Goal: Information Seeking & Learning: Check status

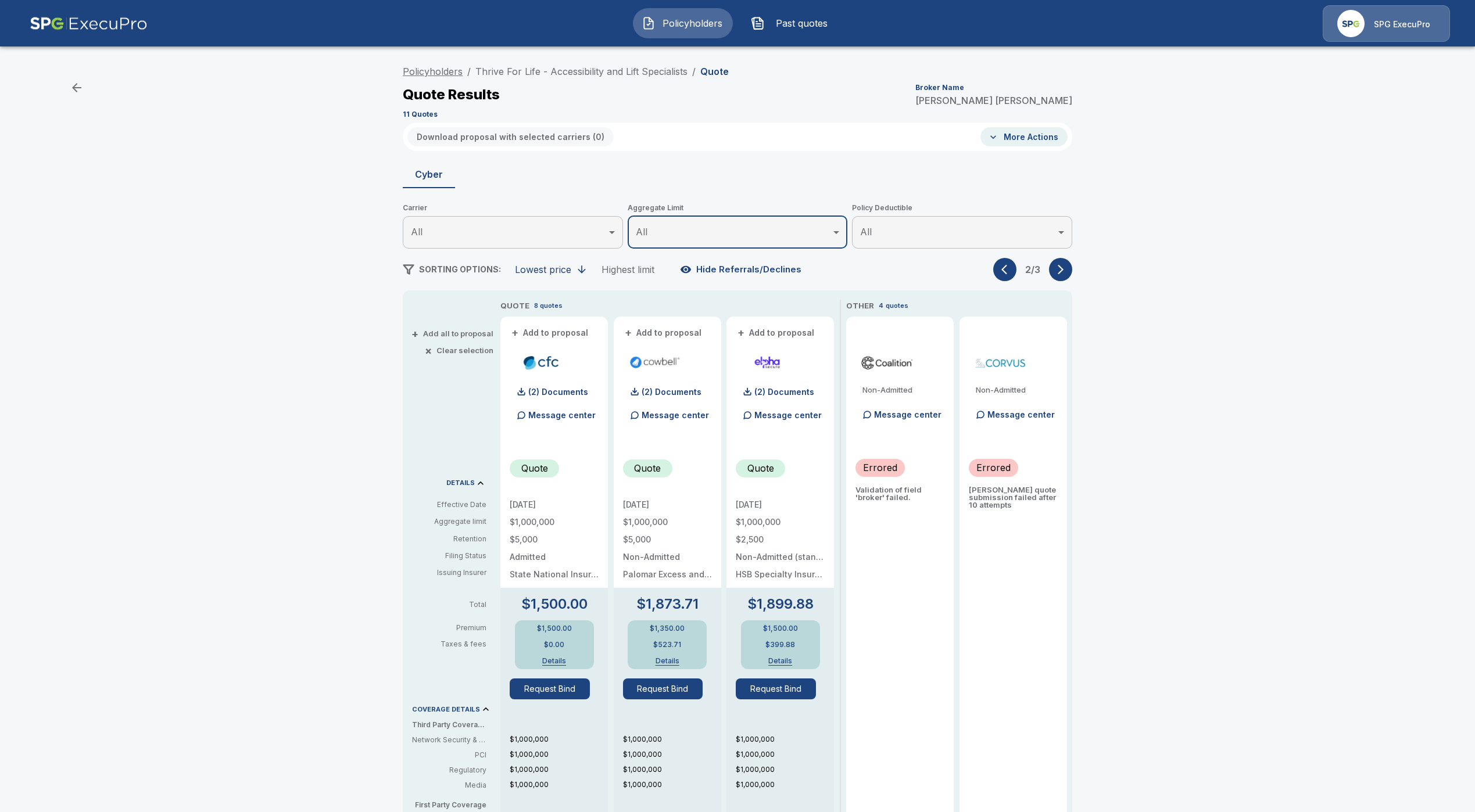
click at [442, 72] on link "Policyholders" at bounding box center [432, 71] width 60 height 11
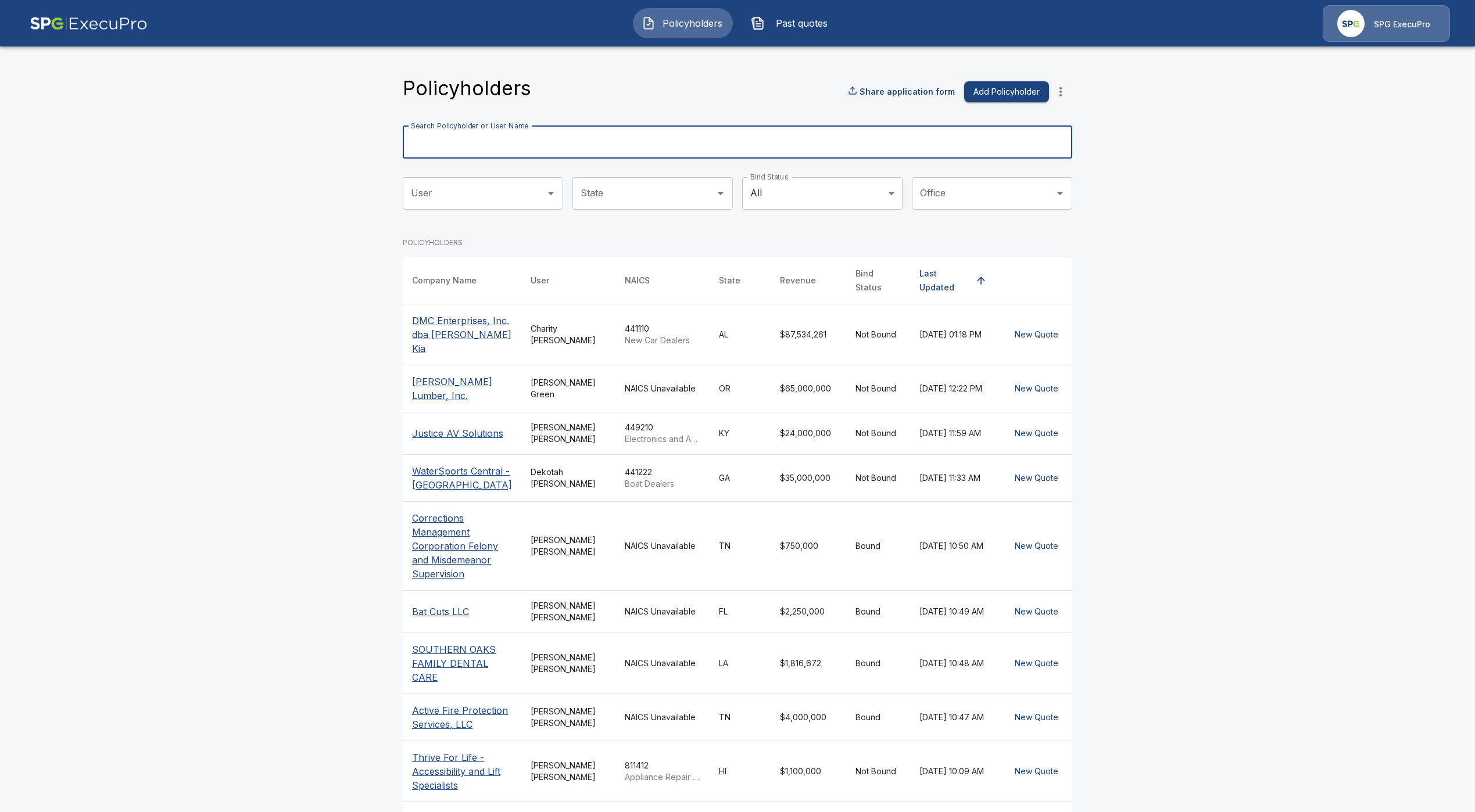
drag, startPoint x: 626, startPoint y: 175, endPoint x: 612, endPoint y: 143, distance: 34.9
click at [612, 143] on input "Search Policyholder or User Name" at bounding box center [731, 143] width 657 height 33
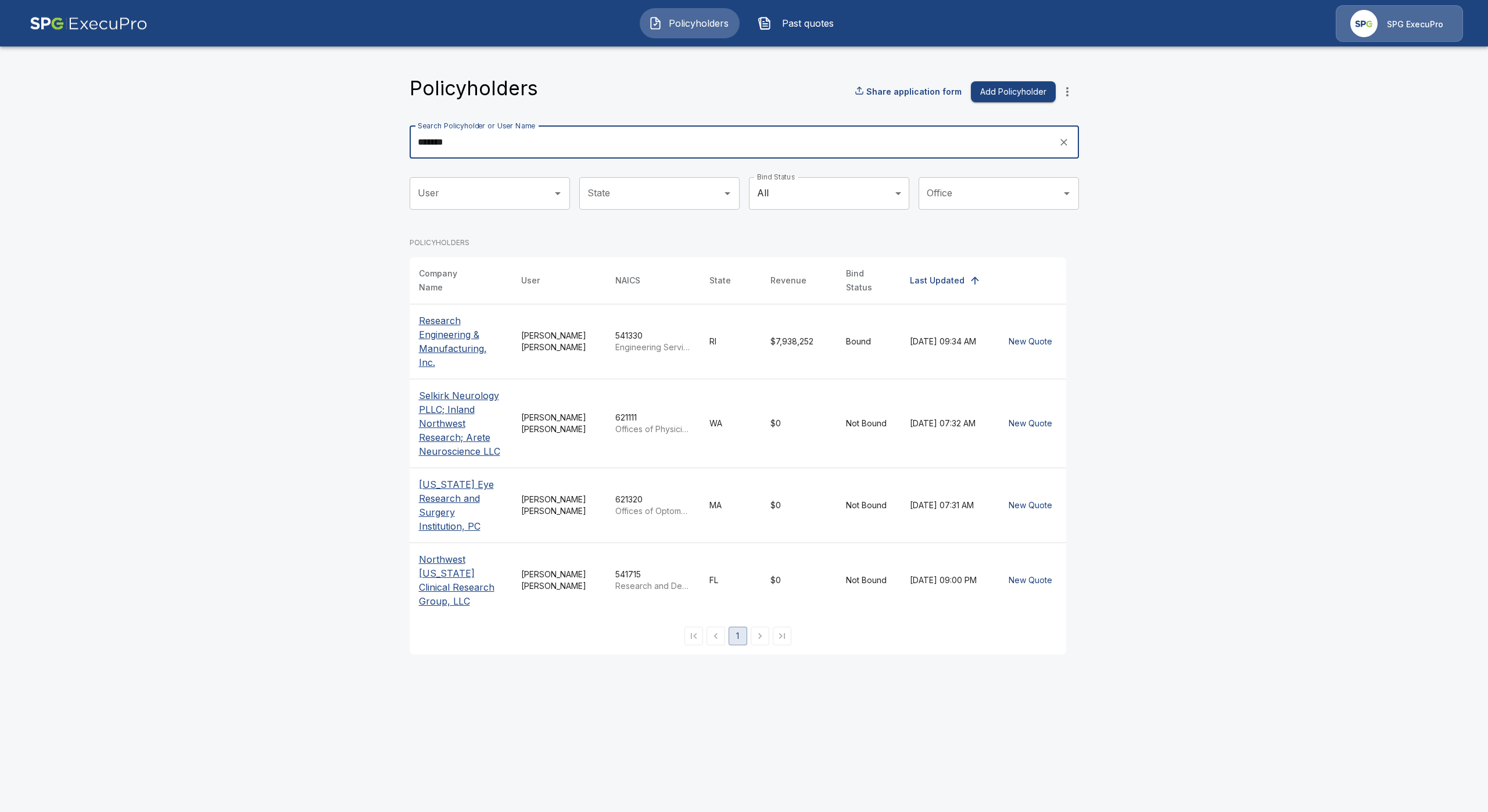
type input "*******"
click at [449, 324] on p "Research Engineering & Manufacturing, Inc." at bounding box center [461, 341] width 84 height 56
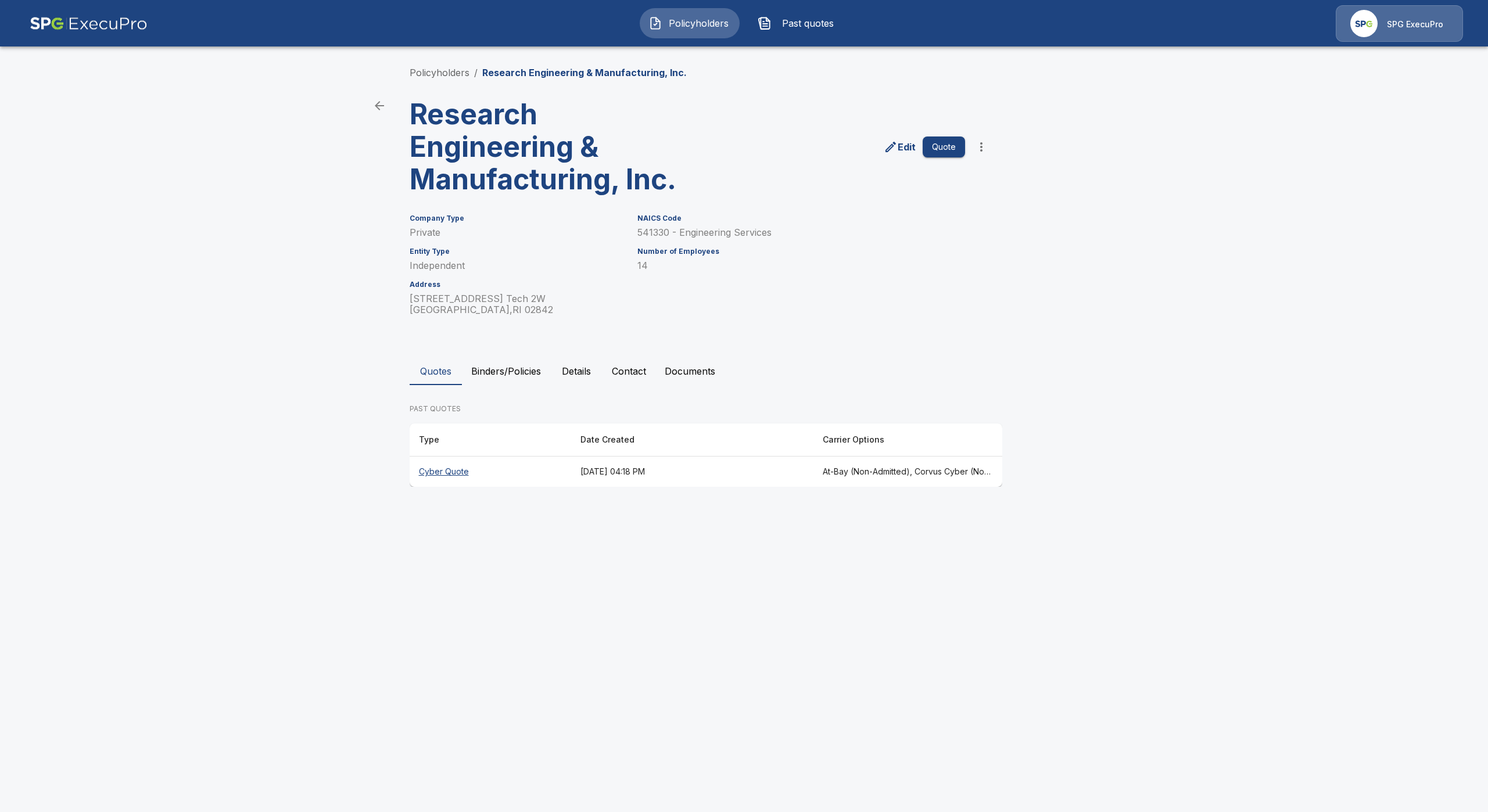
click at [440, 480] on th "Cyber Quote" at bounding box center [490, 471] width 161 height 31
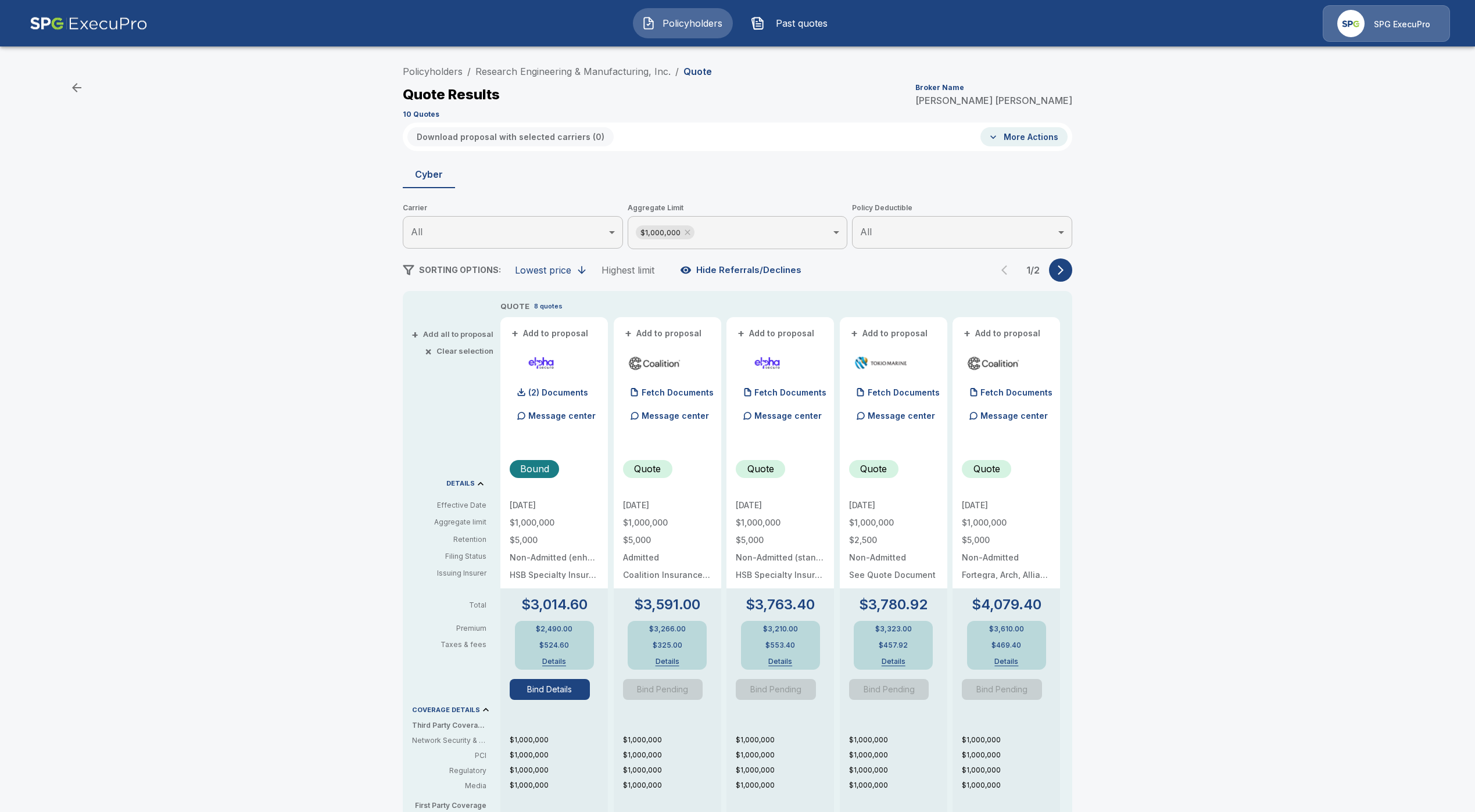
click at [561, 682] on button "Bind Details" at bounding box center [550, 689] width 80 height 21
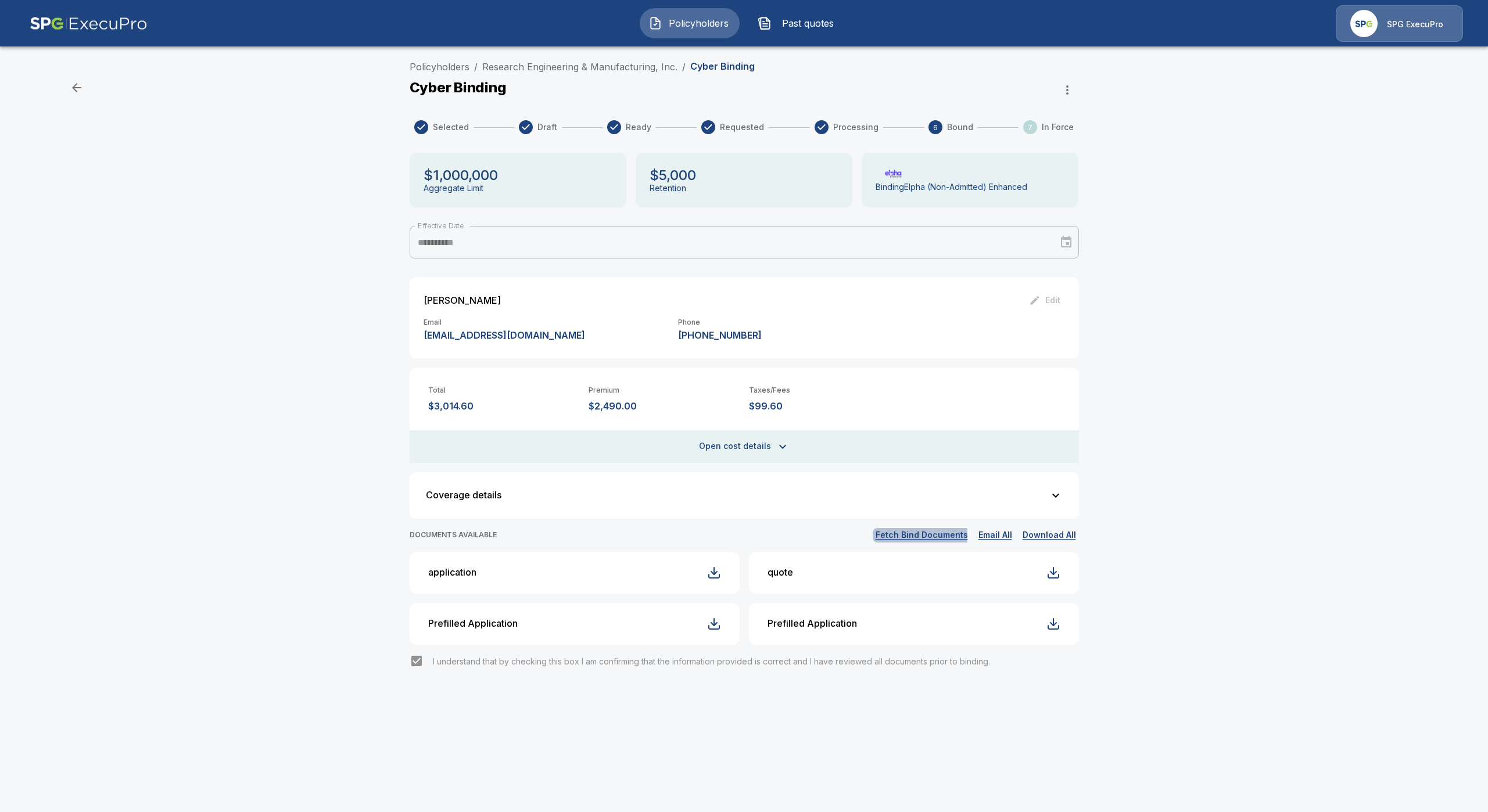
click at [896, 534] on button "Fetch Bind Documents" at bounding box center [921, 535] width 98 height 14
click at [903, 532] on button "Fetch Bind Documents" at bounding box center [921, 535] width 98 height 14
click at [762, 439] on button "Open cost details" at bounding box center [744, 446] width 669 height 33
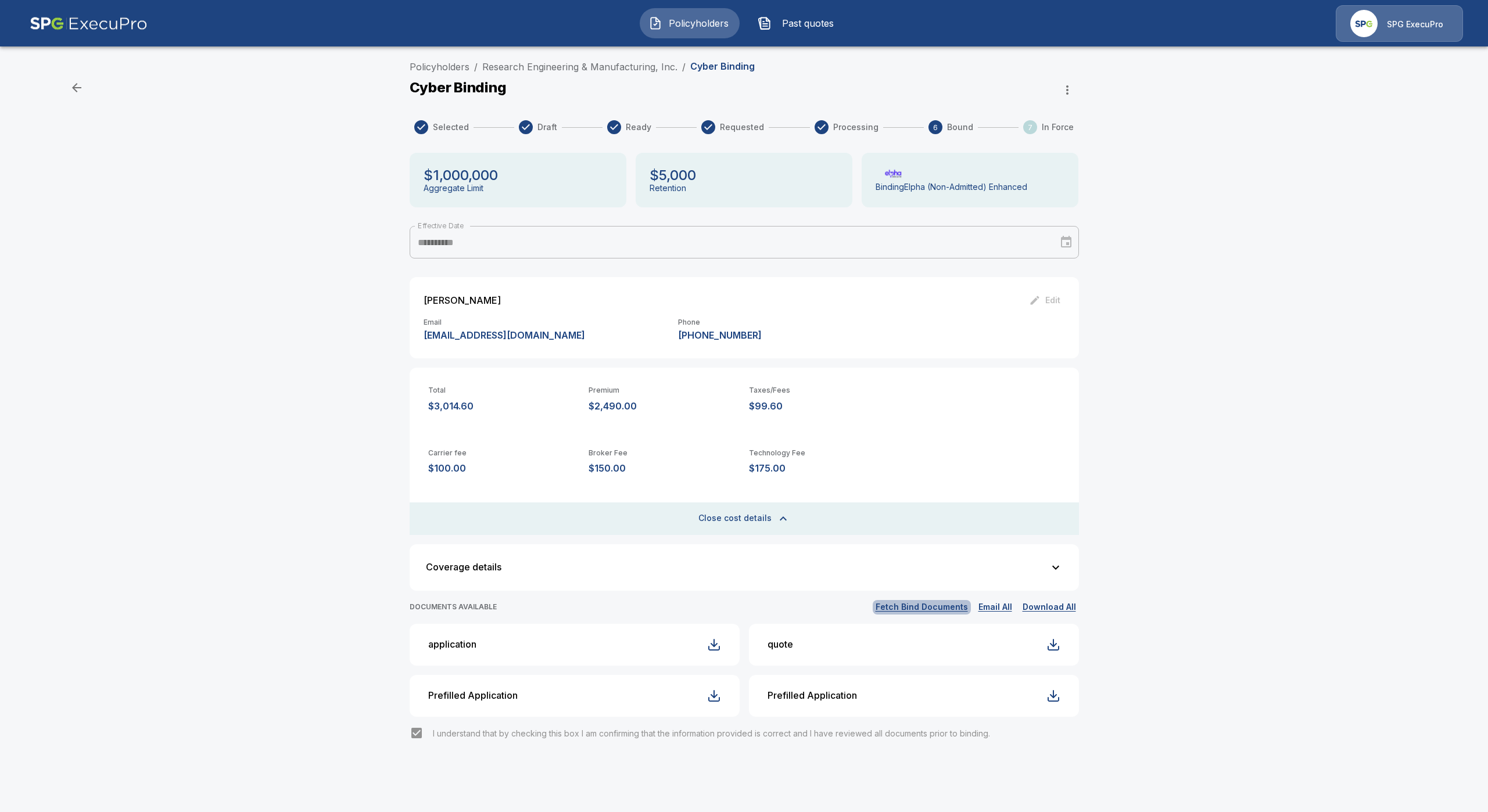
click at [941, 604] on button "Fetch Bind Documents" at bounding box center [921, 607] width 98 height 14
click at [626, 69] on link "Research Engineering & Manufacturing, Inc." at bounding box center [579, 67] width 195 height 11
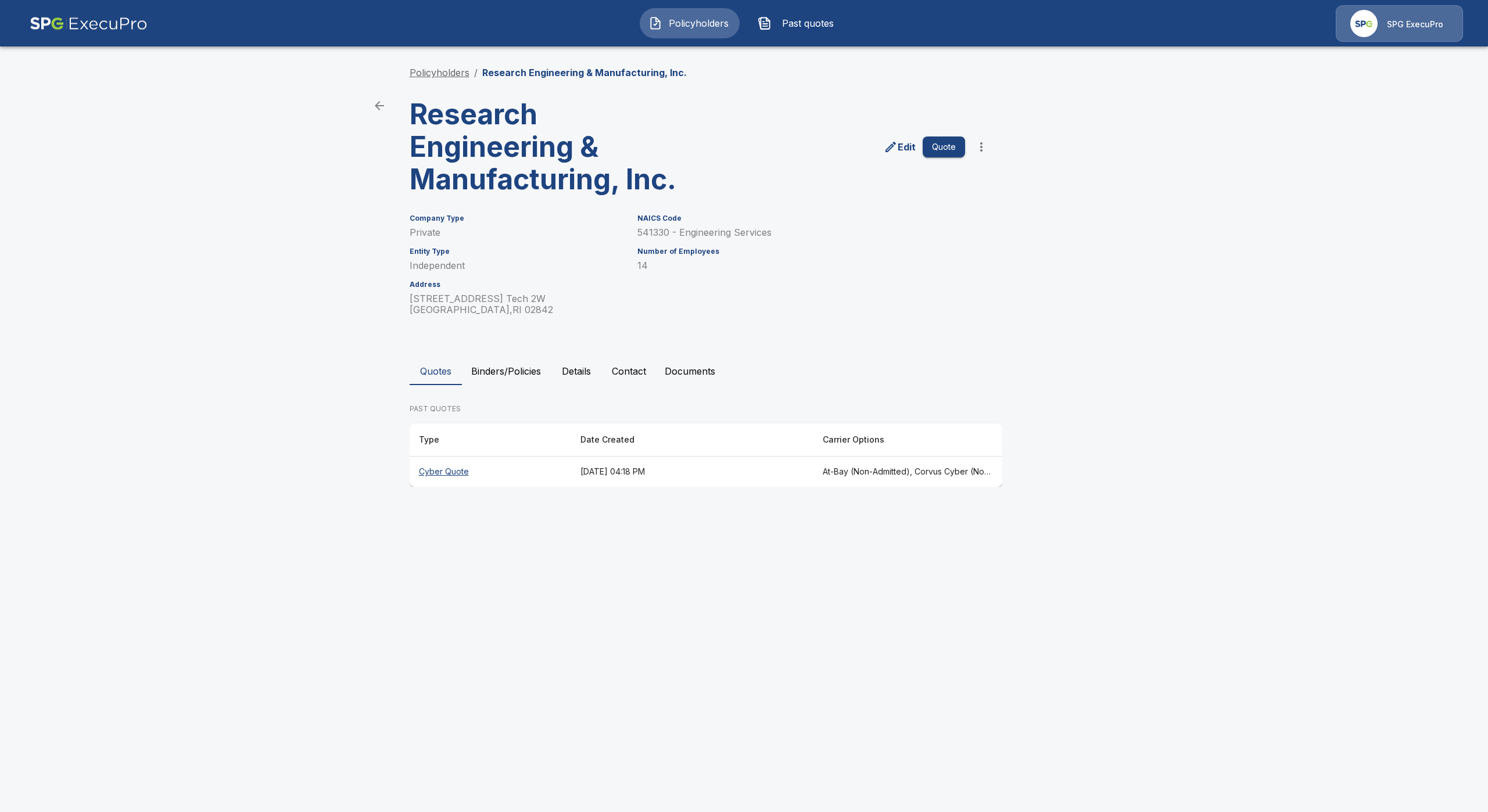
click at [456, 78] on link "Policyholders" at bounding box center [439, 72] width 60 height 11
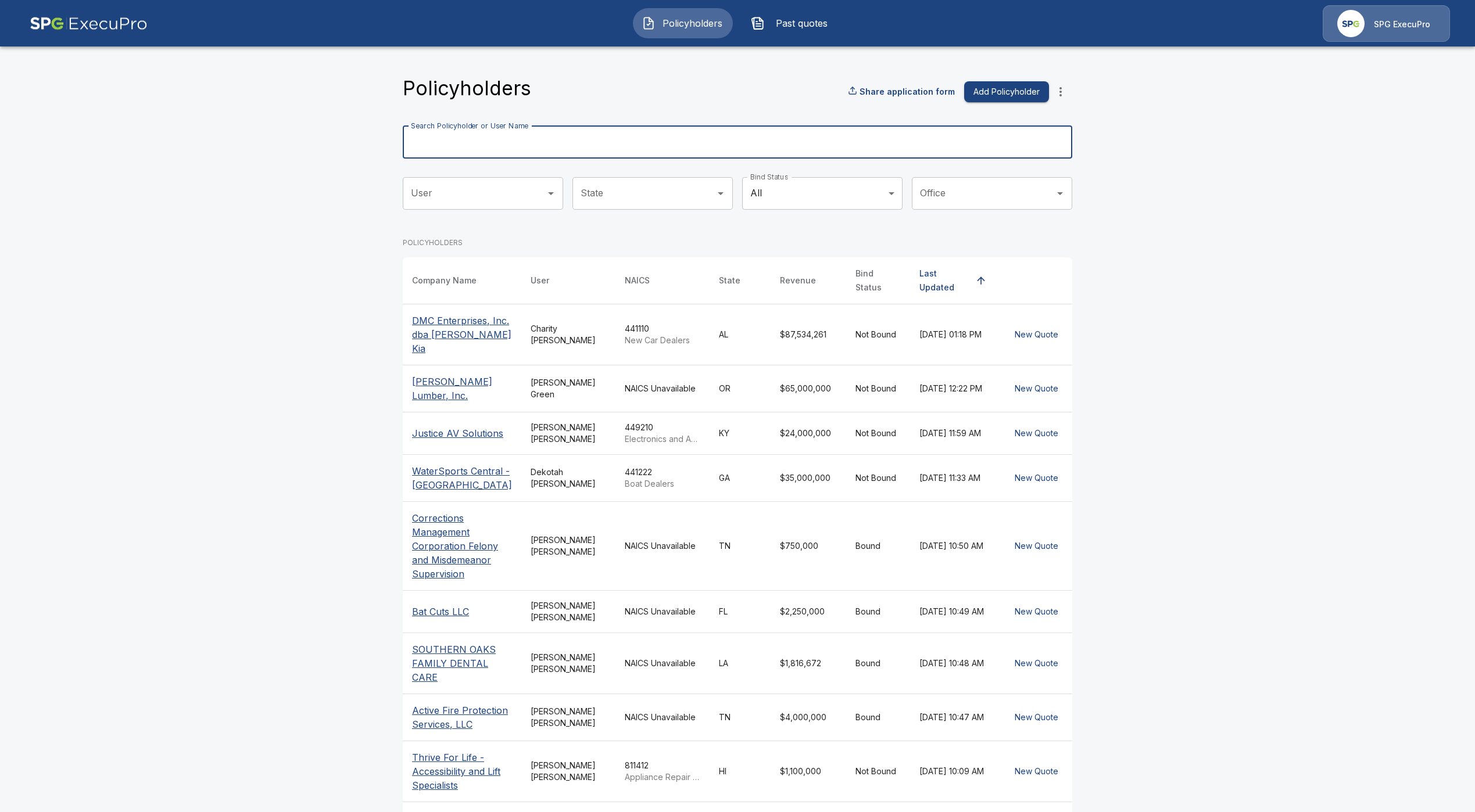
click at [689, 141] on input "Search Policyholder or User Name" at bounding box center [731, 143] width 657 height 33
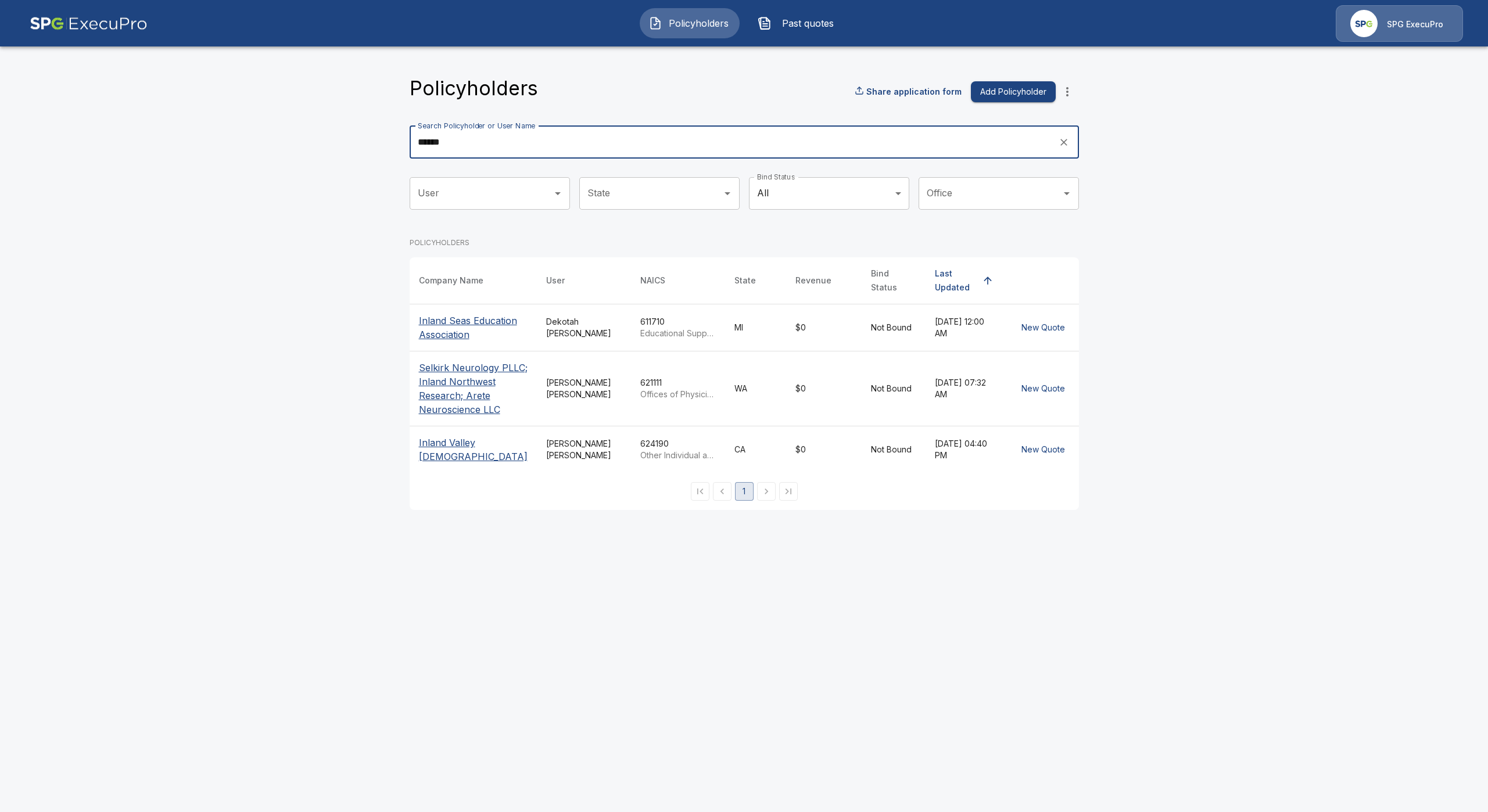
type input "******"
click at [455, 463] on p "Inland Valley Council of Churches" at bounding box center [473, 449] width 109 height 28
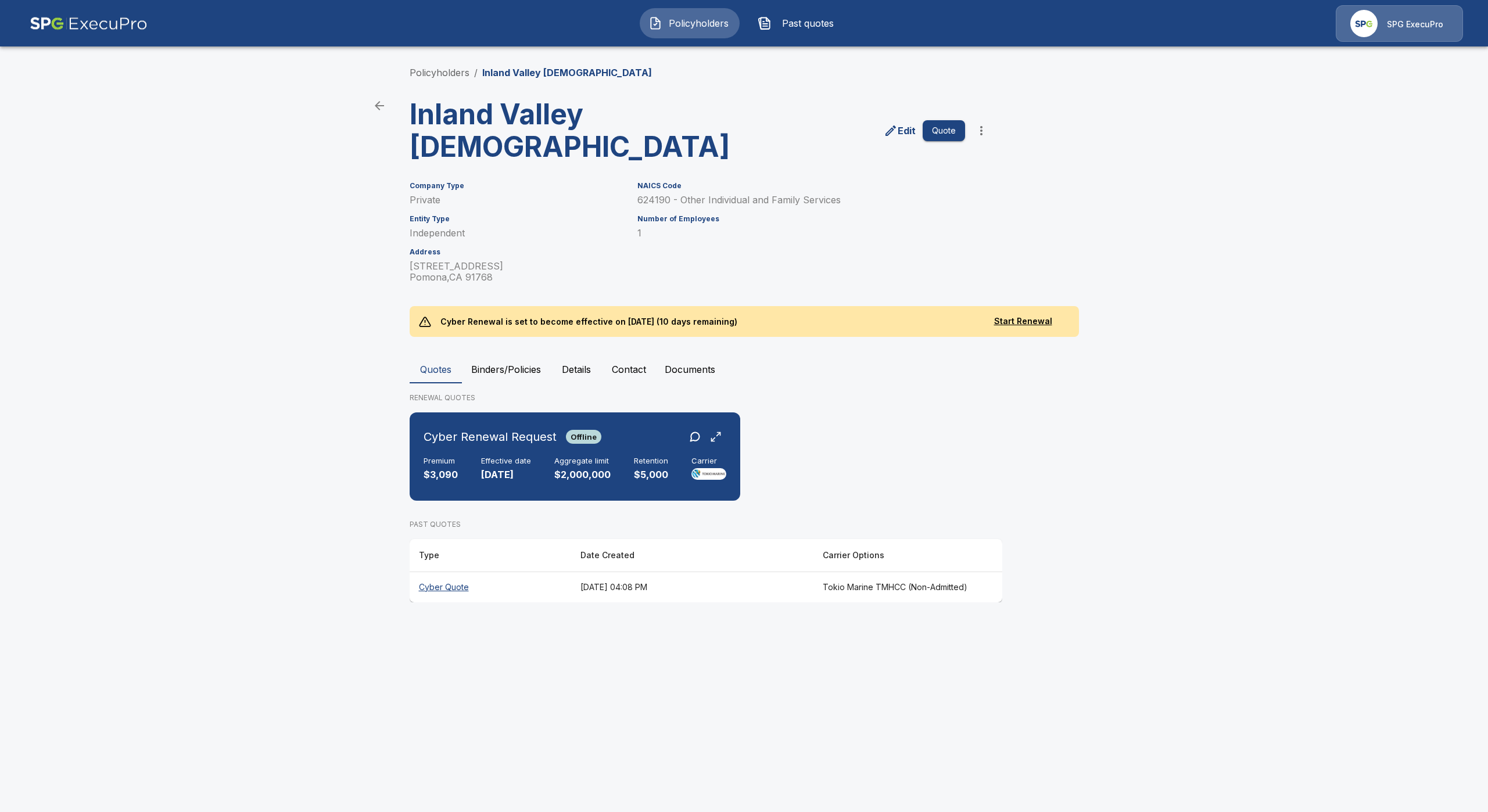
click at [461, 583] on th "Cyber Quote" at bounding box center [490, 586] width 161 height 31
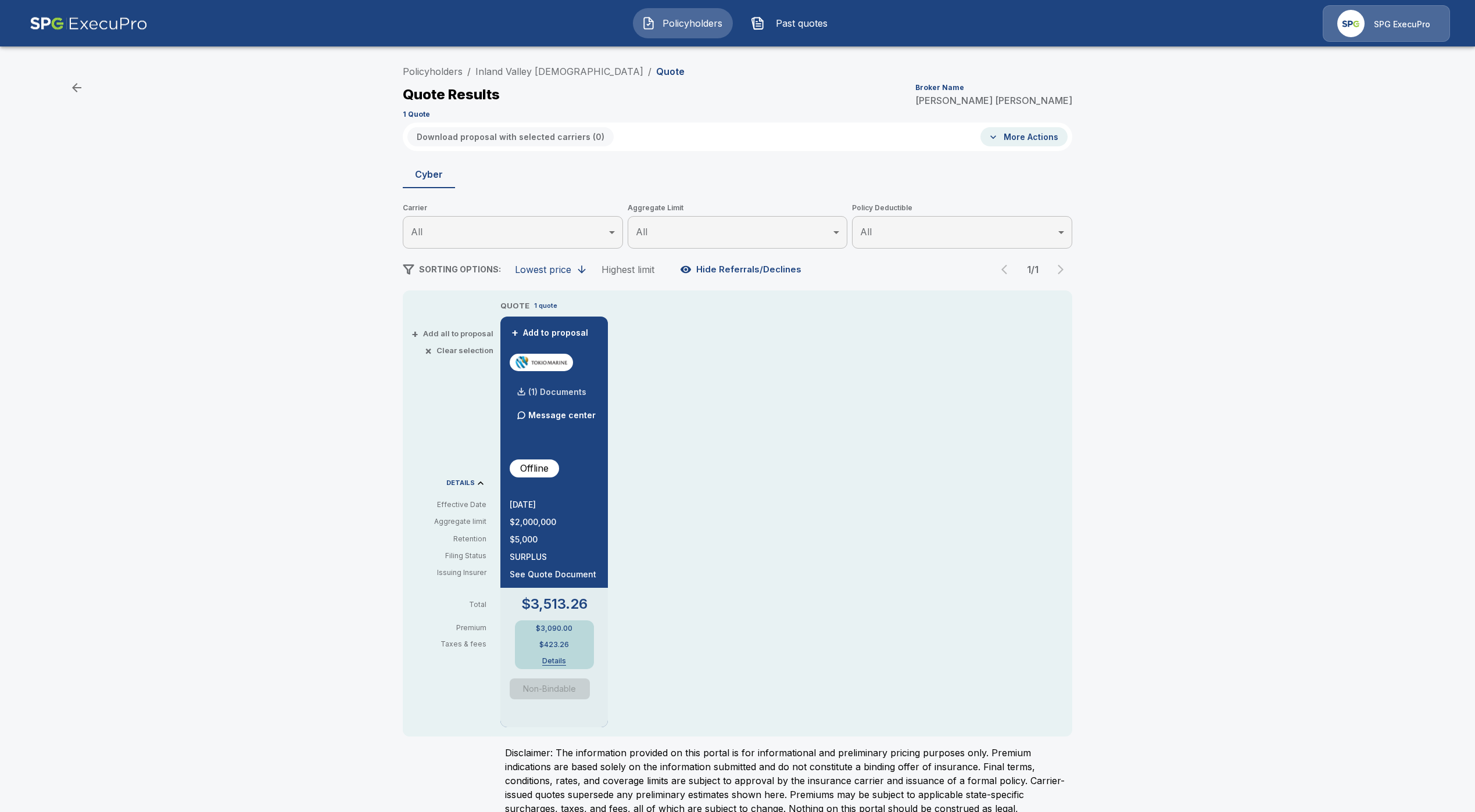
click at [558, 385] on div "(1) Documents" at bounding box center [548, 392] width 77 height 23
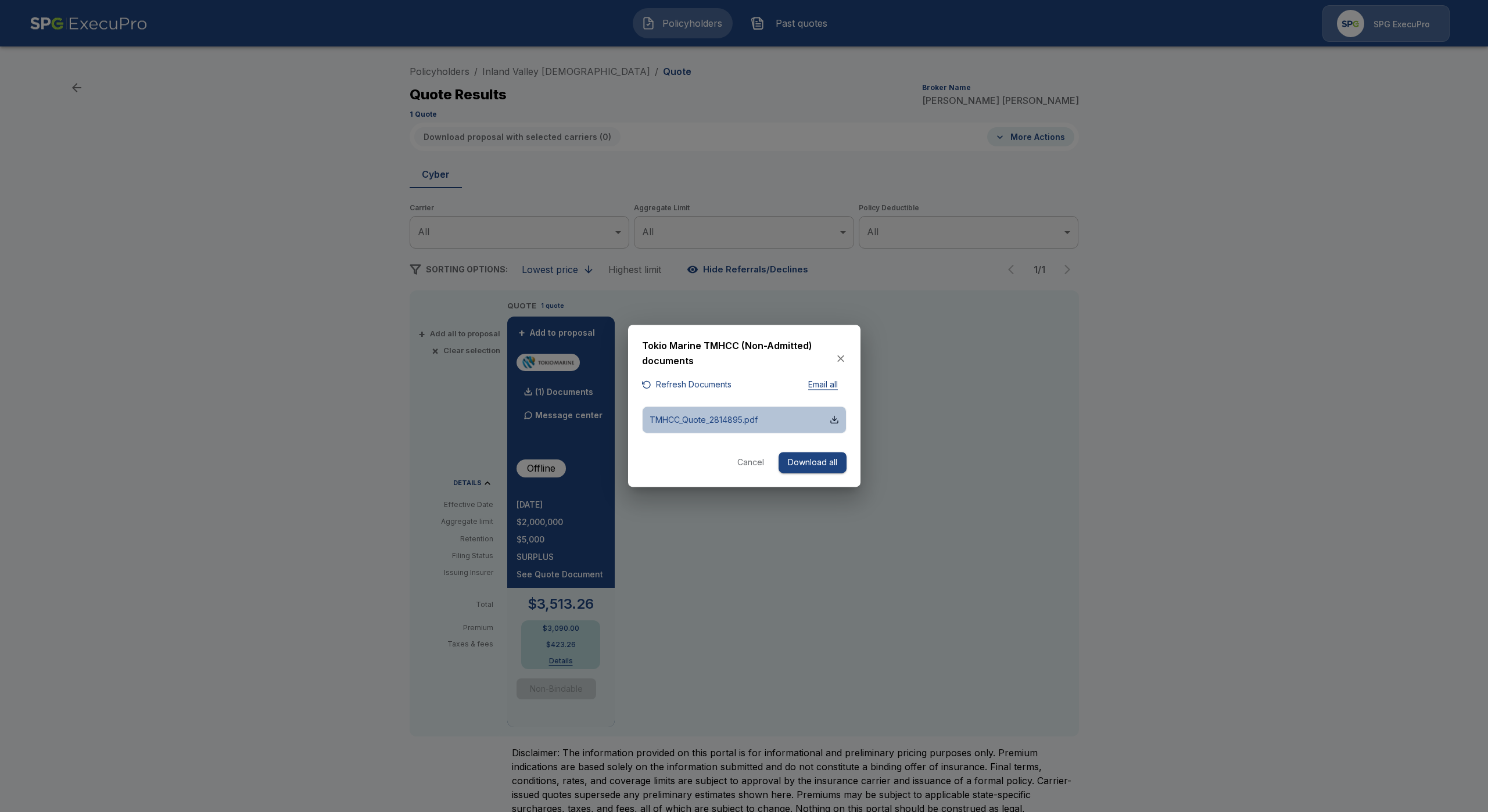
click at [748, 427] on button "TMHCC_Quote_2814895.pdf" at bounding box center [744, 419] width 204 height 27
drag, startPoint x: 839, startPoint y: 351, endPoint x: 839, endPoint y: 360, distance: 9.0
click at [839, 353] on div "Tokio Marine TMHCC (Non-Admitted) documents" at bounding box center [744, 358] width 204 height 39
click at [839, 360] on icon "button" at bounding box center [841, 358] width 7 height 7
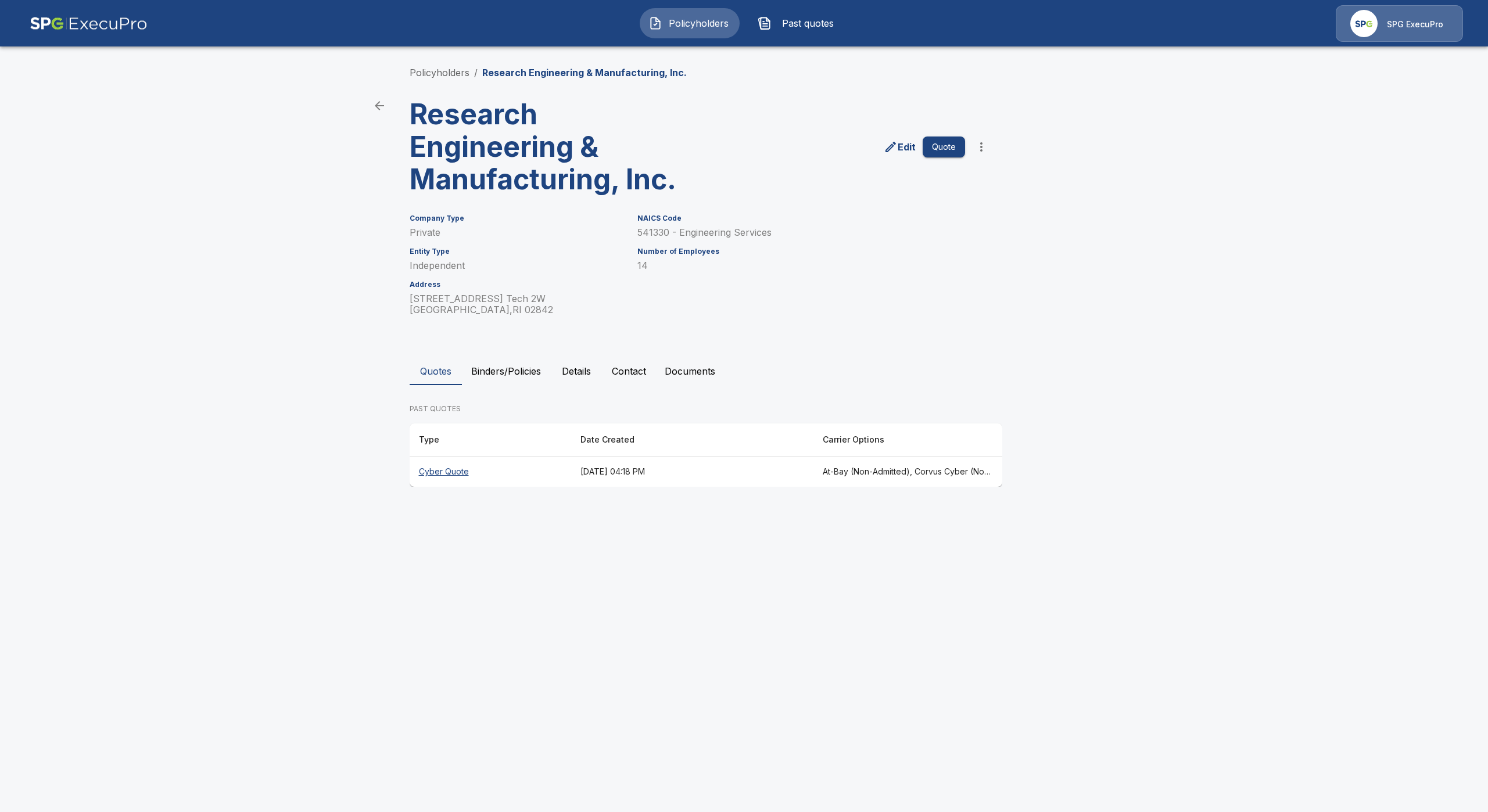
click at [516, 377] on button "Binders/Policies" at bounding box center [506, 371] width 88 height 28
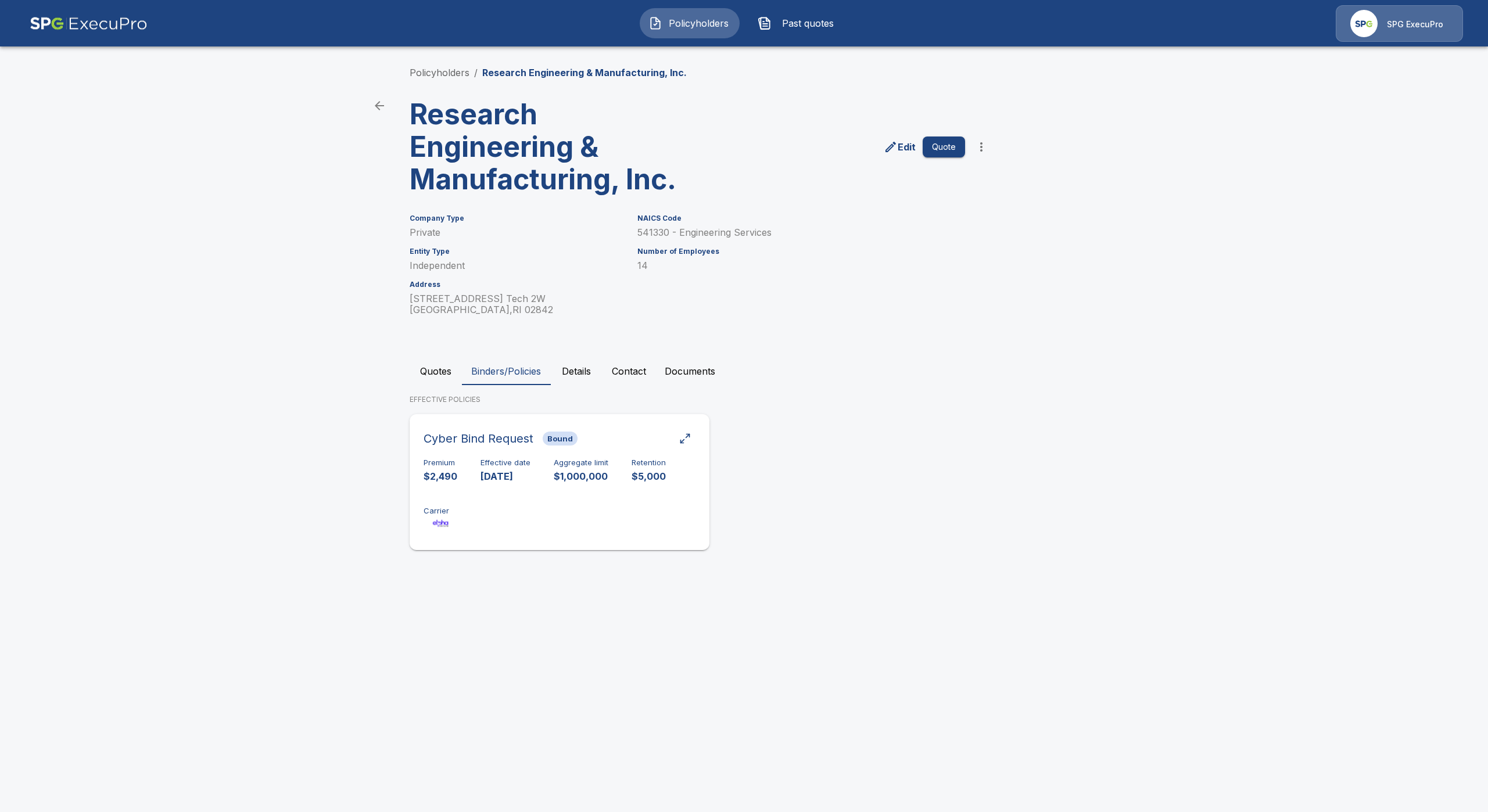
click at [491, 468] on div "Effective date [DATE]" at bounding box center [505, 471] width 50 height 24
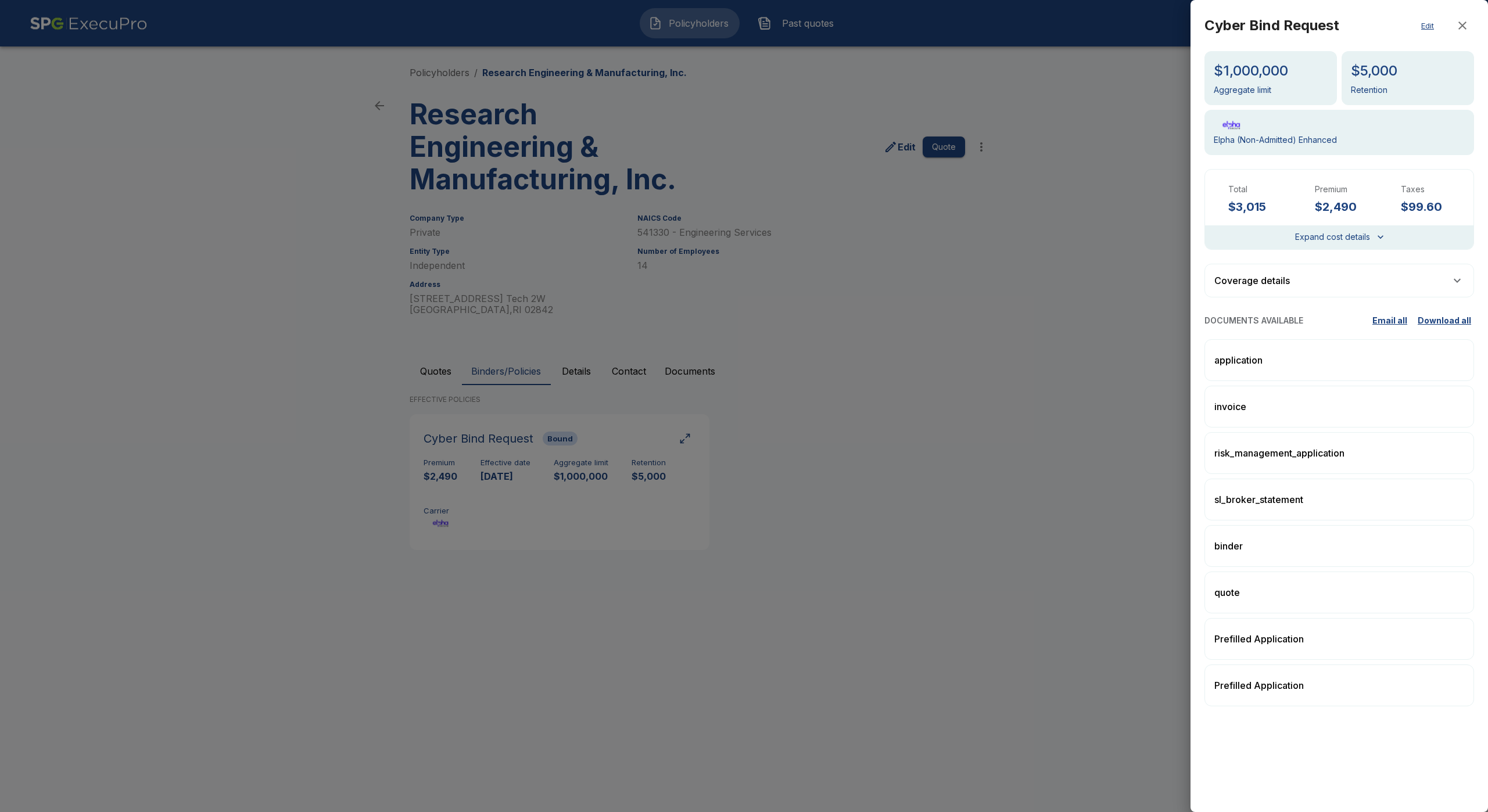
click at [720, 544] on div at bounding box center [744, 406] width 1488 height 812
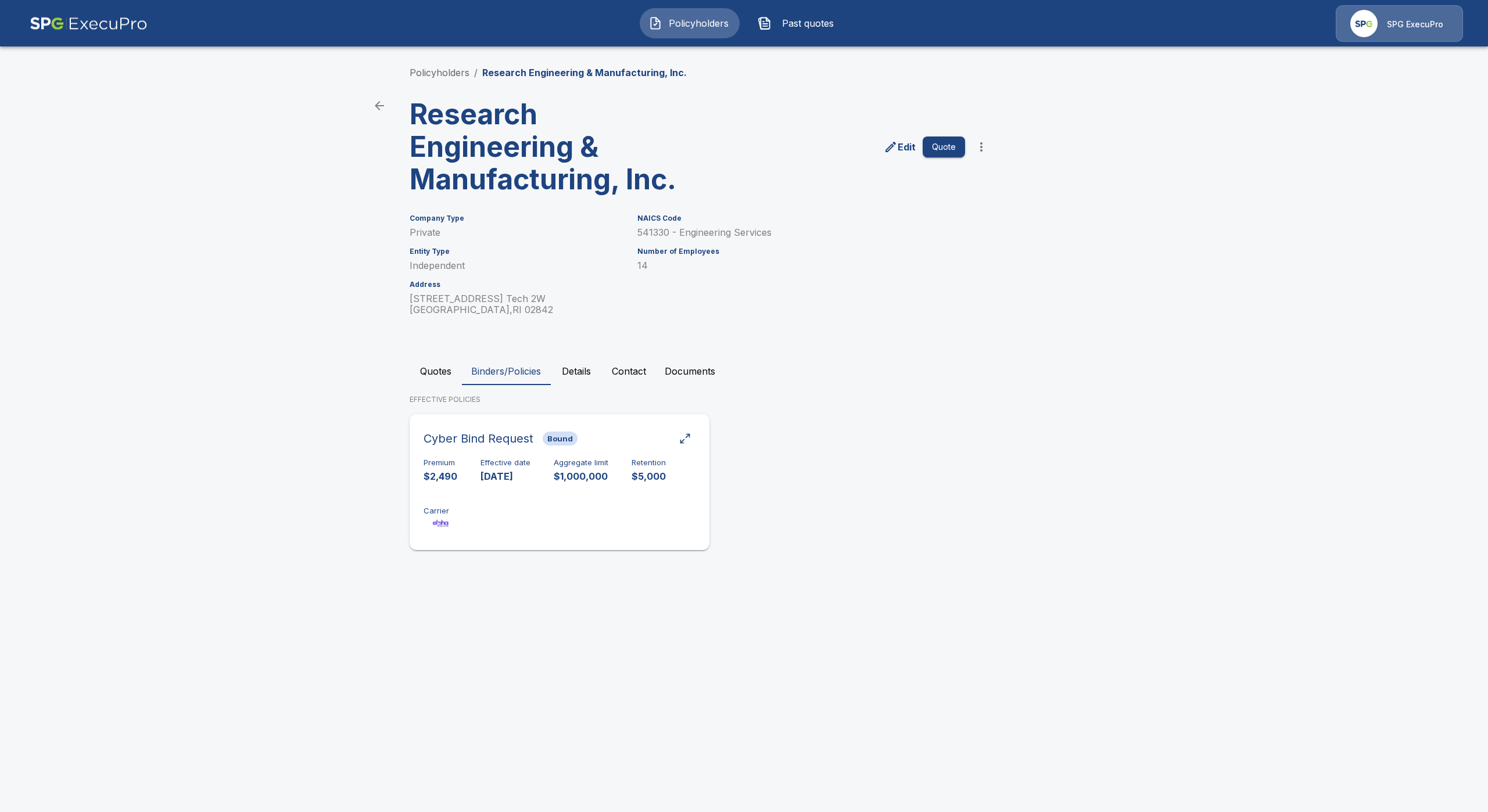
click at [667, 507] on div "Premium $2,490 Effective date [DATE] Aggregate limit $1,000,000 Retention $5,00…" at bounding box center [559, 495] width 272 height 73
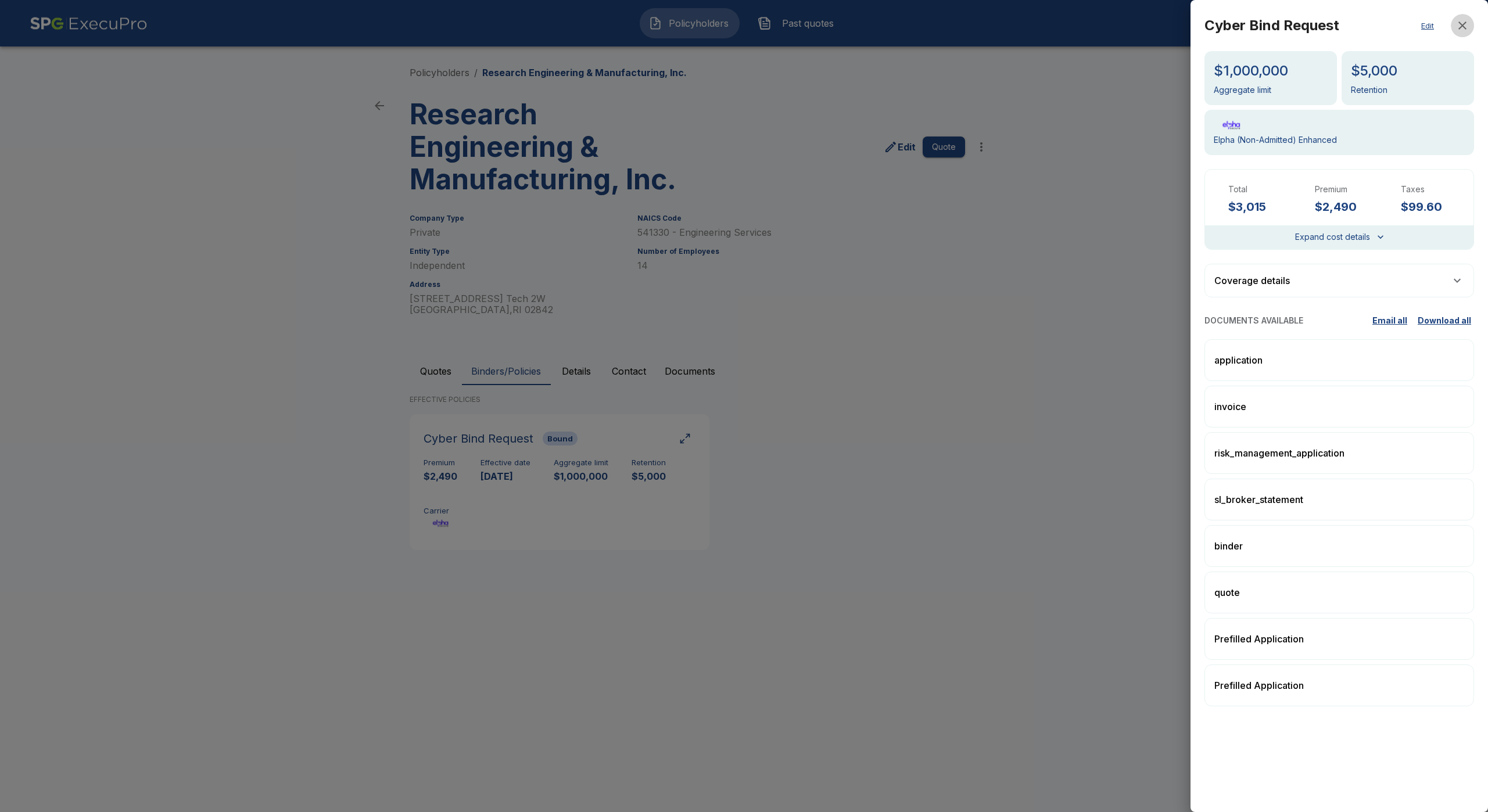
click at [1467, 24] on icon "button" at bounding box center [1462, 26] width 14 height 14
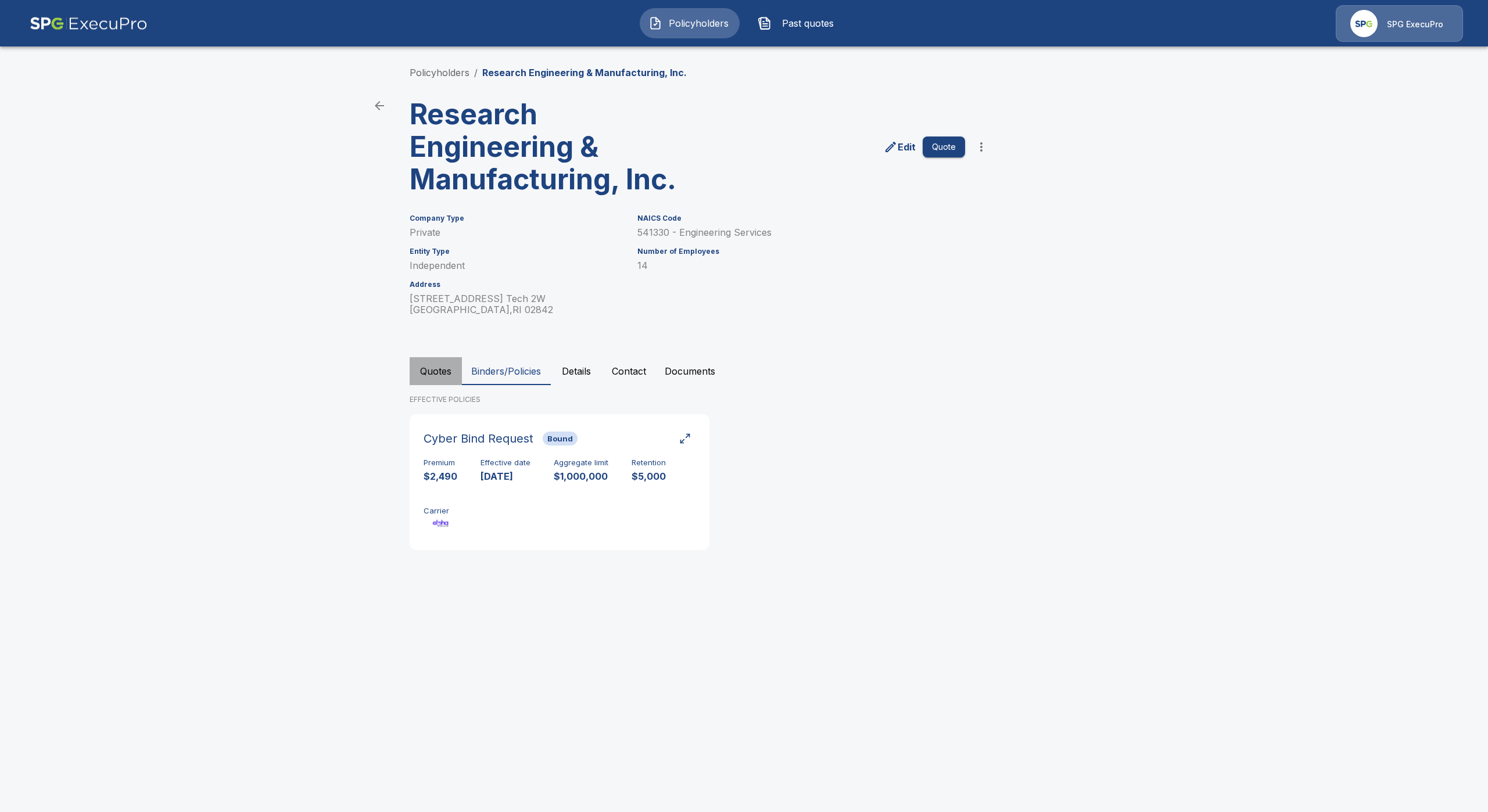
click at [437, 375] on button "Quotes" at bounding box center [436, 371] width 53 height 28
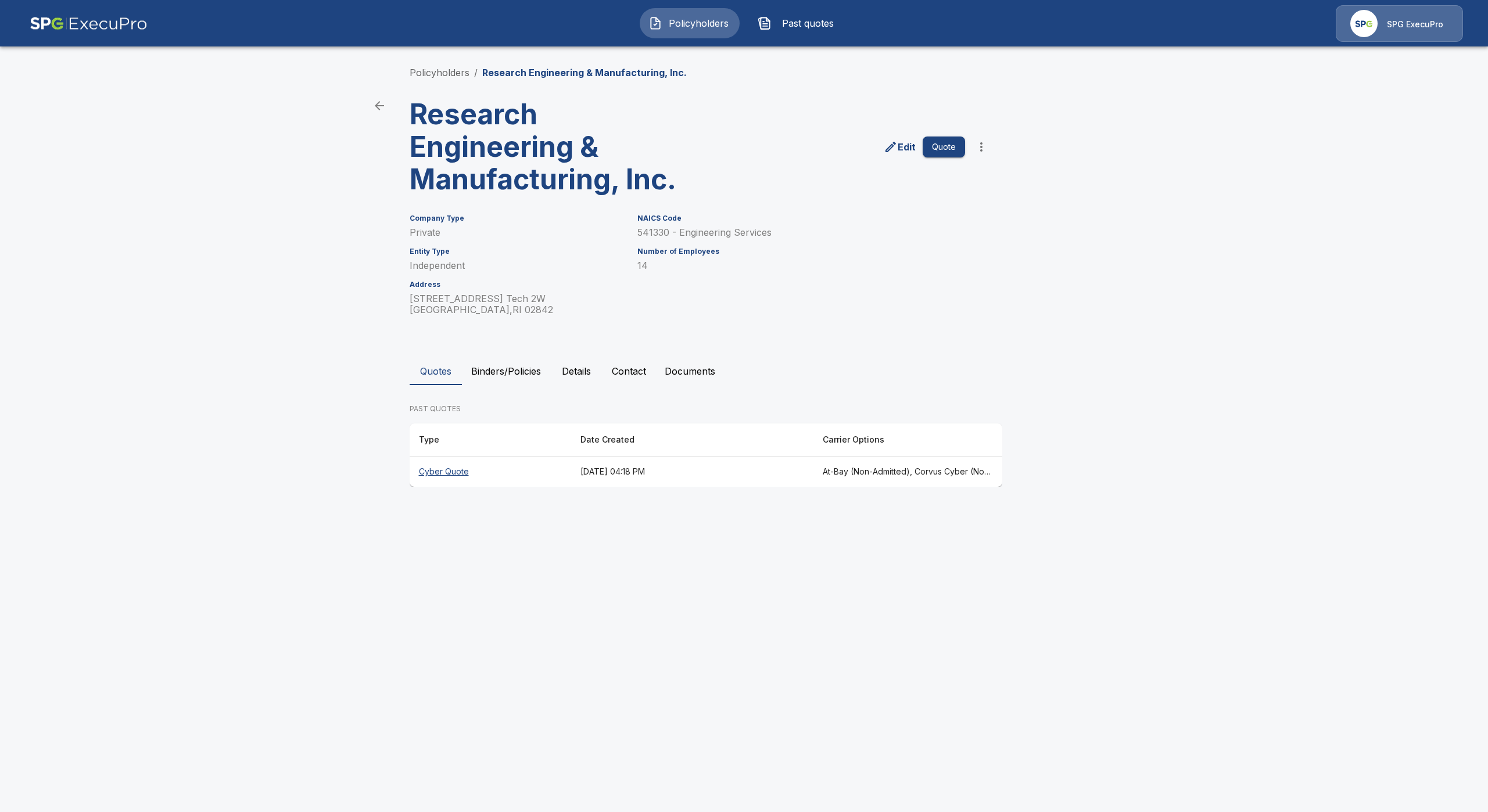
click at [456, 476] on th "Cyber Quote" at bounding box center [490, 471] width 161 height 31
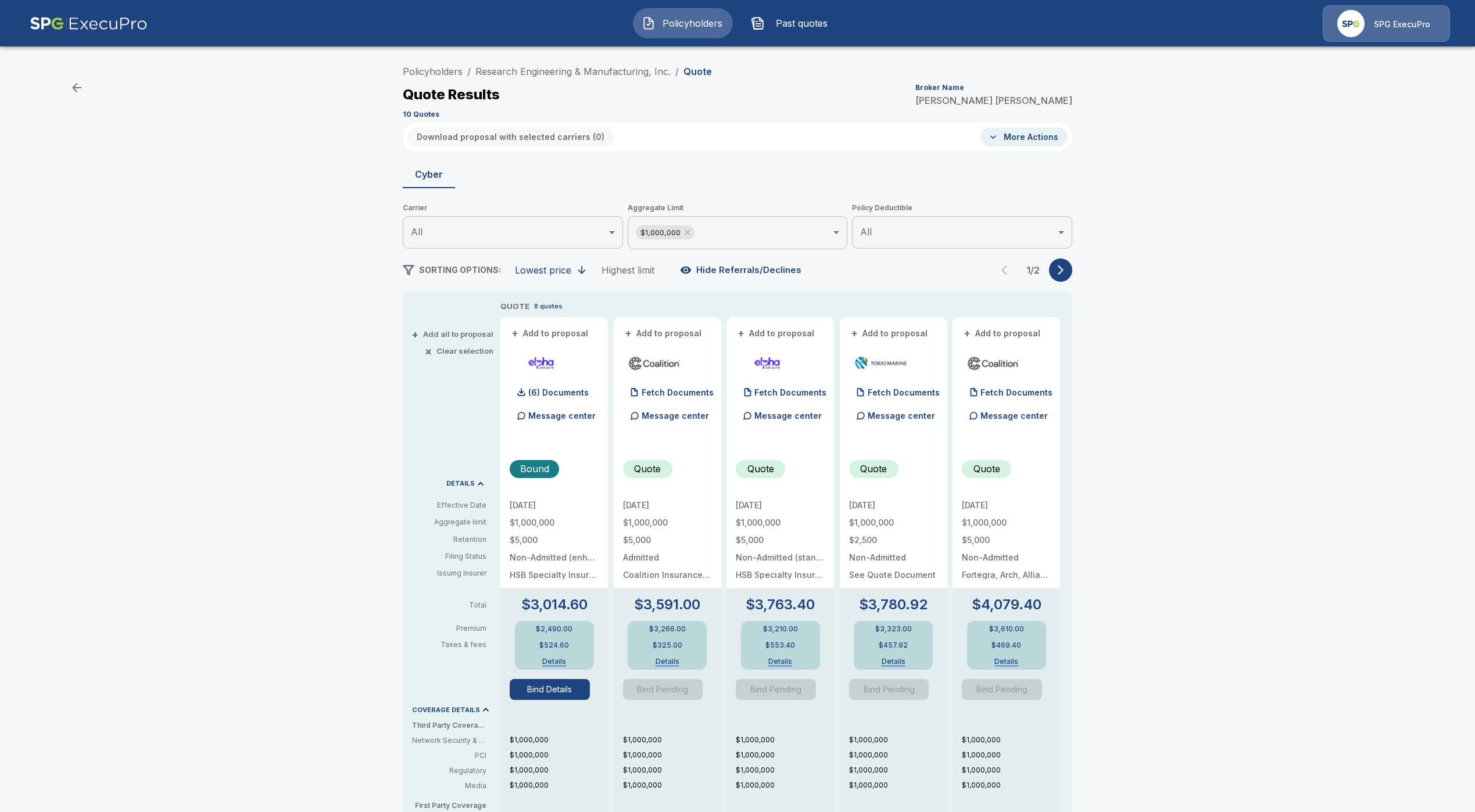
click at [1197, 613] on div "Policyholders / Research Engineering & Manufacturing, Inc. / Quote Quote Result…" at bounding box center [737, 618] width 1475 height 1126
click at [560, 692] on button "Bind Details" at bounding box center [550, 689] width 80 height 21
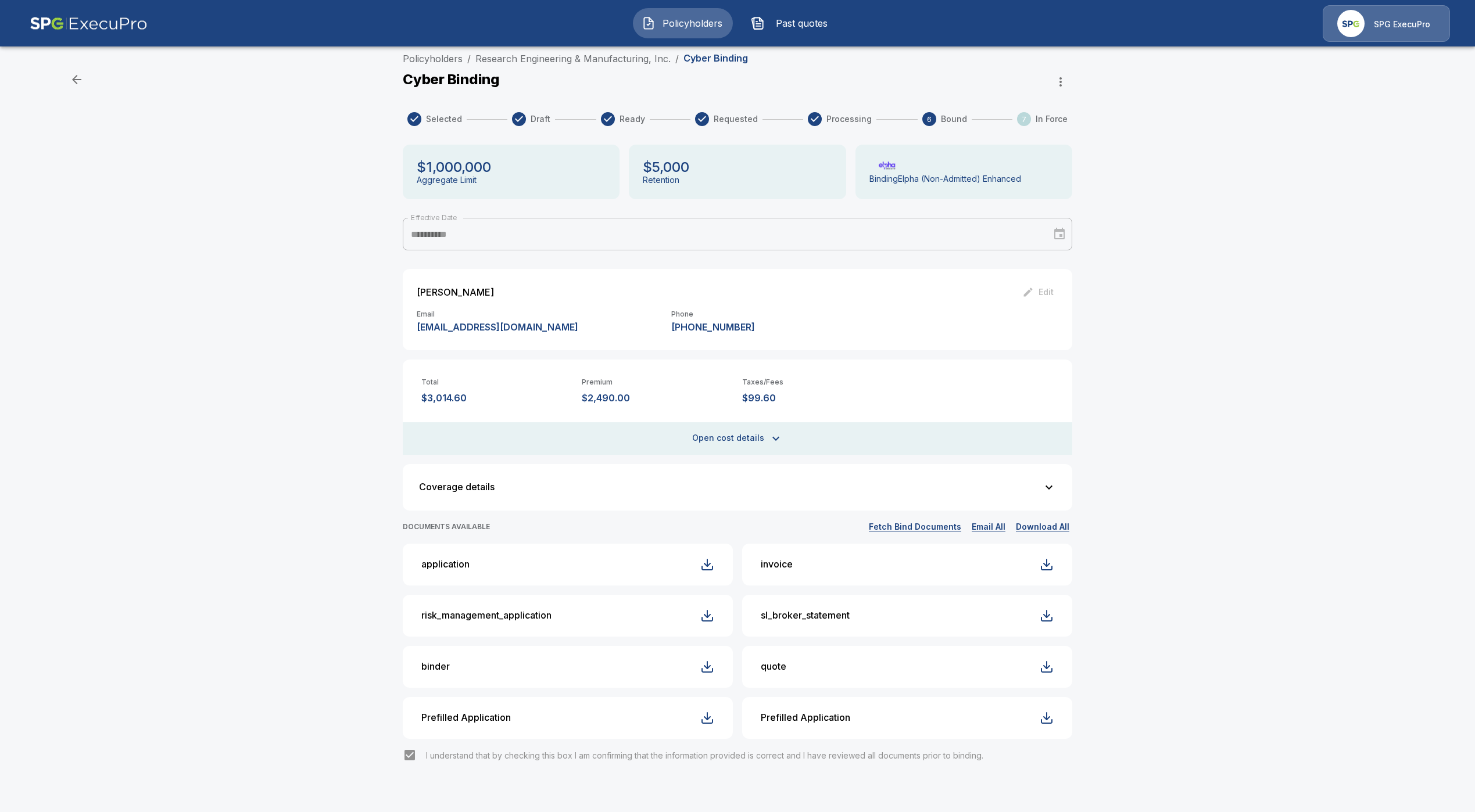
scroll to position [18, 0]
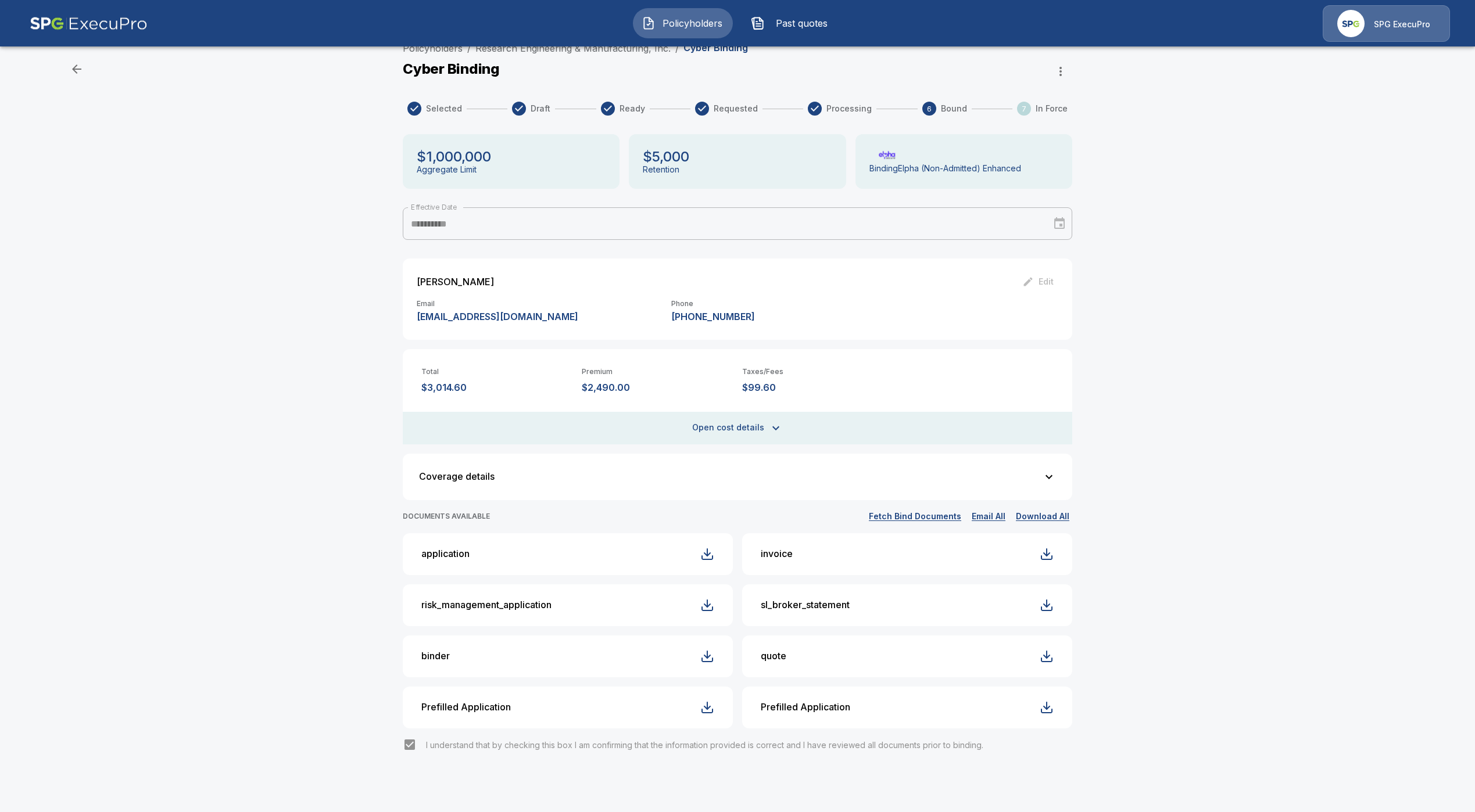
click at [914, 514] on button "Fetch Bind Documents" at bounding box center [915, 517] width 98 height 14
click at [907, 559] on button "invoice" at bounding box center [907, 554] width 330 height 42
click at [1127, 523] on div "**********" at bounding box center [737, 424] width 1475 height 775
click at [1131, 634] on div "**********" at bounding box center [737, 424] width 1475 height 775
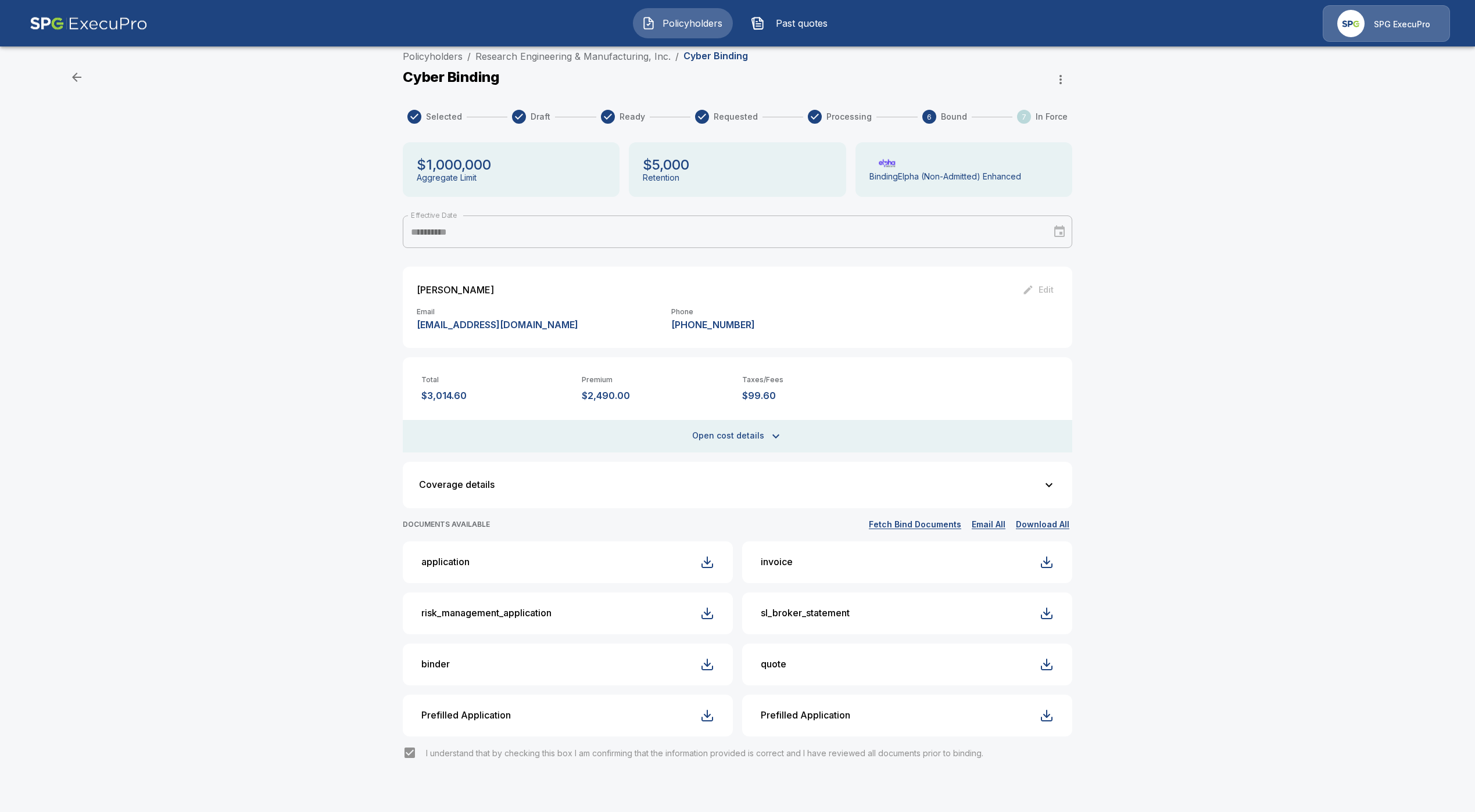
scroll to position [0, 0]
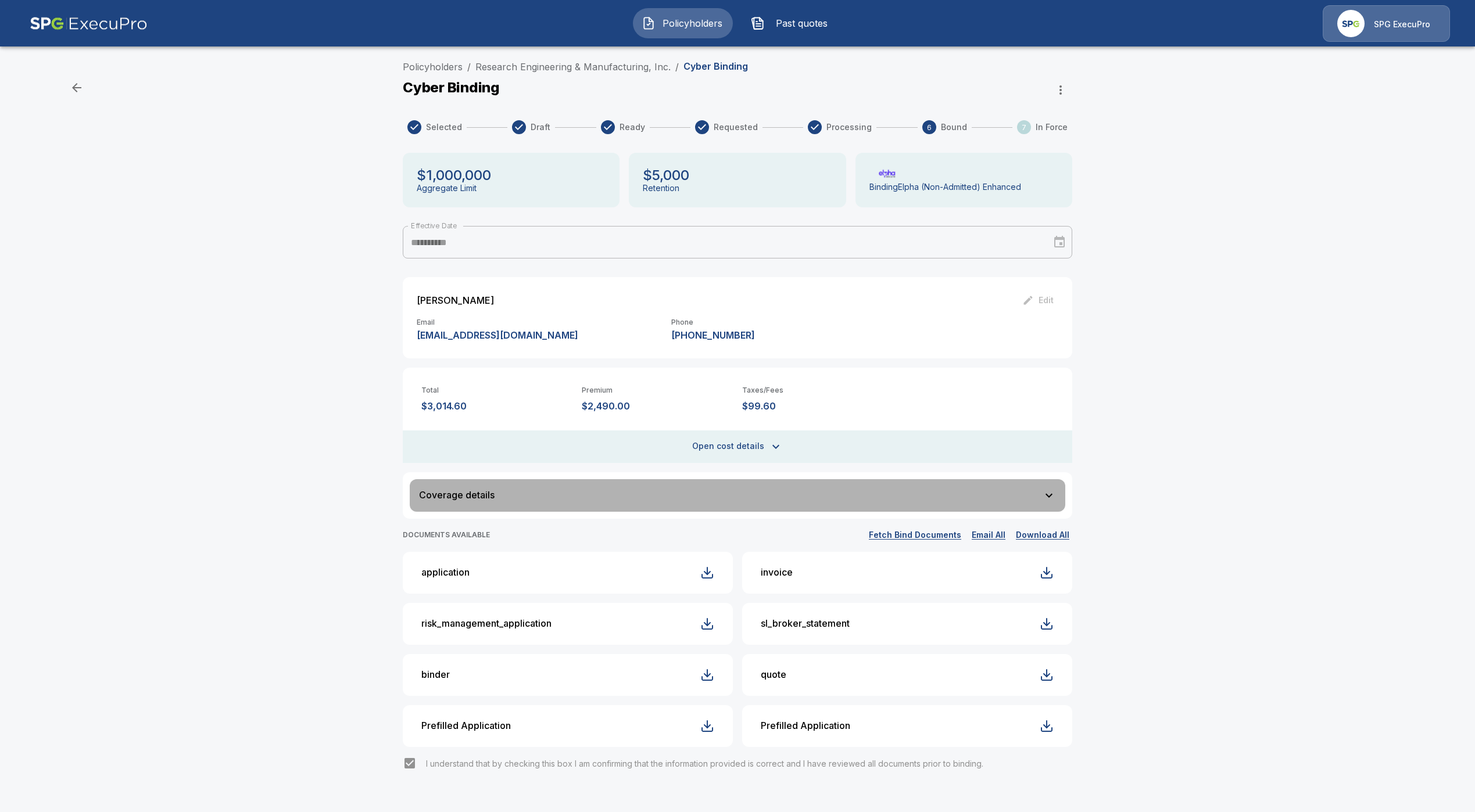
click at [646, 511] on button "Coverage details" at bounding box center [737, 495] width 655 height 33
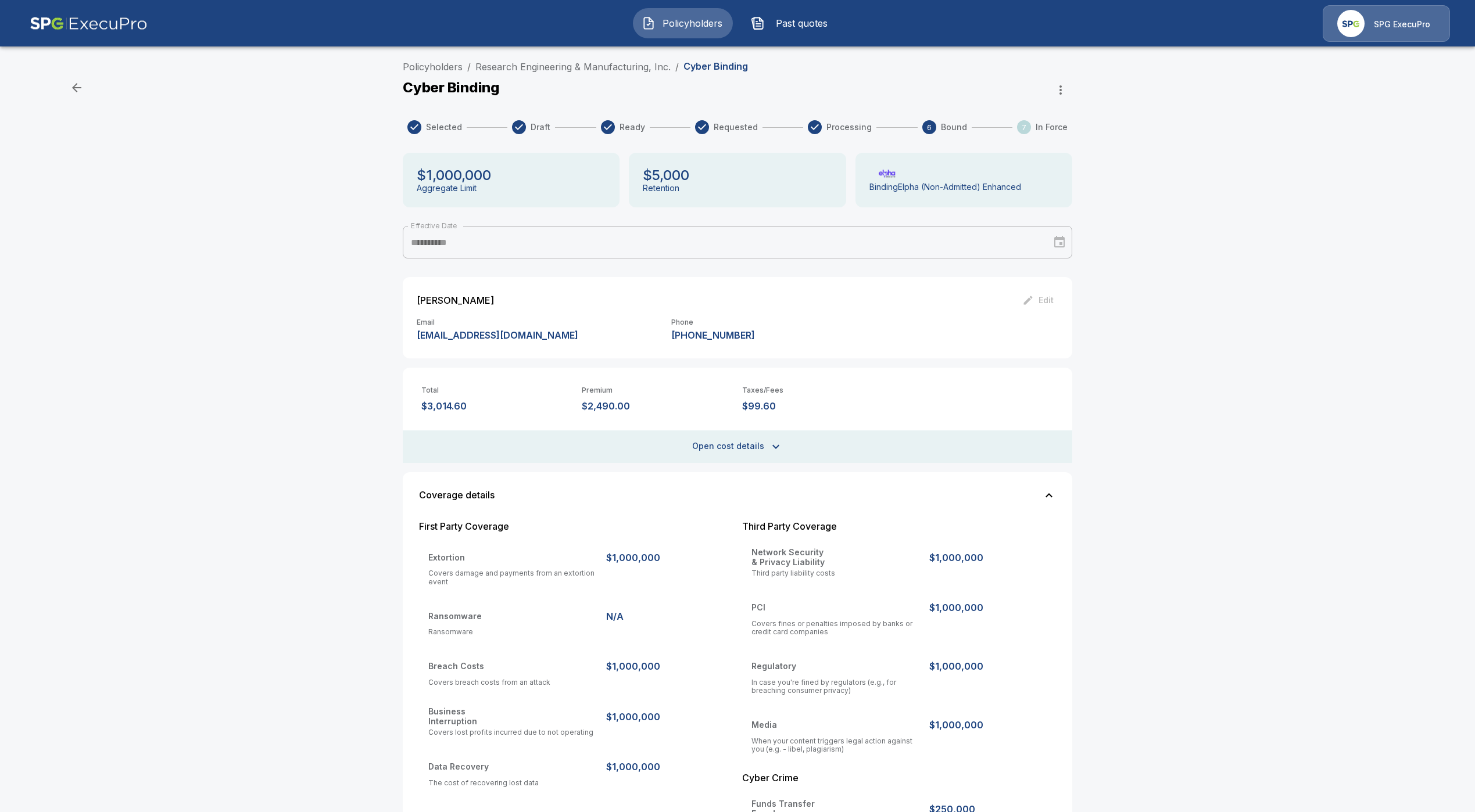
click at [773, 453] on icon "button" at bounding box center [776, 446] width 14 height 14
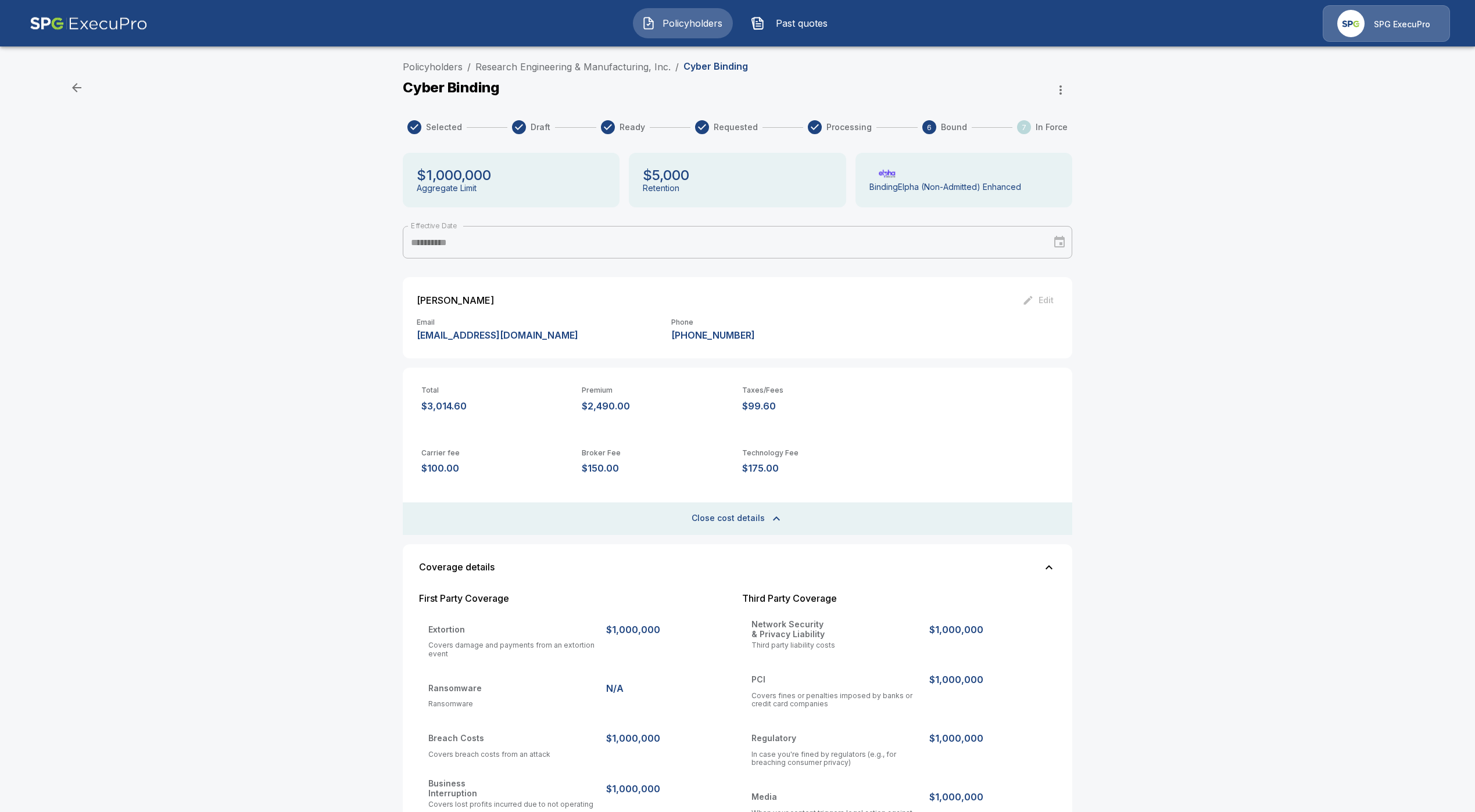
click at [759, 520] on button "Close cost details" at bounding box center [737, 519] width 670 height 33
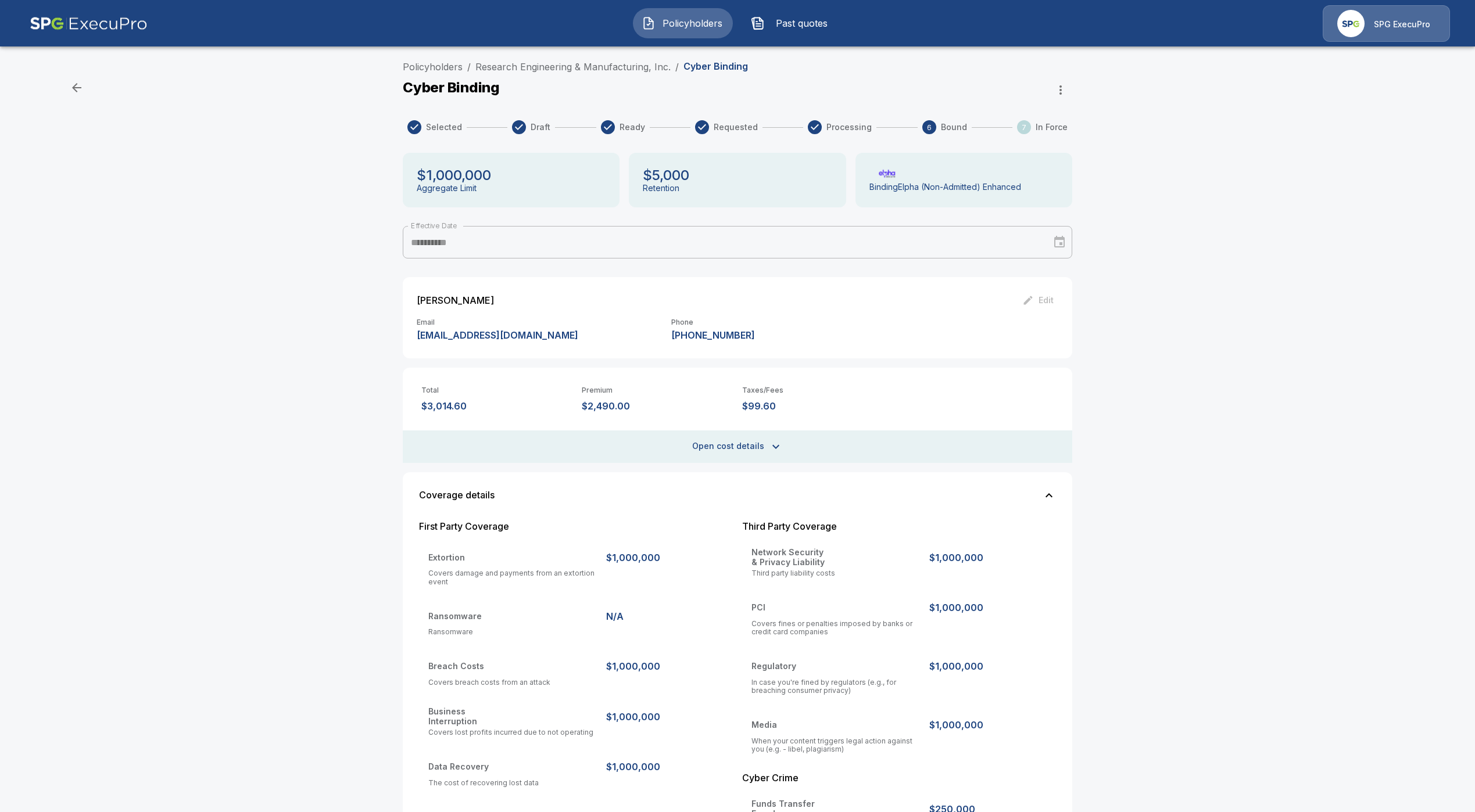
click at [587, 56] on div "**********" at bounding box center [737, 740] width 1475 height 1370
click at [578, 69] on link "Research Engineering & Manufacturing, Inc." at bounding box center [572, 67] width 195 height 11
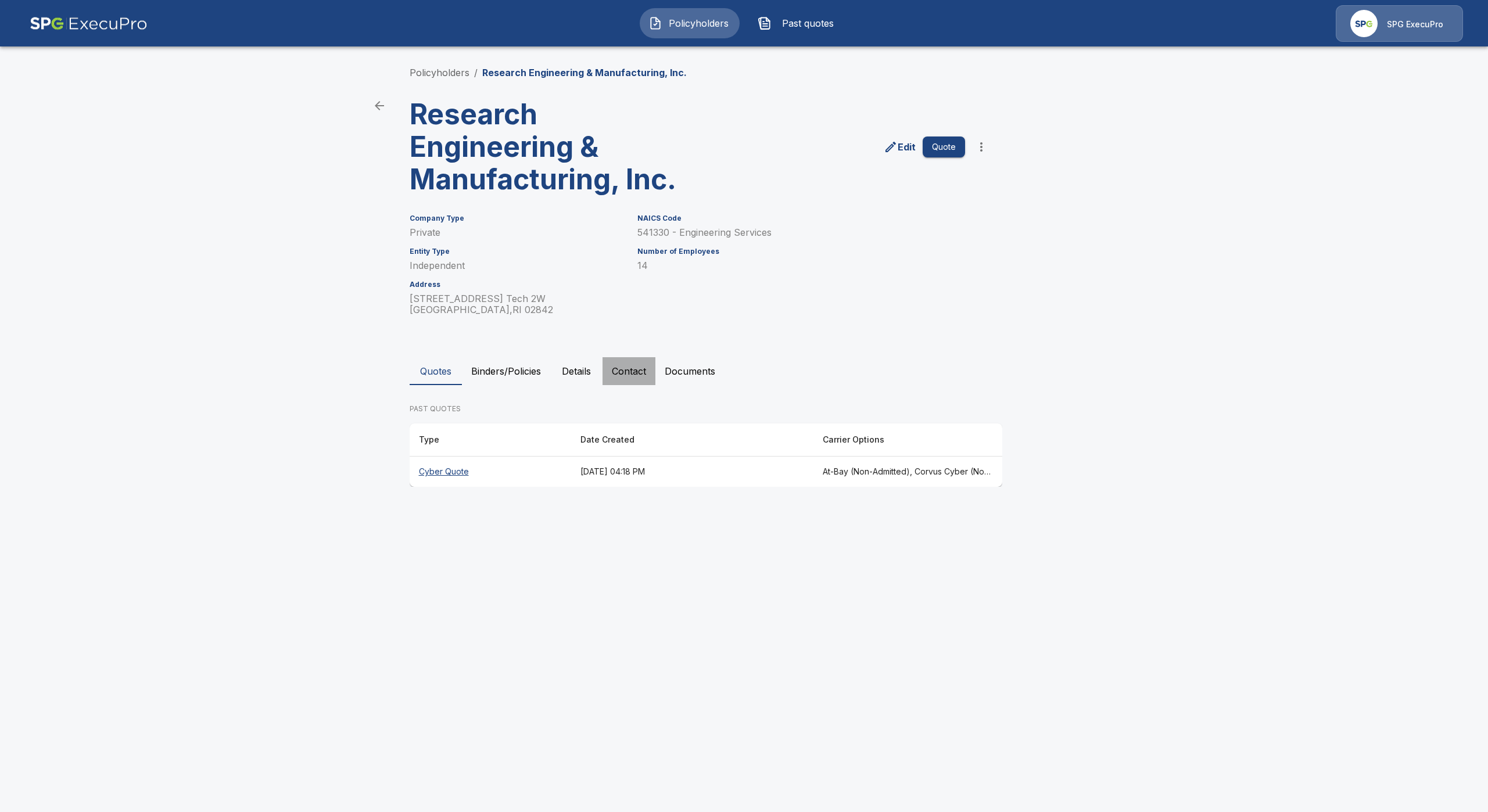
click at [635, 366] on button "Contact" at bounding box center [629, 371] width 53 height 28
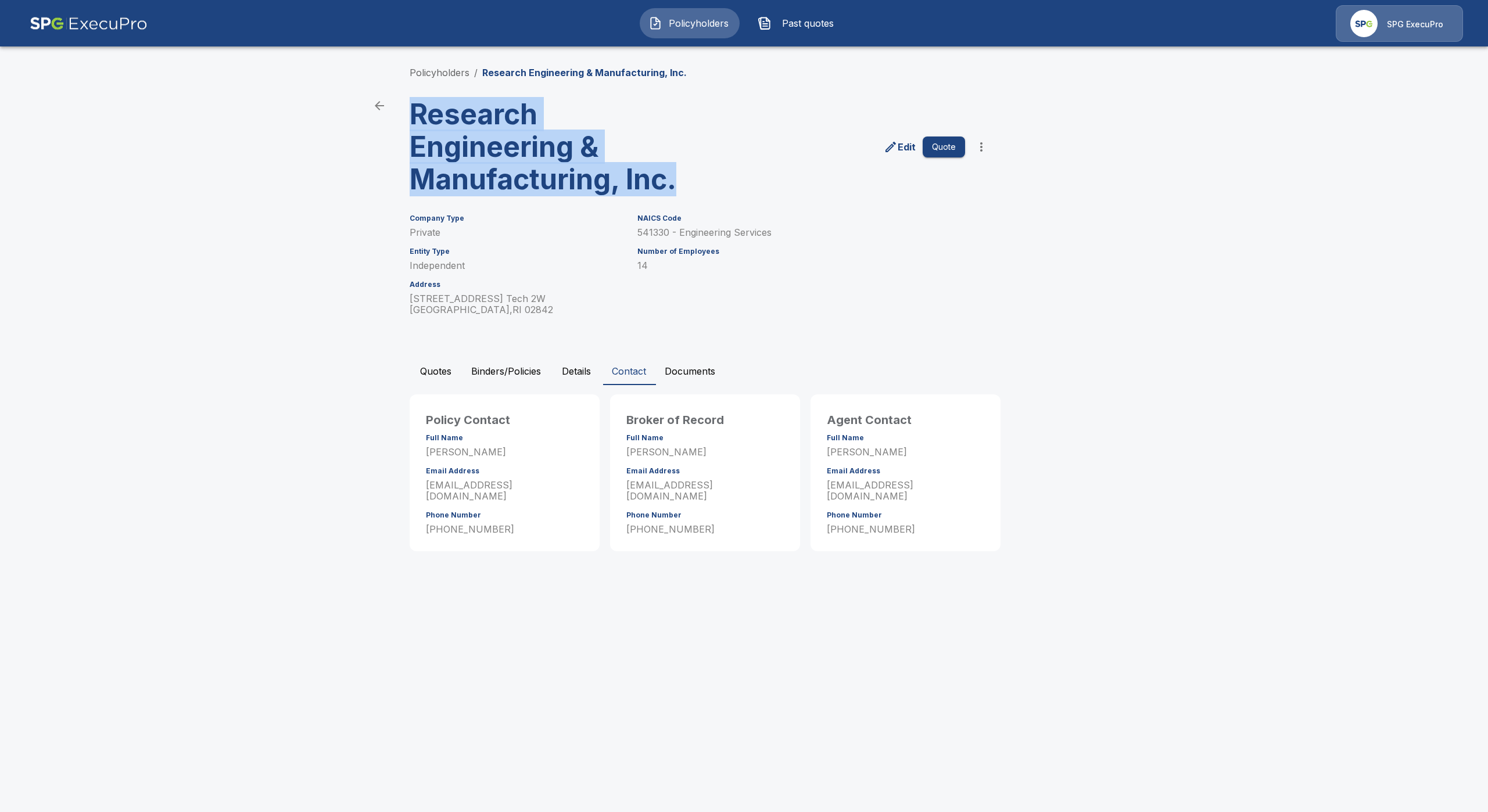
drag, startPoint x: 679, startPoint y: 183, endPoint x: 392, endPoint y: 118, distance: 294.3
click at [392, 118] on main "Policyholders / Research Engineering & Manufacturing, Inc. Research Engineering…" at bounding box center [744, 287] width 1488 height 574
copy h3 "Research Engineering & Manufacturing, Inc."
click at [513, 366] on button "Binders/Policies" at bounding box center [506, 371] width 88 height 28
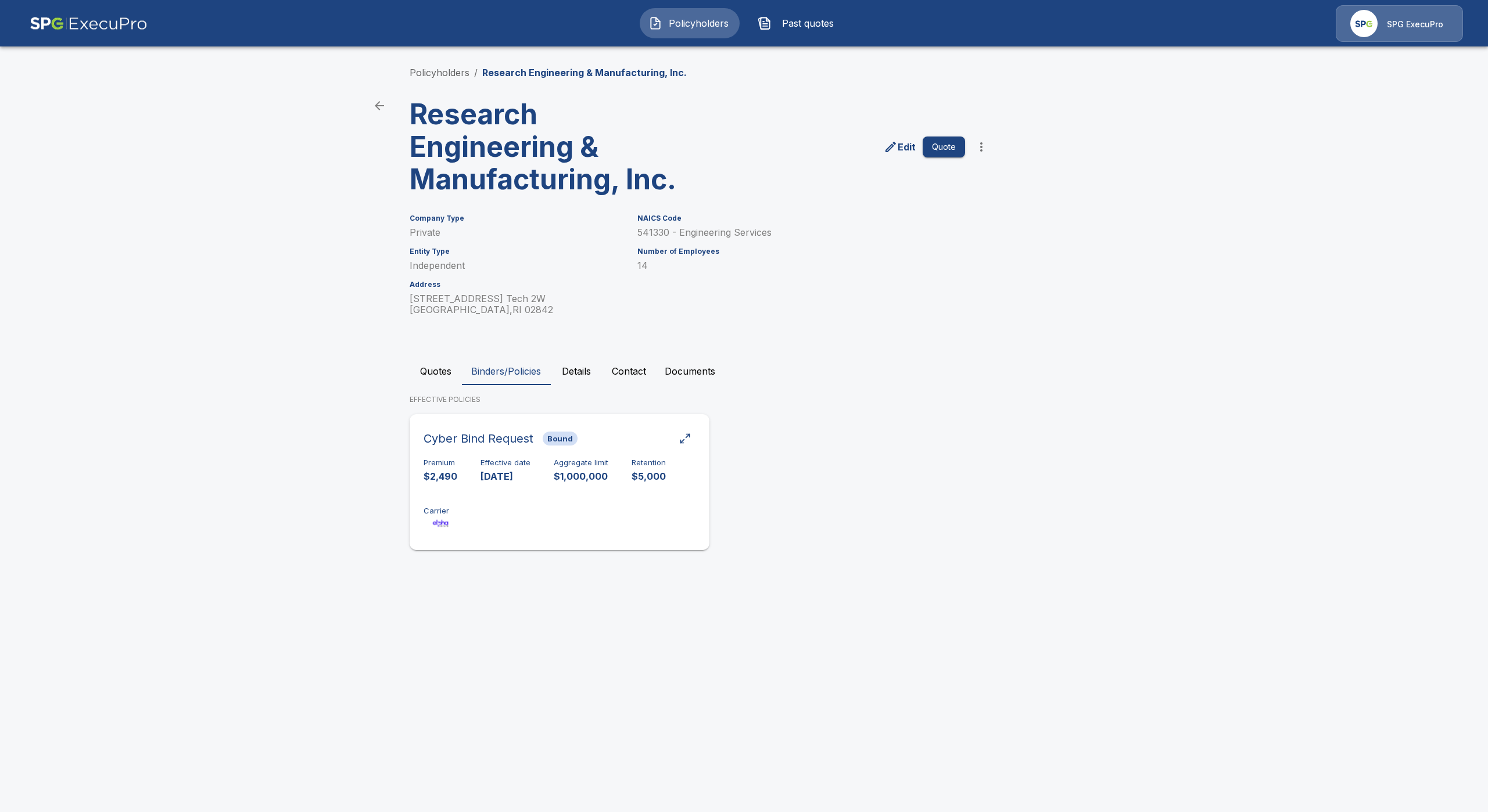
click at [527, 459] on h6 "Effective date" at bounding box center [505, 463] width 50 height 9
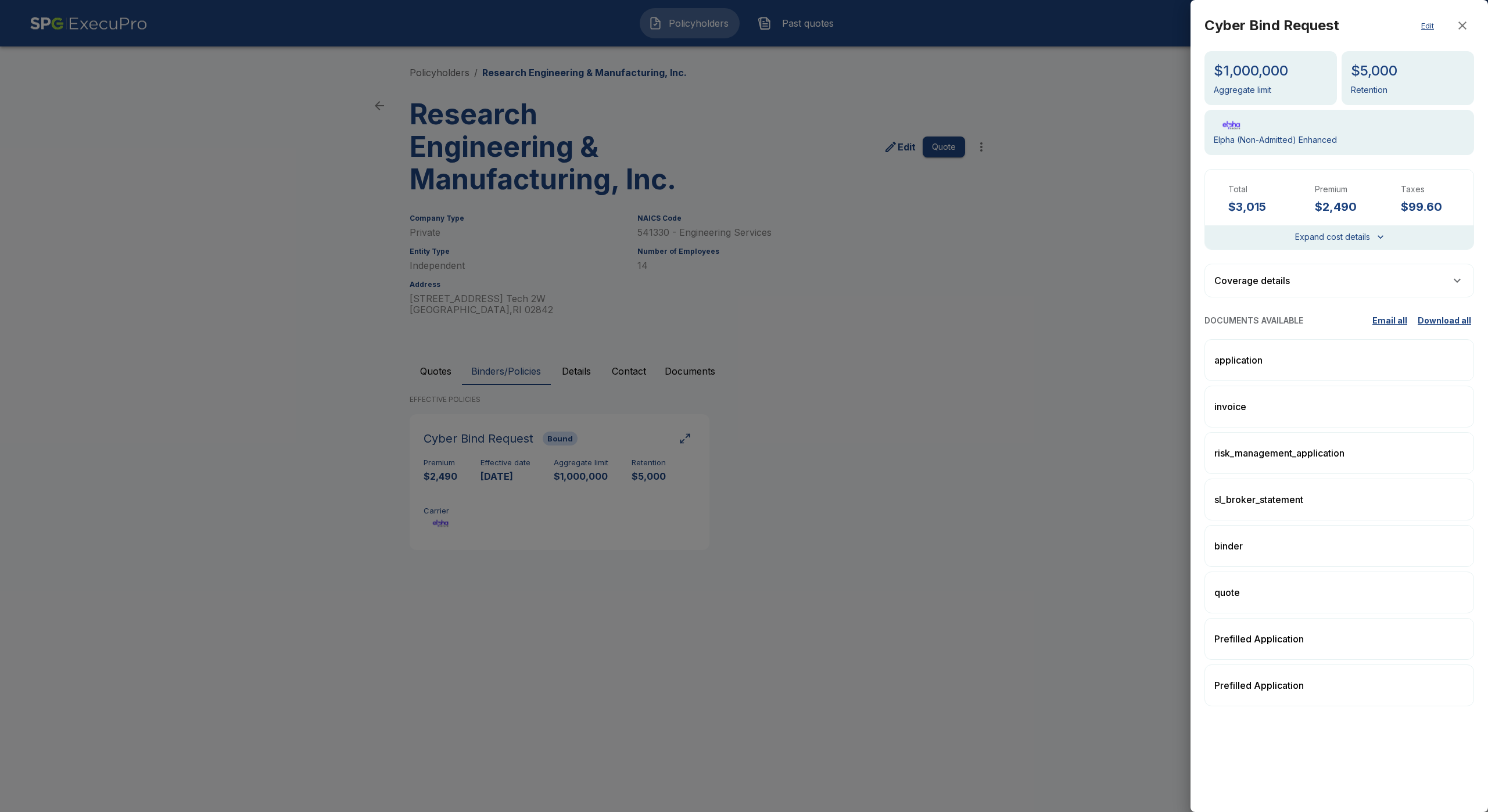
click at [1430, 320] on button "Download all" at bounding box center [1444, 321] width 59 height 19
drag, startPoint x: 982, startPoint y: 447, endPoint x: 892, endPoint y: 456, distance: 90.4
click at [981, 447] on div at bounding box center [744, 406] width 1488 height 812
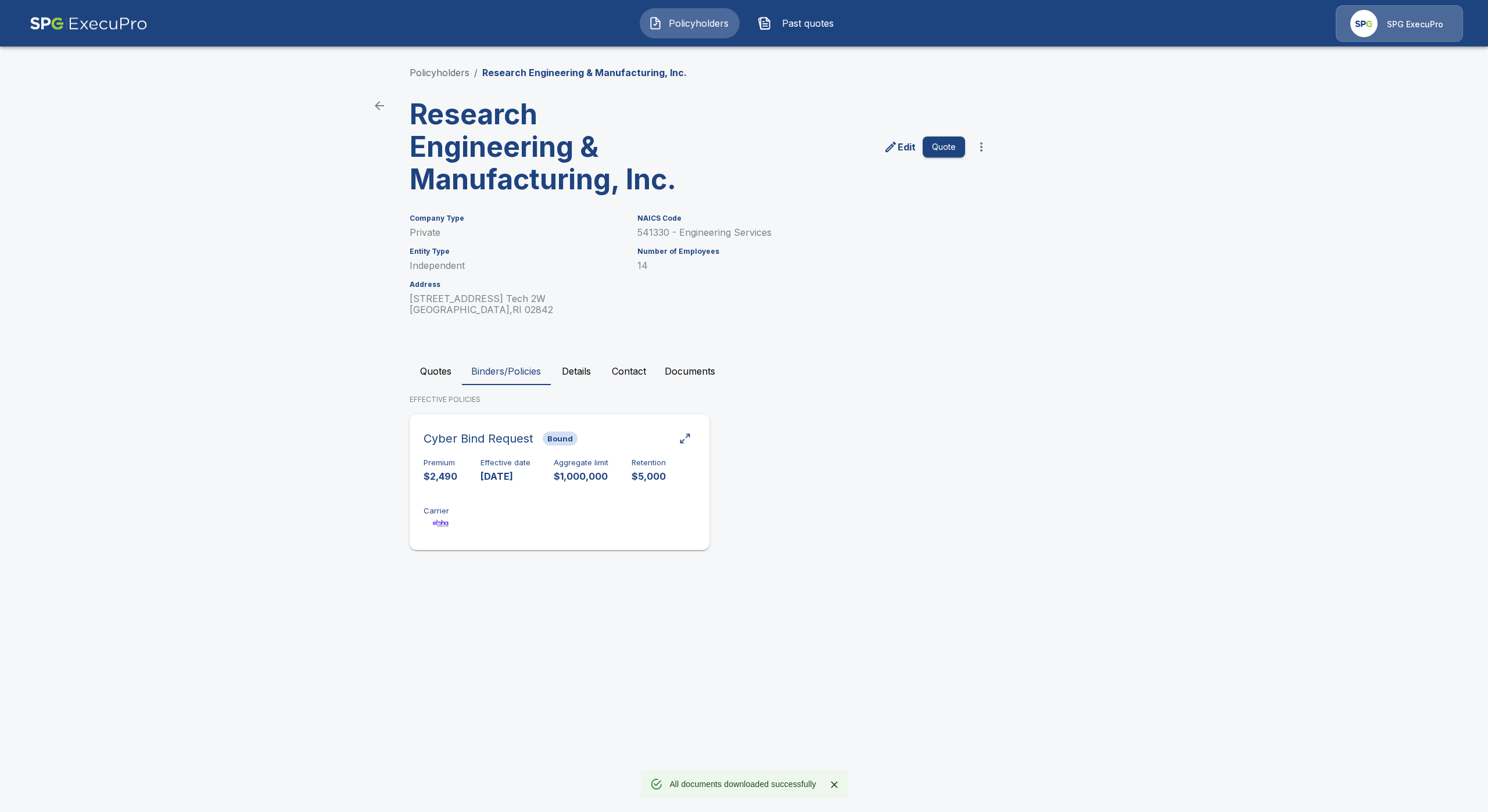
click at [509, 464] on h6 "Effective date" at bounding box center [505, 463] width 50 height 9
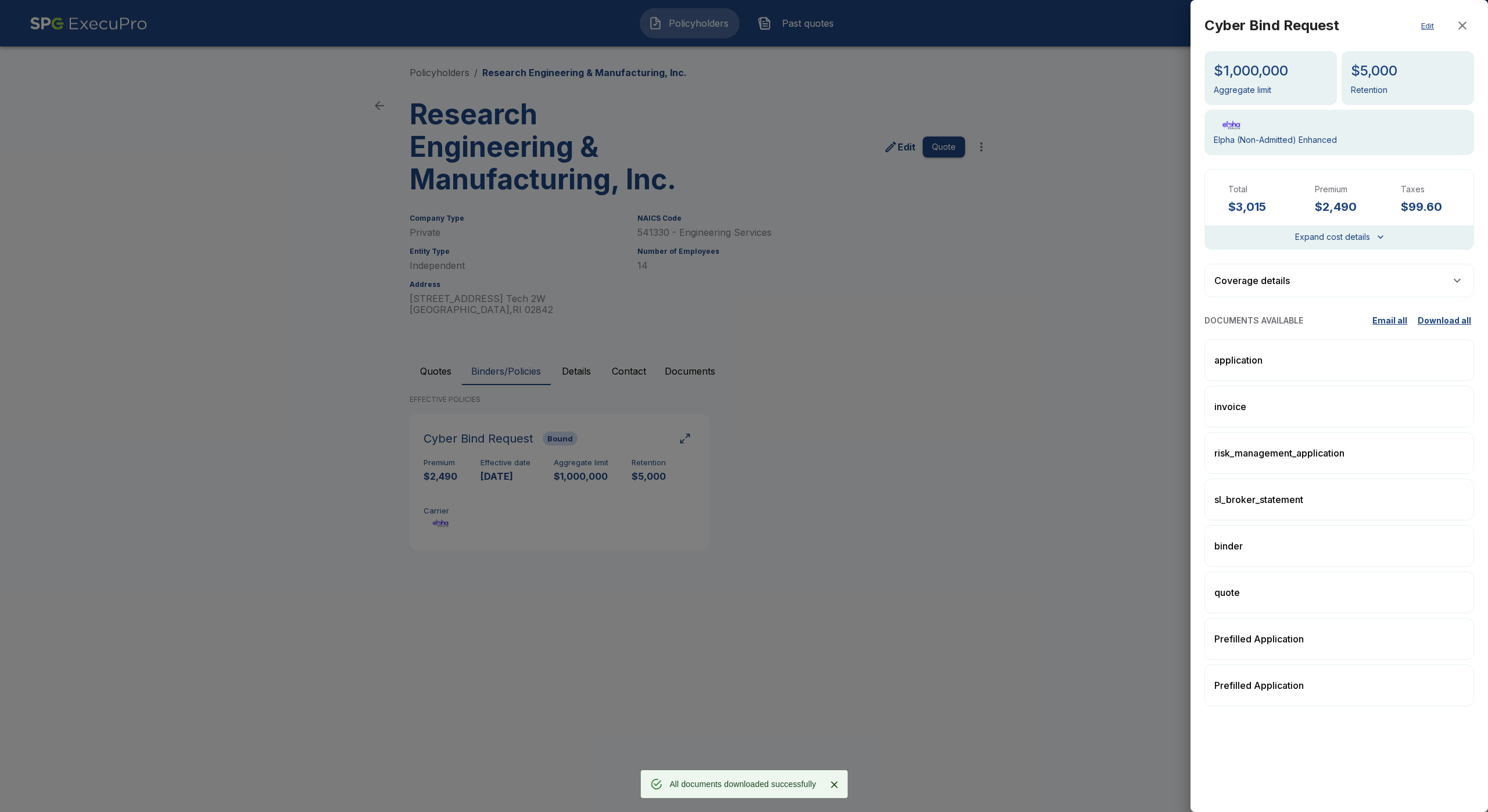
click at [510, 467] on div at bounding box center [744, 406] width 1488 height 812
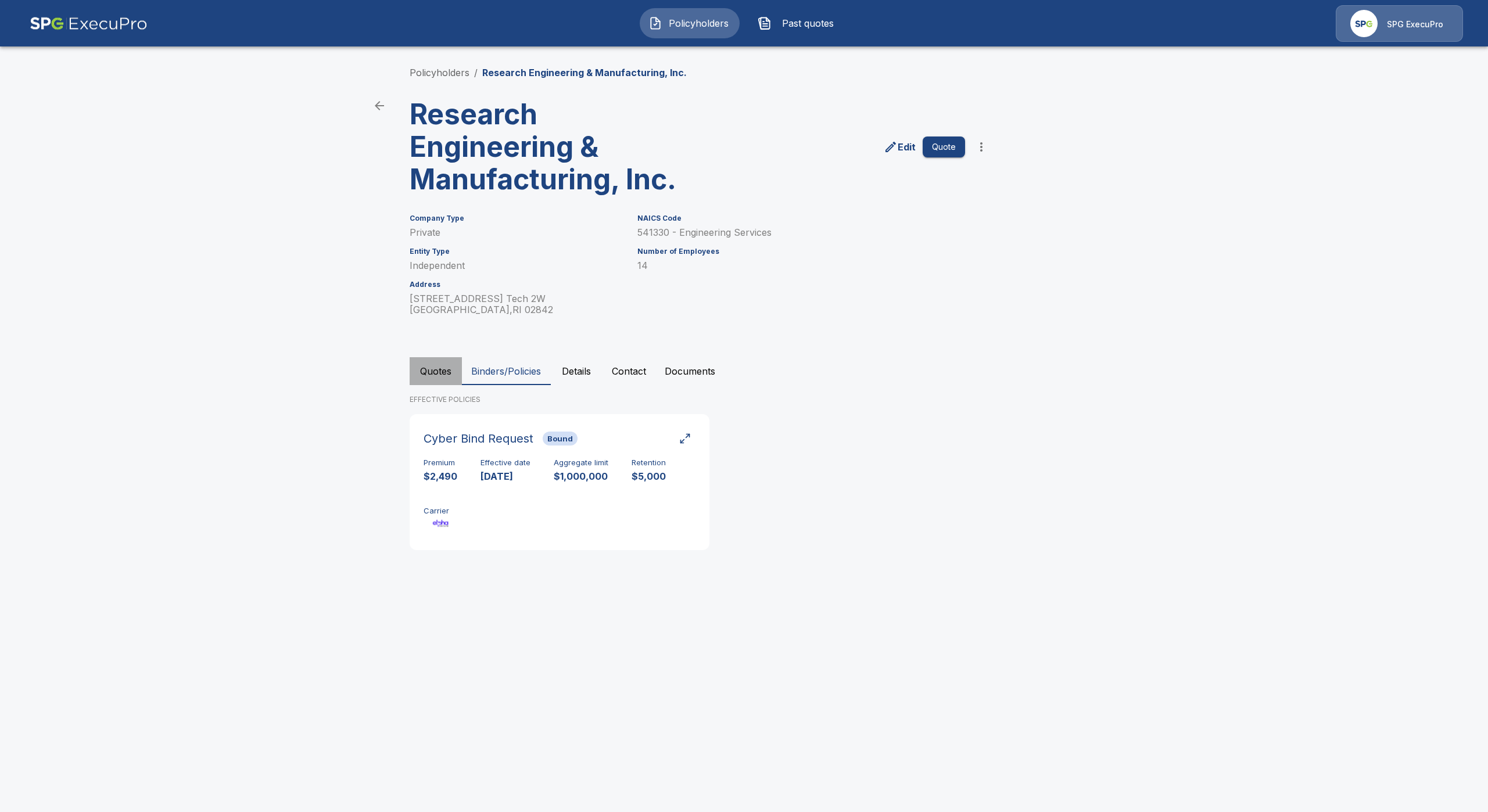
click at [415, 366] on button "Quotes" at bounding box center [436, 371] width 53 height 28
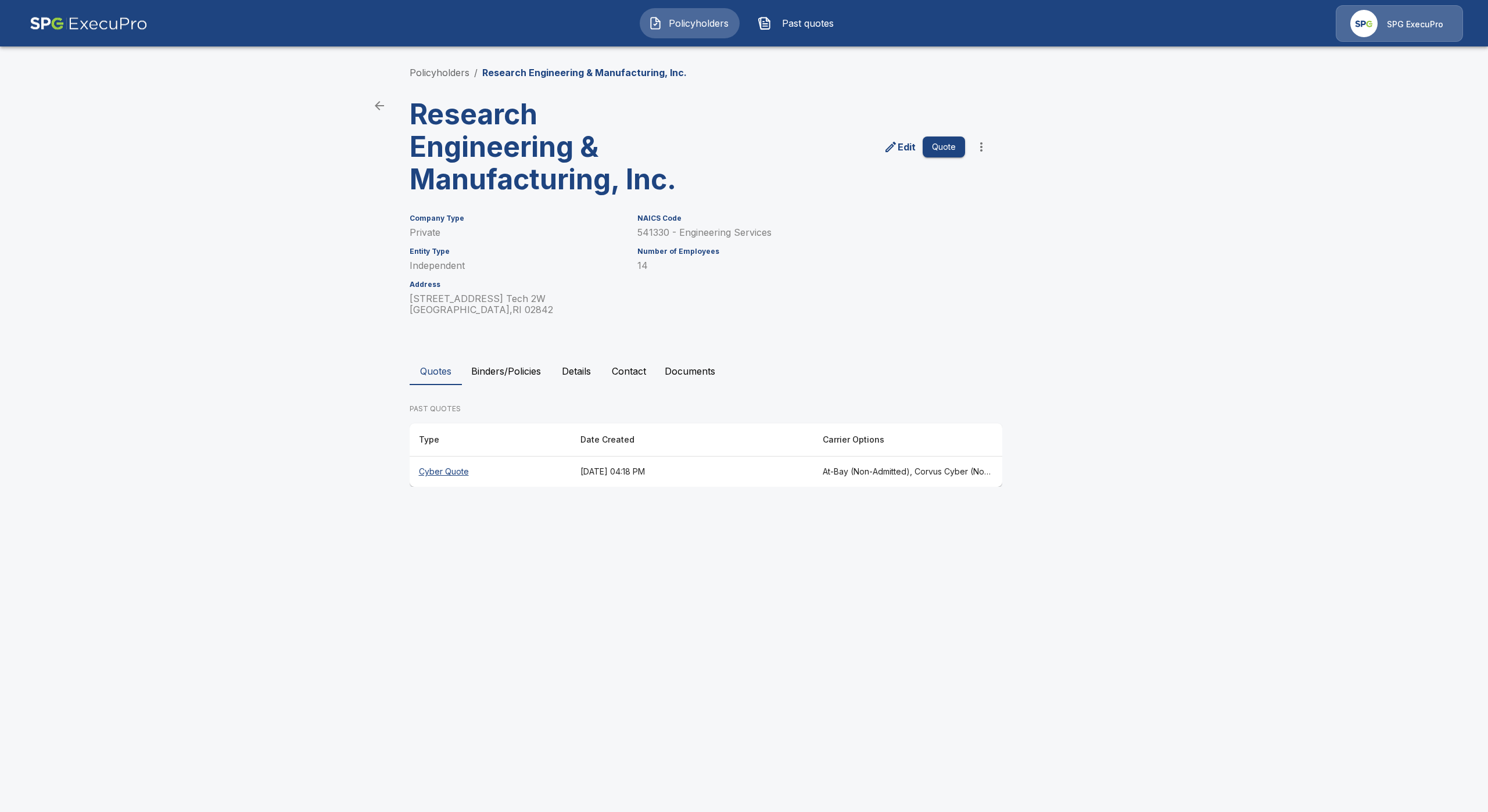
click at [458, 471] on th "Cyber Quote" at bounding box center [490, 471] width 161 height 31
click at [496, 378] on button "Binders/Policies" at bounding box center [506, 371] width 88 height 28
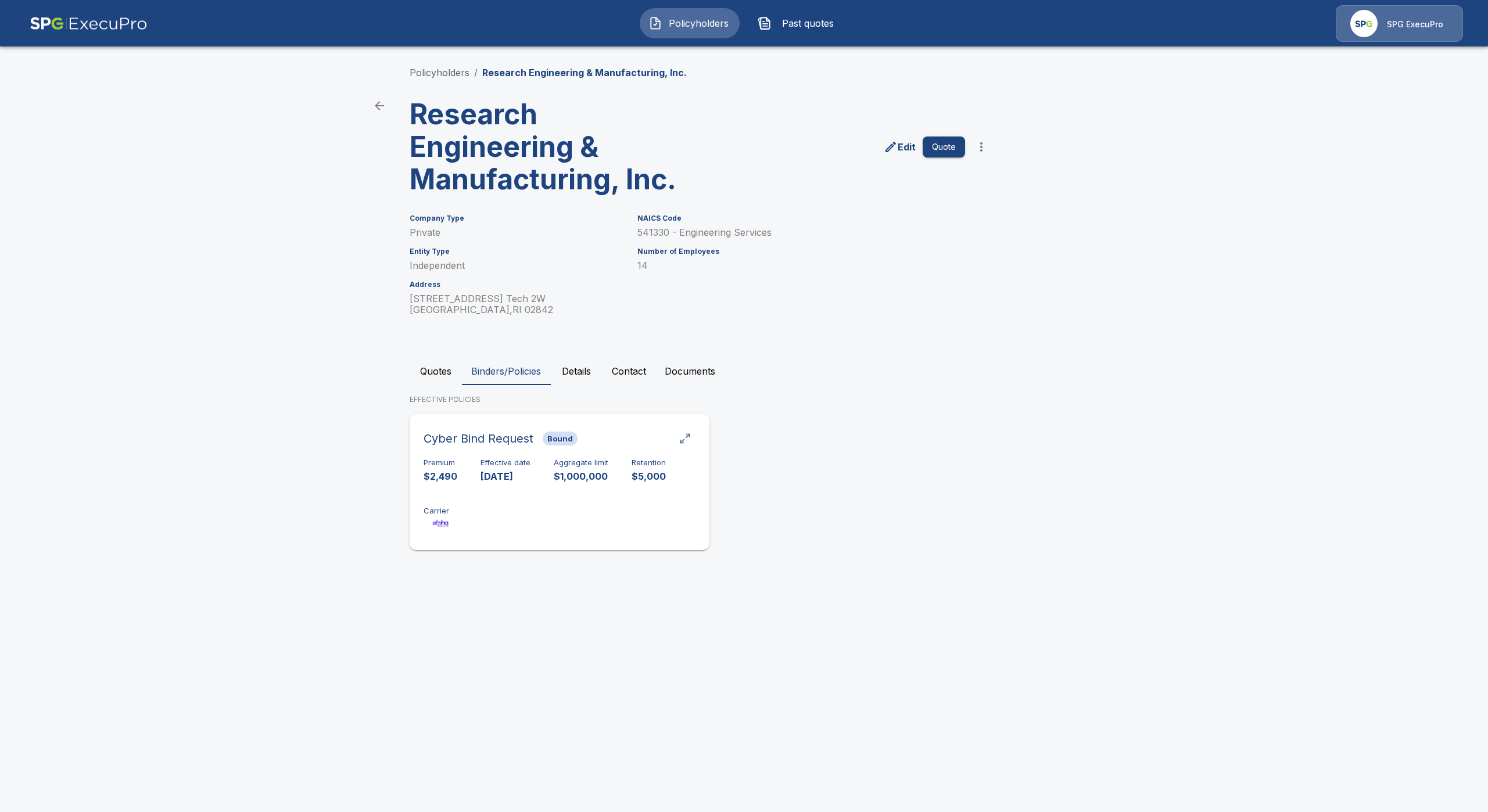
click at [685, 437] on div "button" at bounding box center [685, 439] width 11 height 11
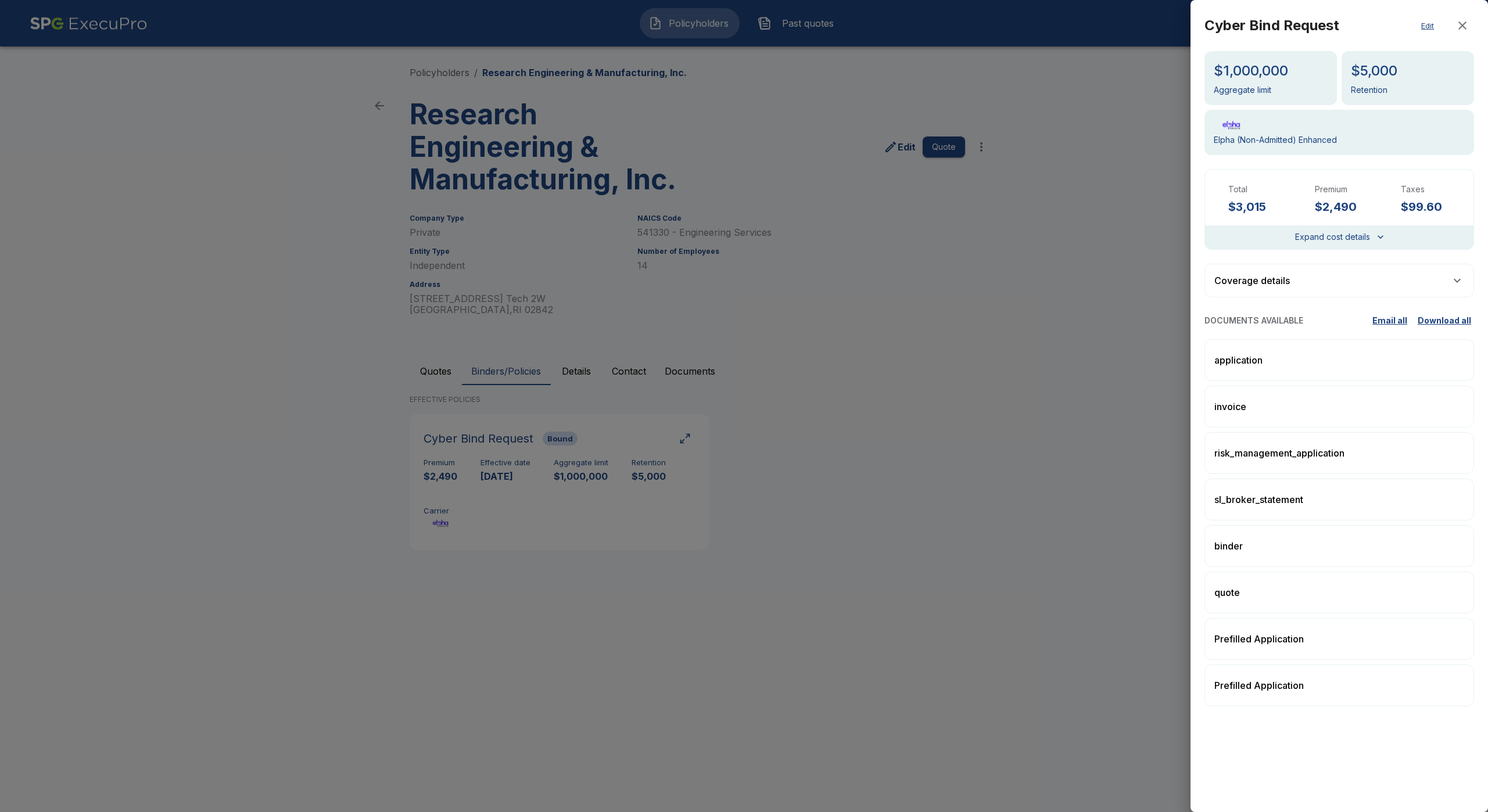
click at [1367, 284] on div "Coverage details" at bounding box center [1339, 280] width 270 height 33
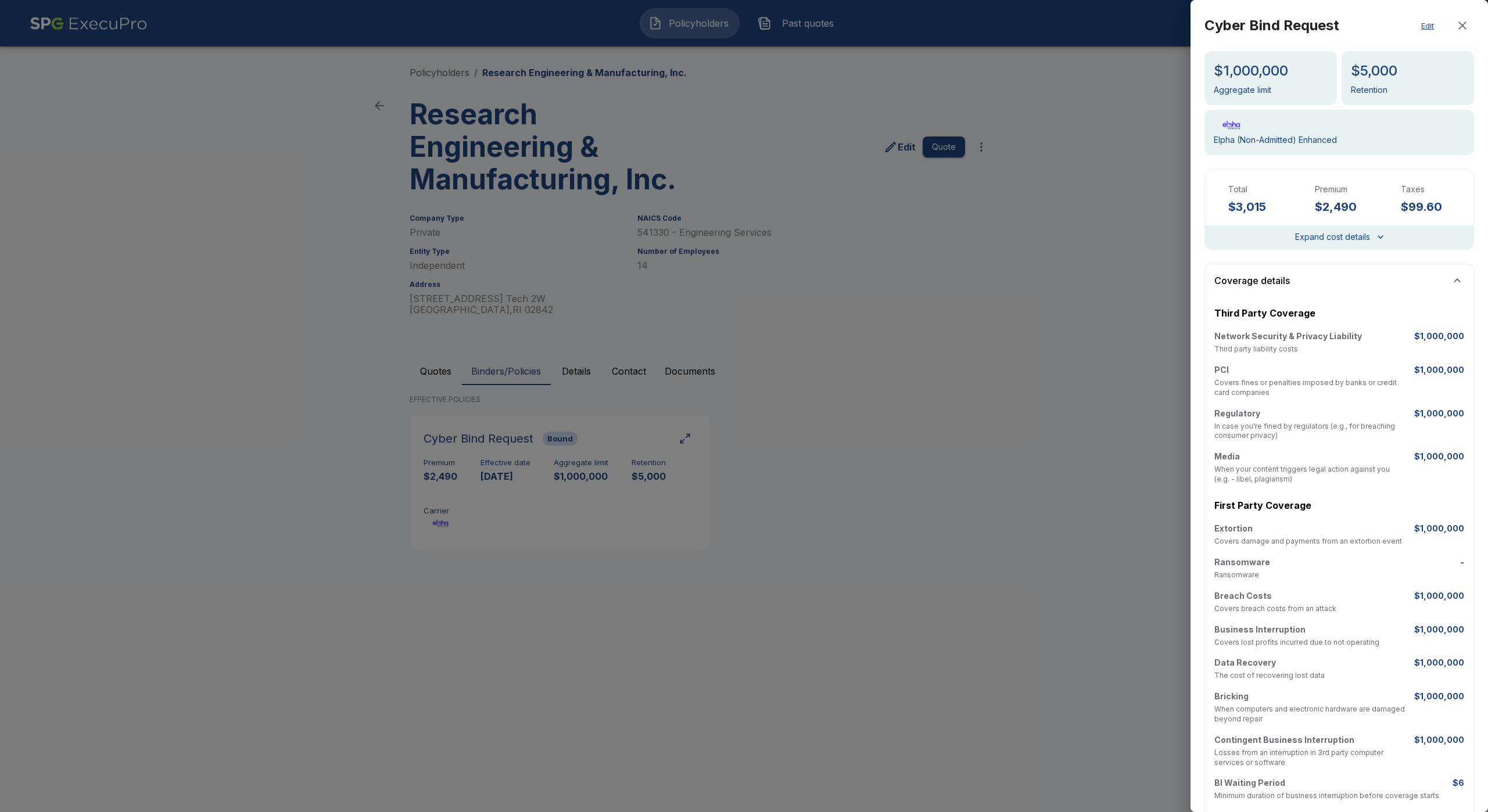
click at [1364, 279] on div "Coverage details" at bounding box center [1339, 280] width 270 height 33
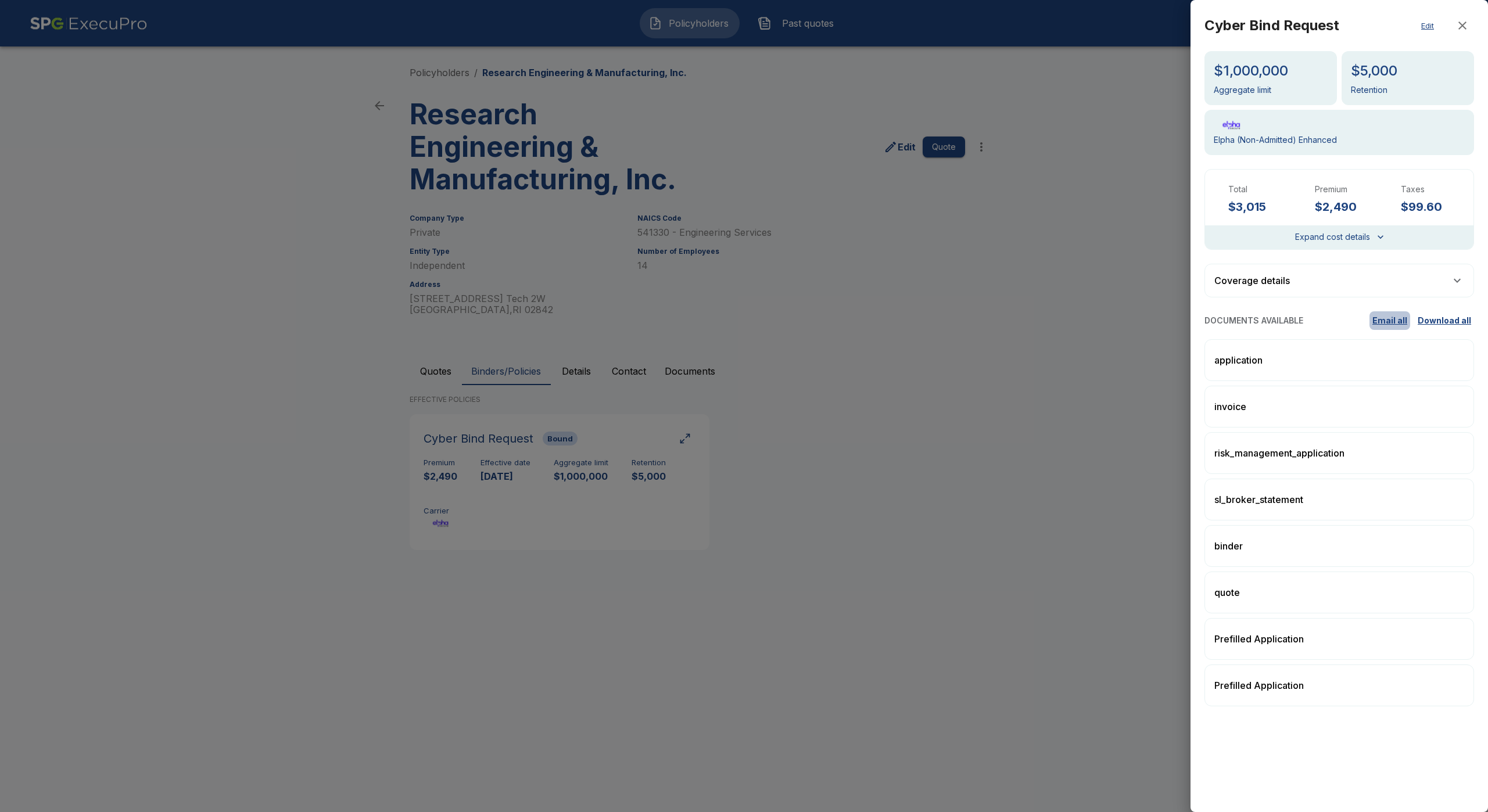
click at [1396, 324] on button "Email all" at bounding box center [1389, 321] width 40 height 19
click at [603, 105] on div at bounding box center [744, 406] width 1488 height 812
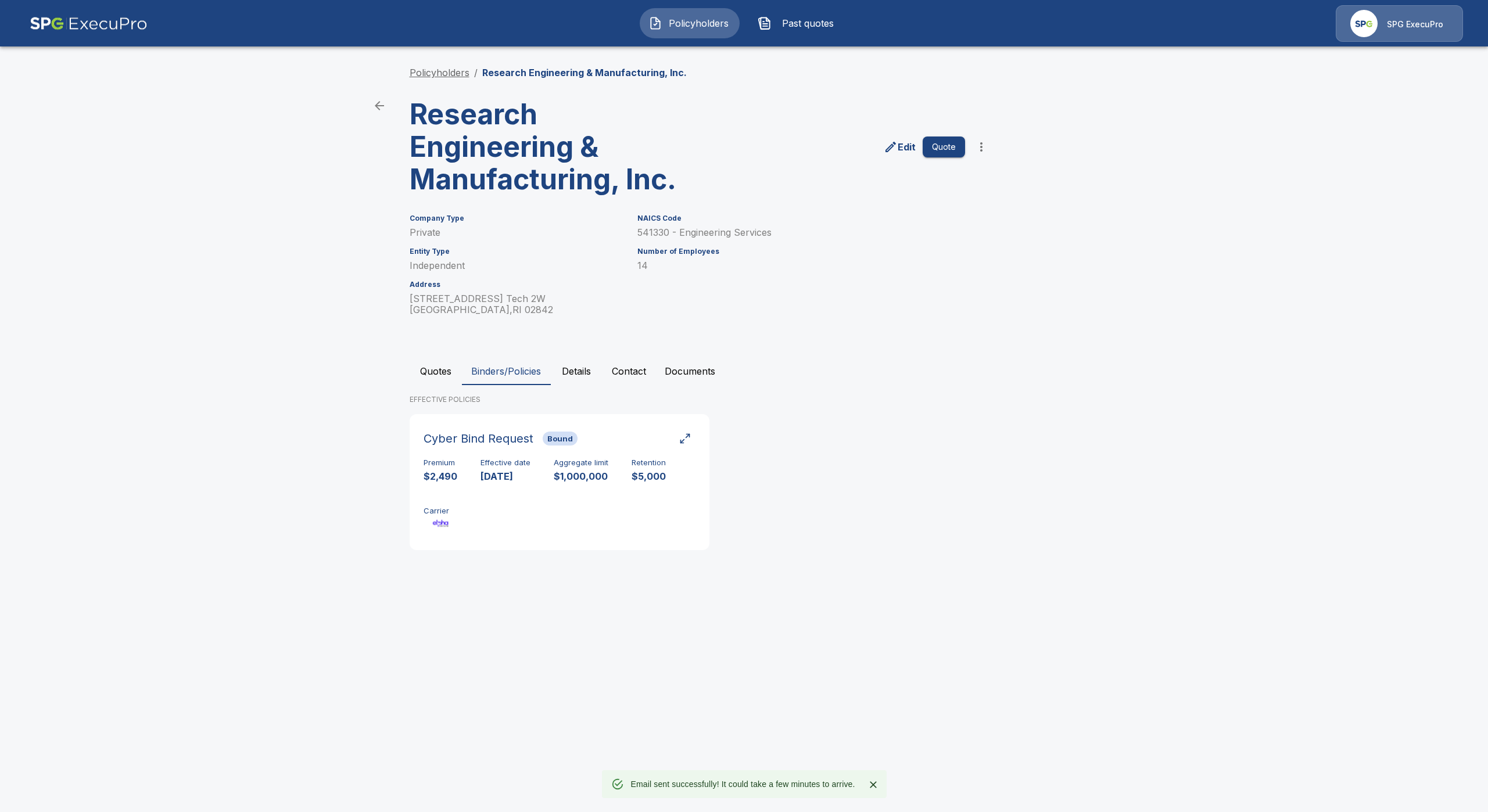
click at [459, 72] on link "Policyholders" at bounding box center [439, 72] width 60 height 11
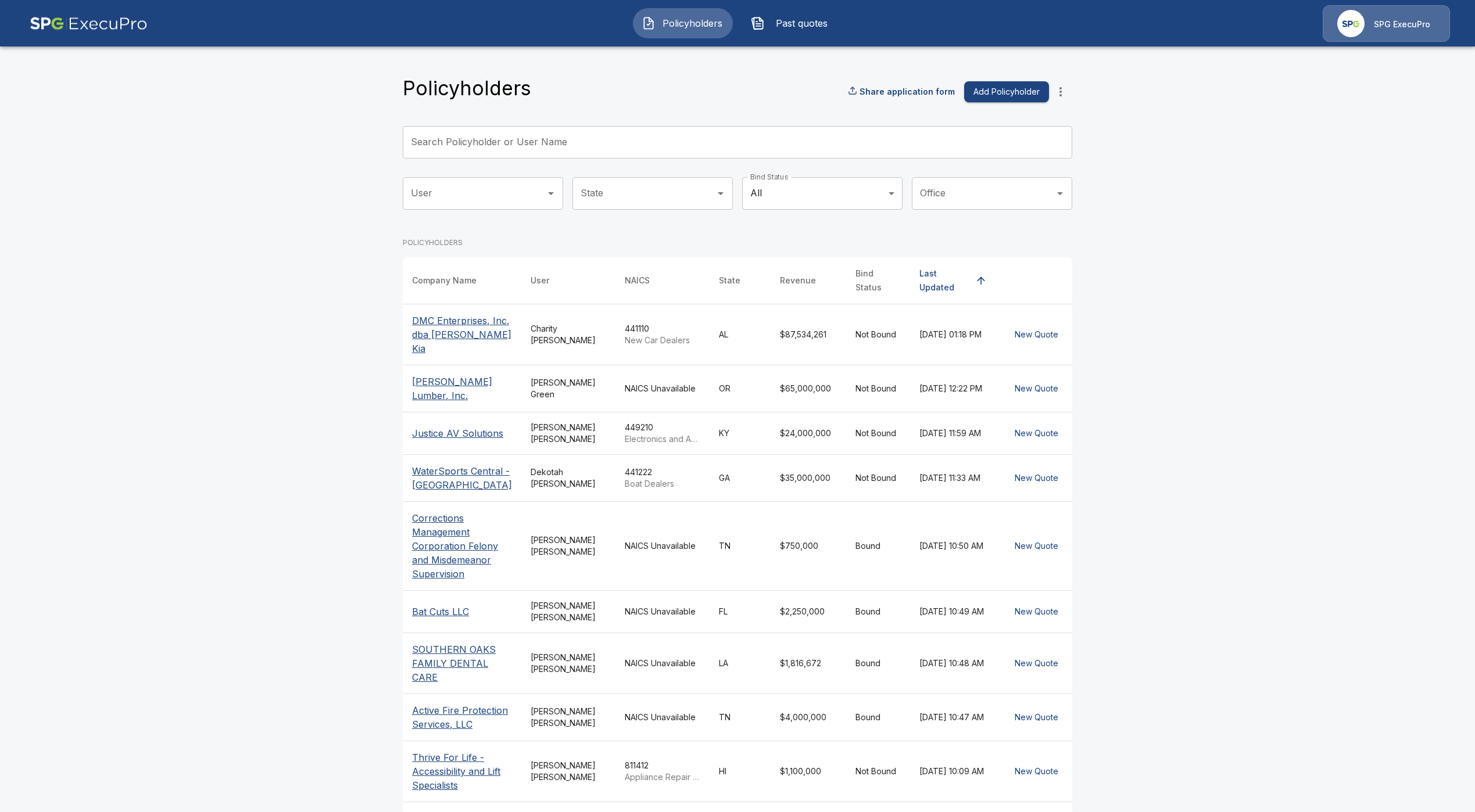
click at [539, 124] on div "Policyholders Share application form Add Policyholder Search Policyholder or Us…" at bounding box center [737, 481] width 670 height 810
click at [542, 143] on input "Search Policyholder or User Name" at bounding box center [731, 143] width 657 height 33
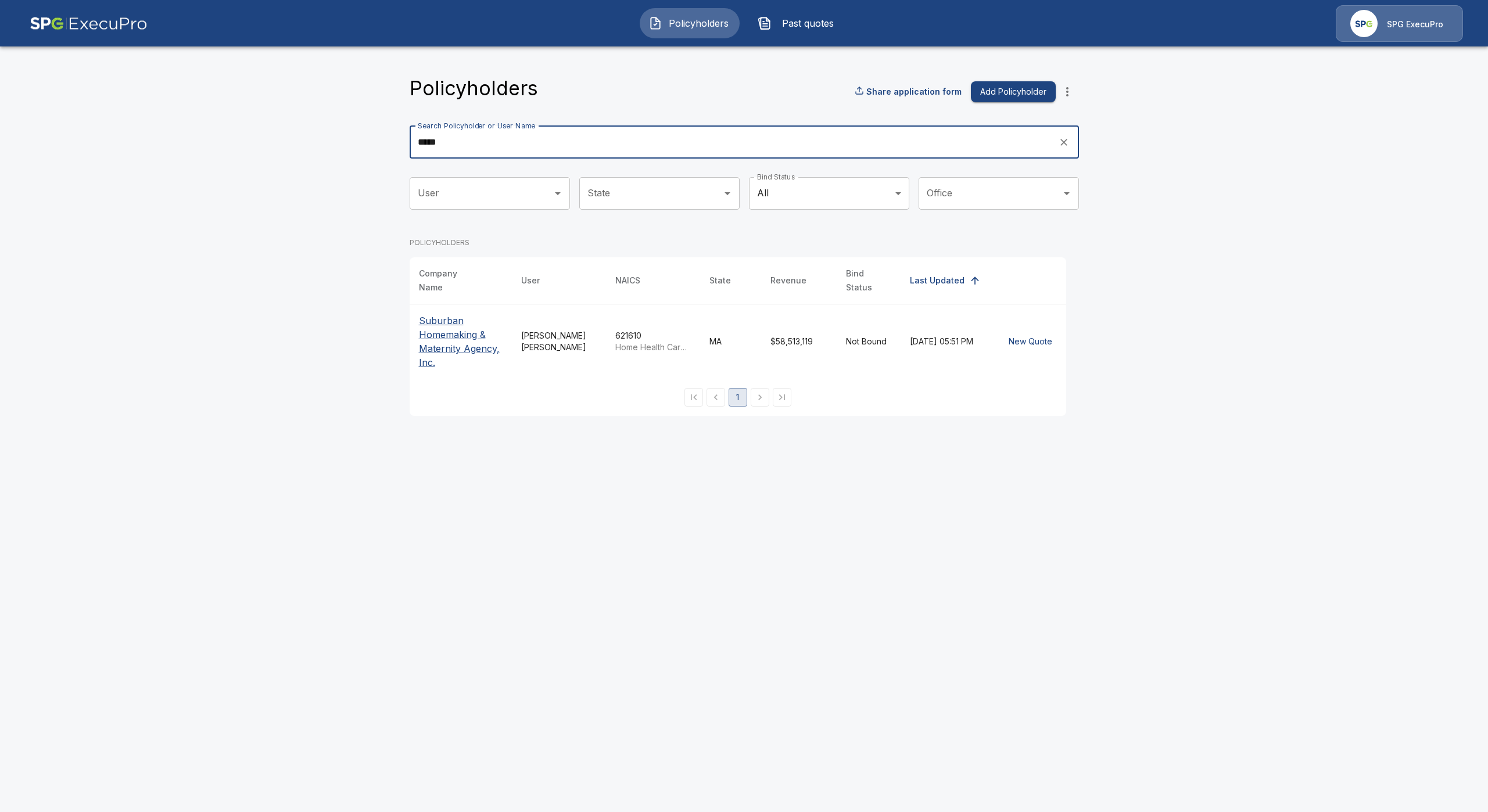
type input "*****"
click at [449, 342] on p "Suburban Homemaking & Maternity Agency, Inc." at bounding box center [461, 341] width 84 height 56
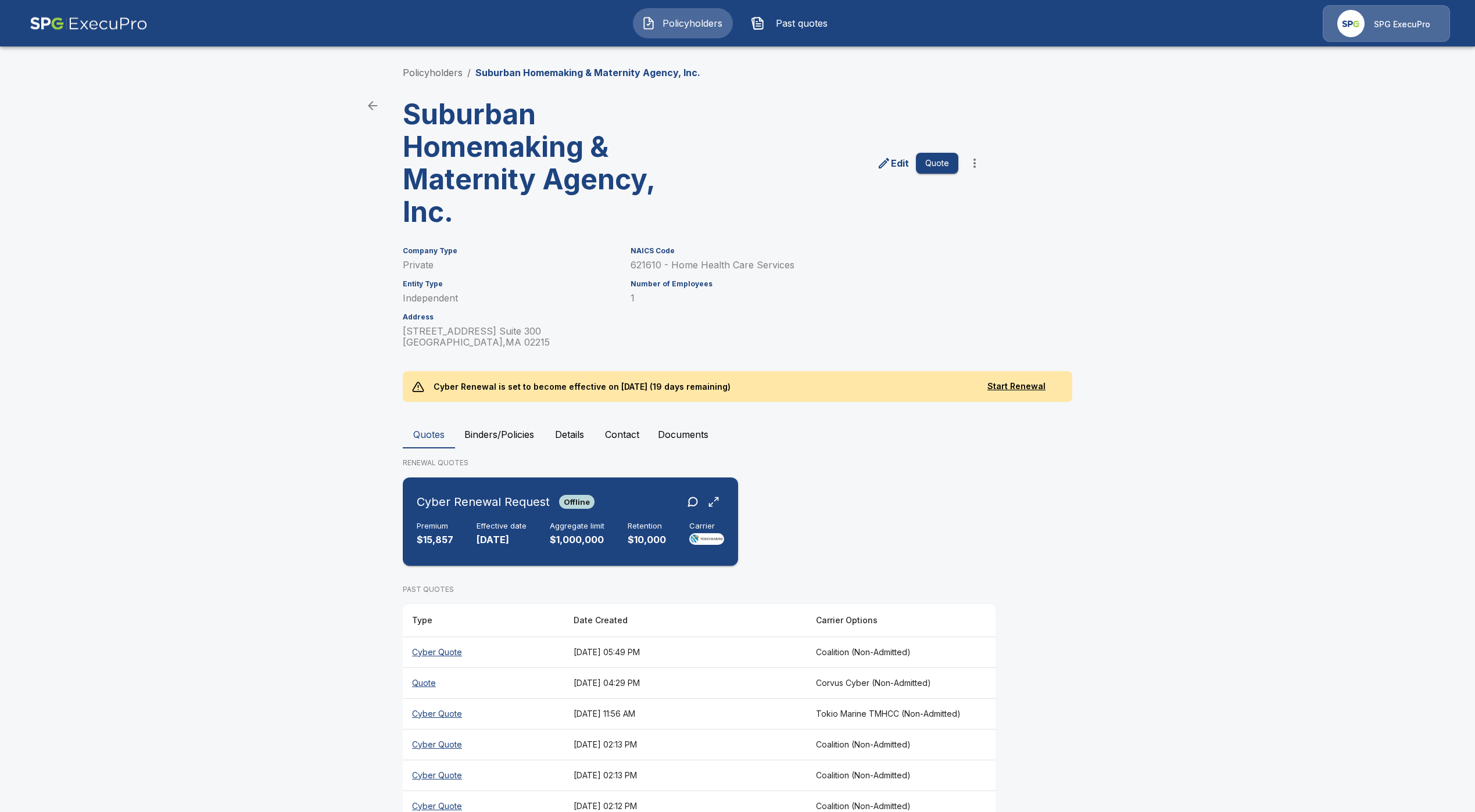
click at [501, 542] on p "[DATE]" at bounding box center [501, 539] width 50 height 13
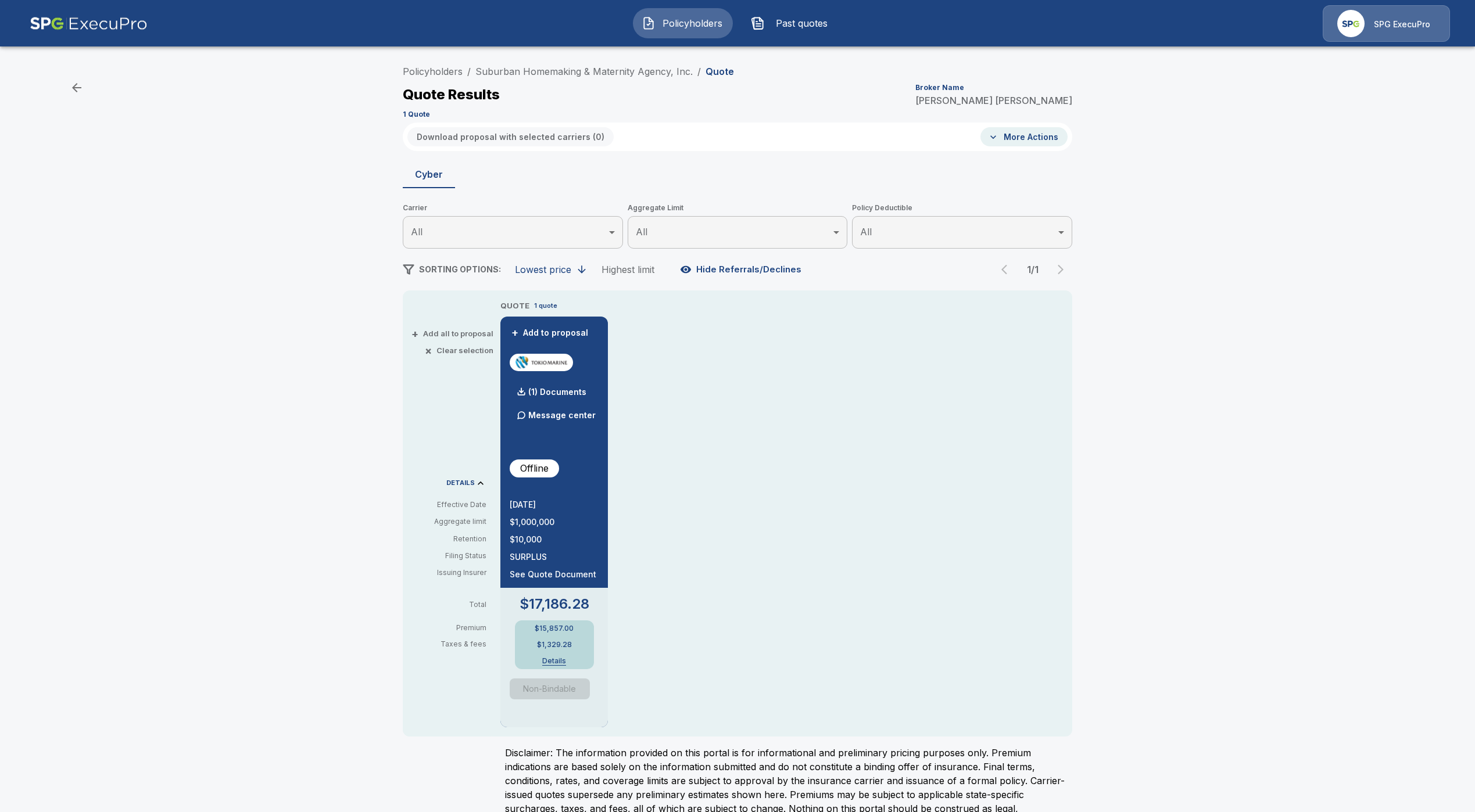
drag, startPoint x: 643, startPoint y: 644, endPoint x: 635, endPoint y: 641, distance: 8.5
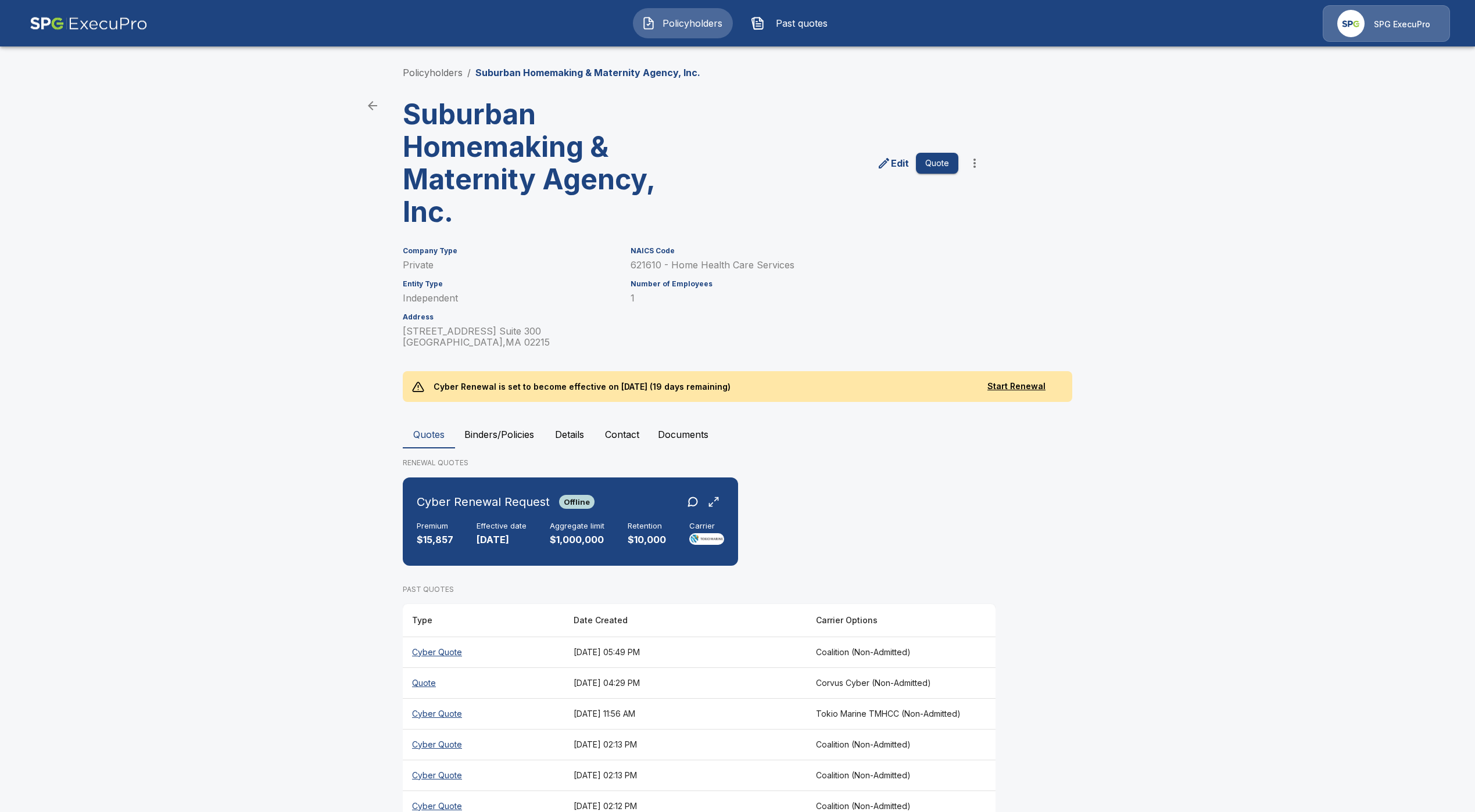
click at [446, 654] on th "Cyber Quote" at bounding box center [483, 652] width 161 height 31
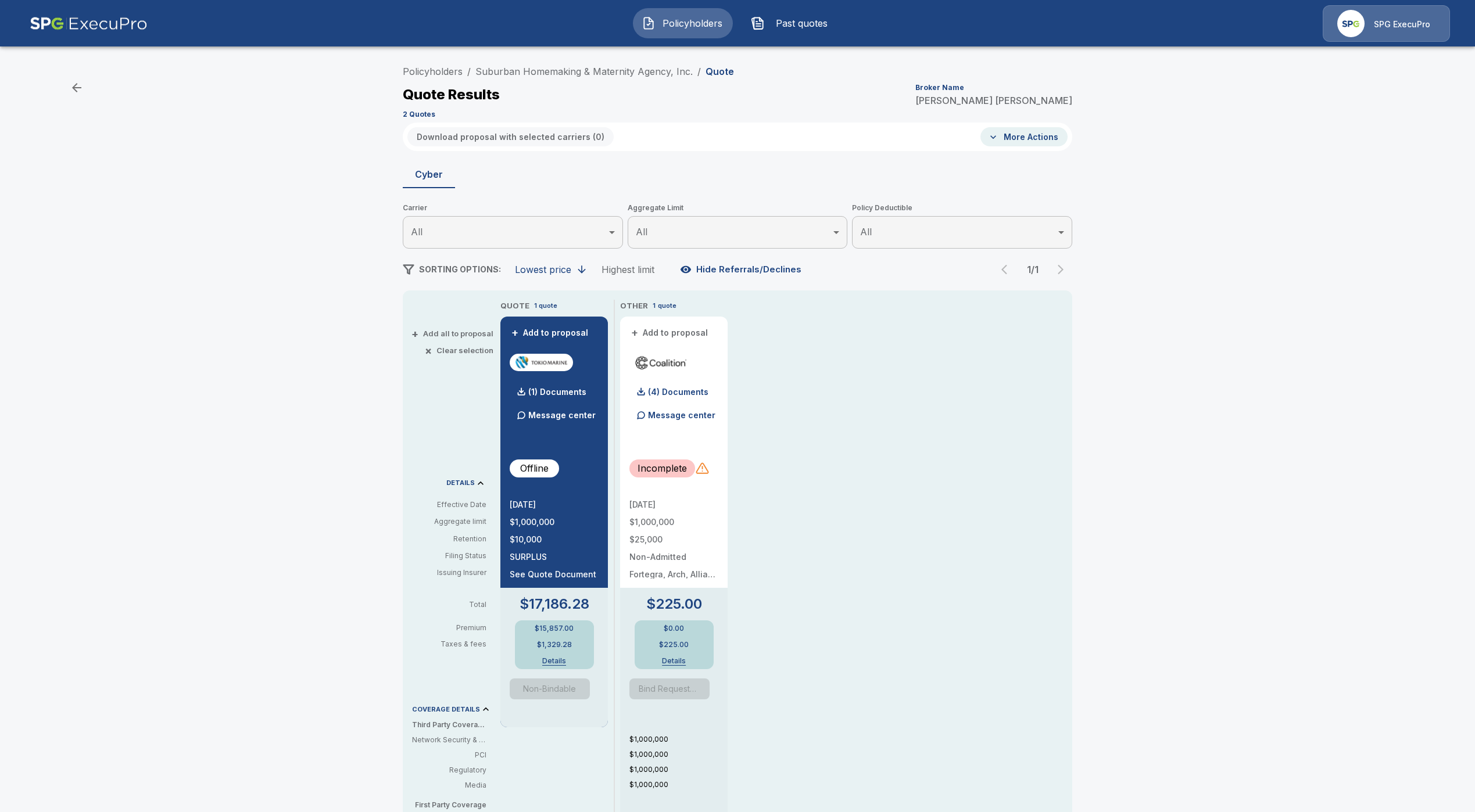
click at [707, 468] on div at bounding box center [702, 468] width 14 height 14
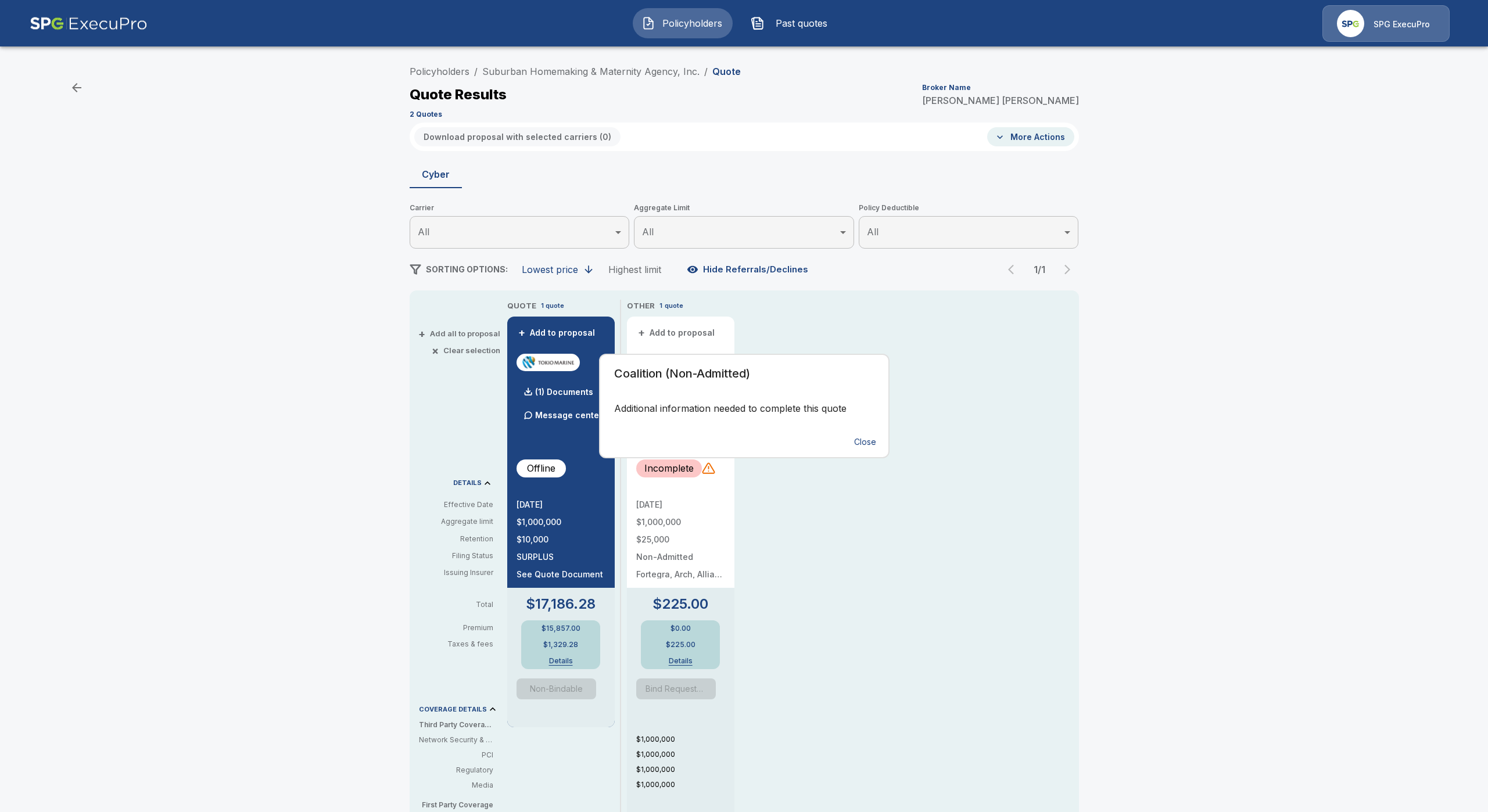
click at [861, 439] on button "Close" at bounding box center [865, 442] width 37 height 21
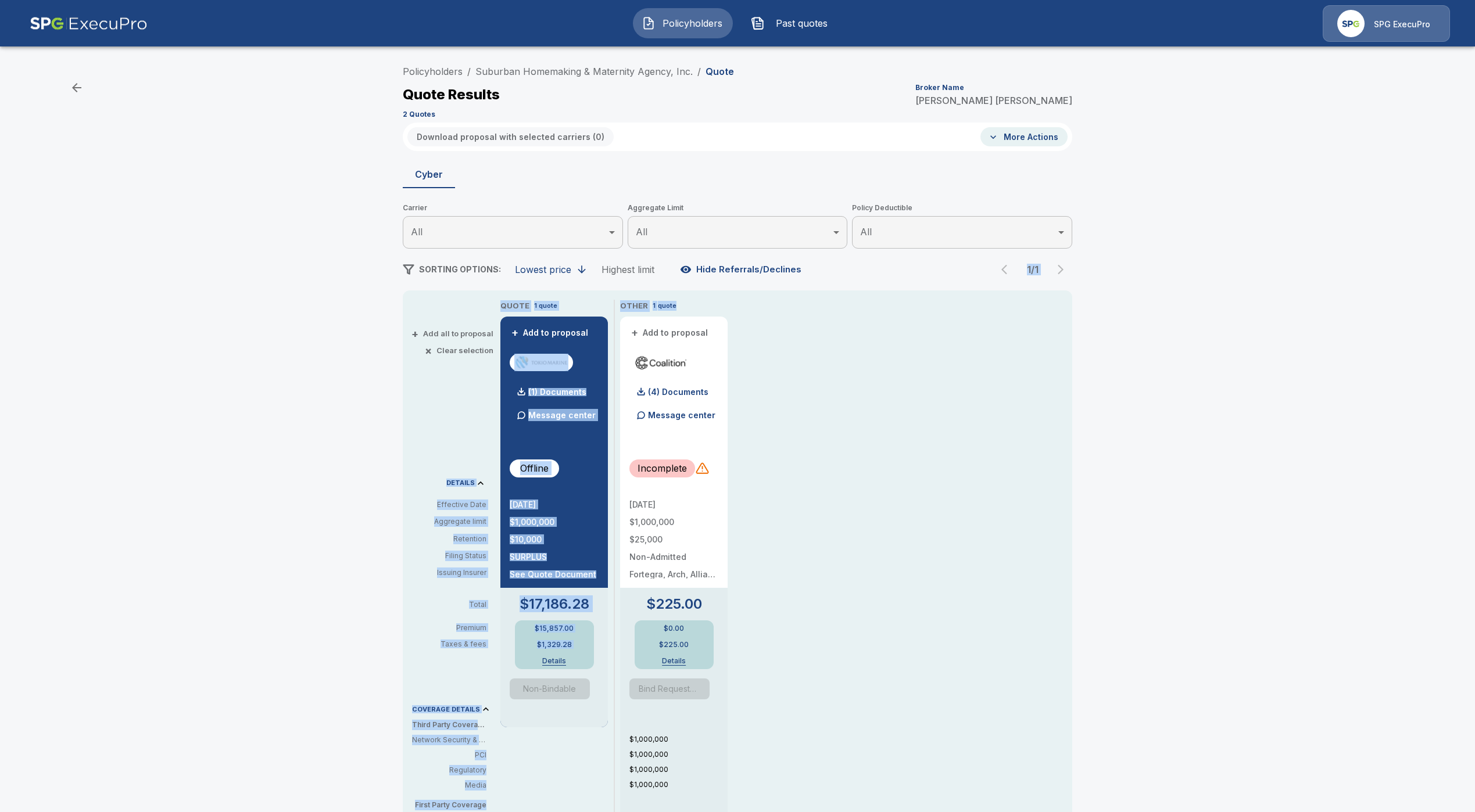
drag, startPoint x: 726, startPoint y: 282, endPoint x: 730, endPoint y: 271, distance: 11.7
click at [730, 272] on div "Policyholders / Suburban Homemaking & Maternity Agency, Inc. / Quote Quote Resu…" at bounding box center [737, 620] width 697 height 1121
click at [730, 271] on button "Hide Referrals/Declines" at bounding box center [741, 269] width 129 height 22
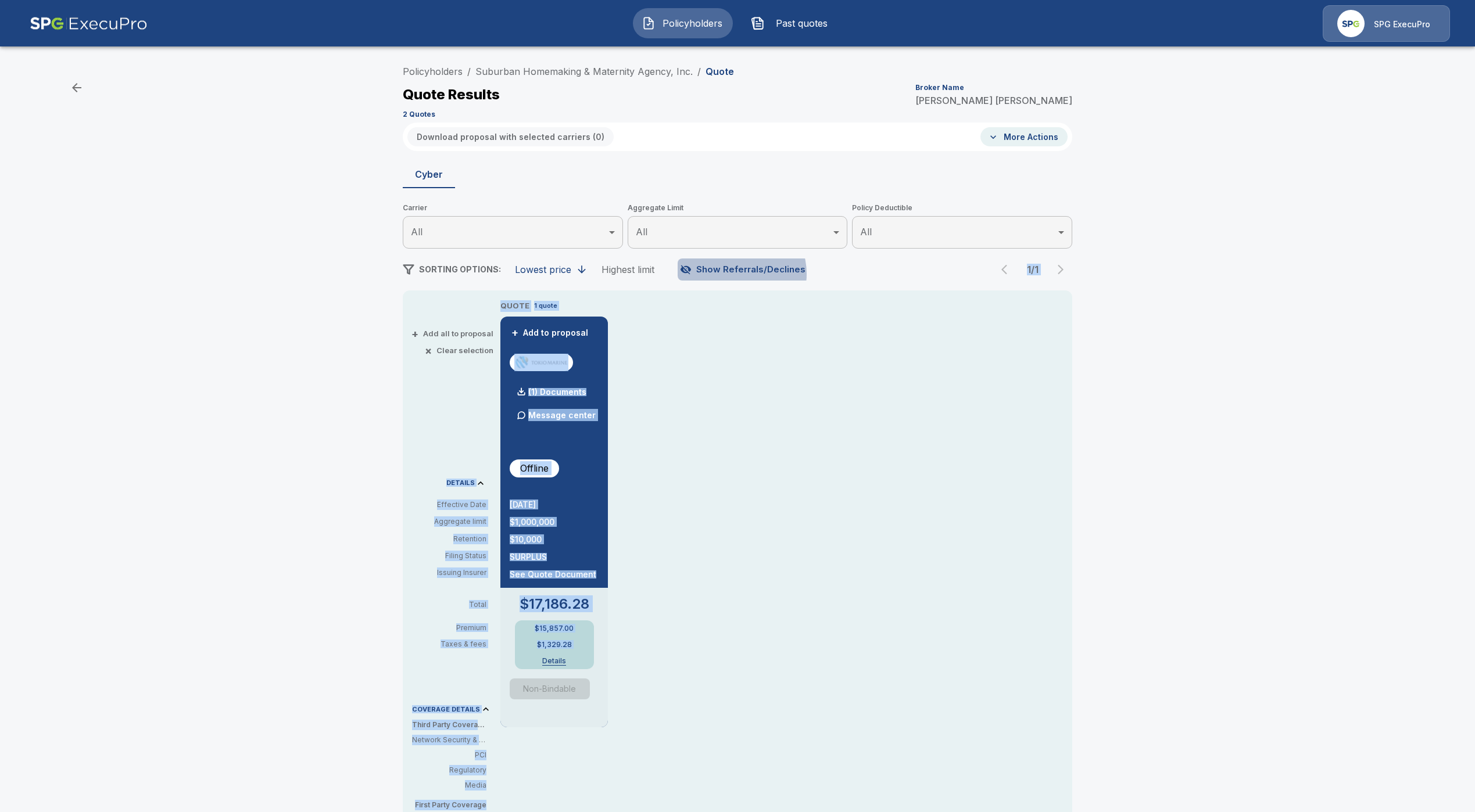
click at [741, 274] on button "Show Referrals/Declines" at bounding box center [744, 269] width 133 height 22
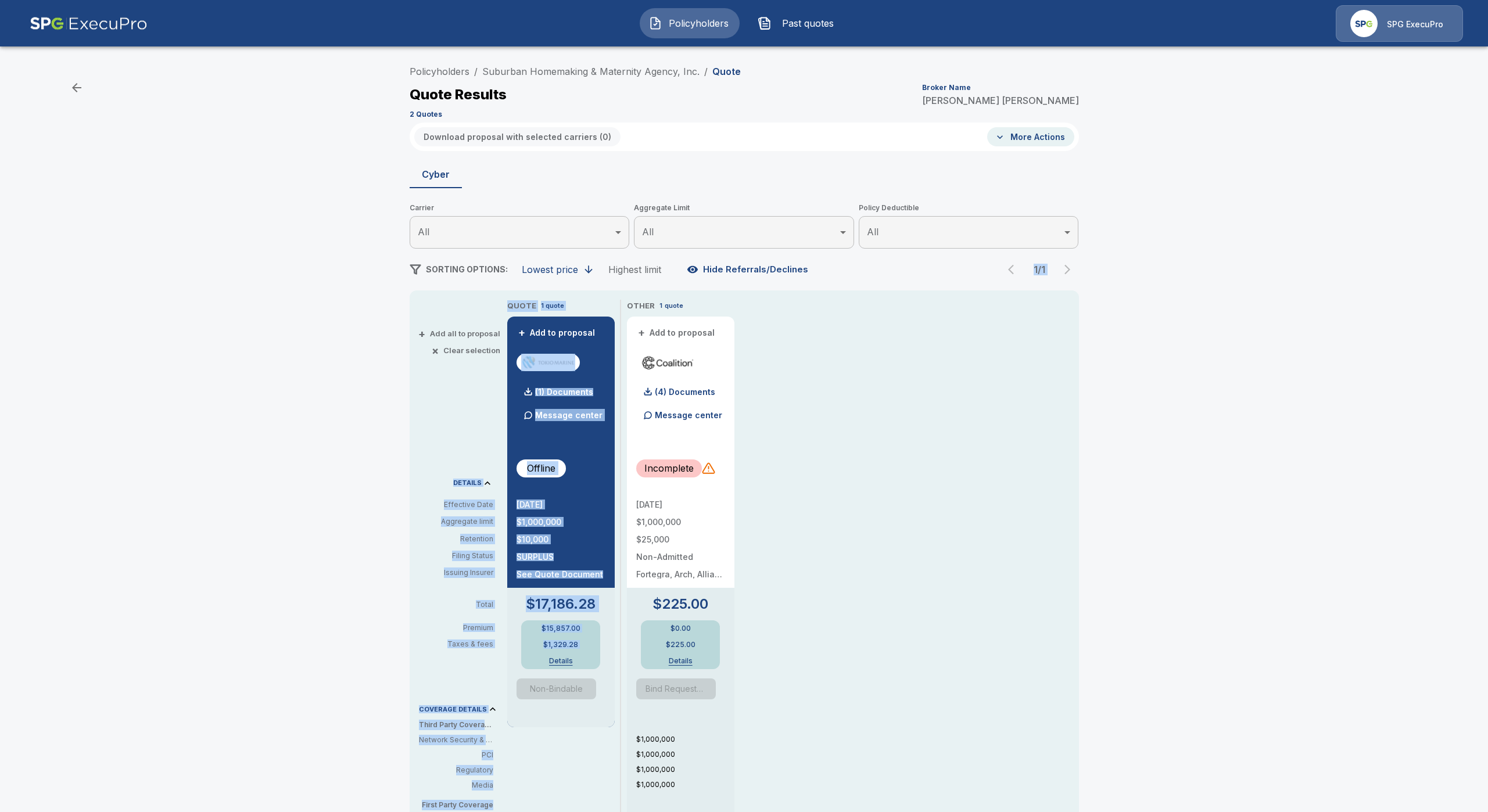
click at [761, 226] on body "Policyholders Past quotes SPG ExecuPro Policyholders / Suburban Homemaking & Ma…" at bounding box center [744, 591] width 1488 height 1181
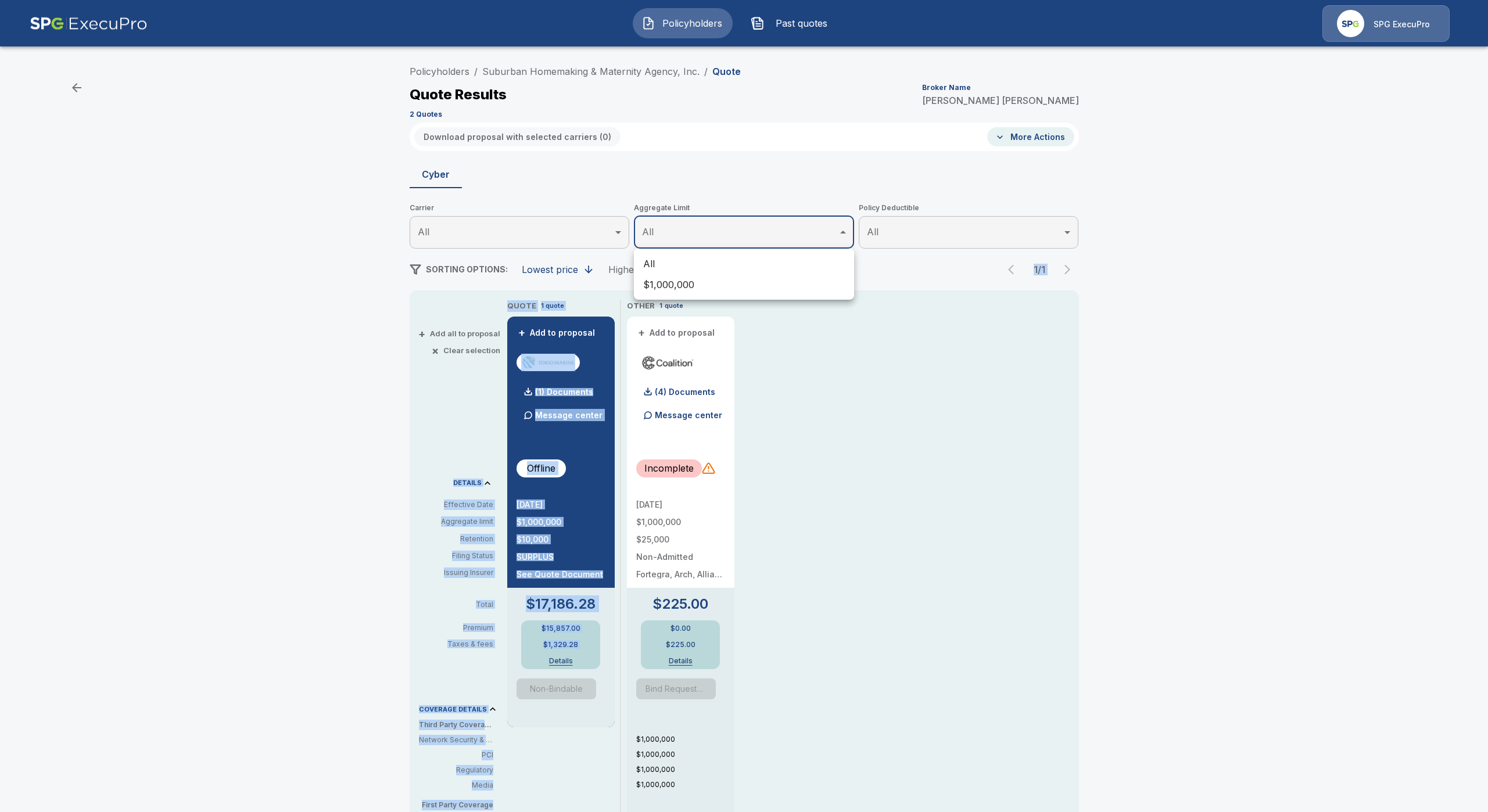
click at [747, 265] on li "All" at bounding box center [744, 263] width 220 height 21
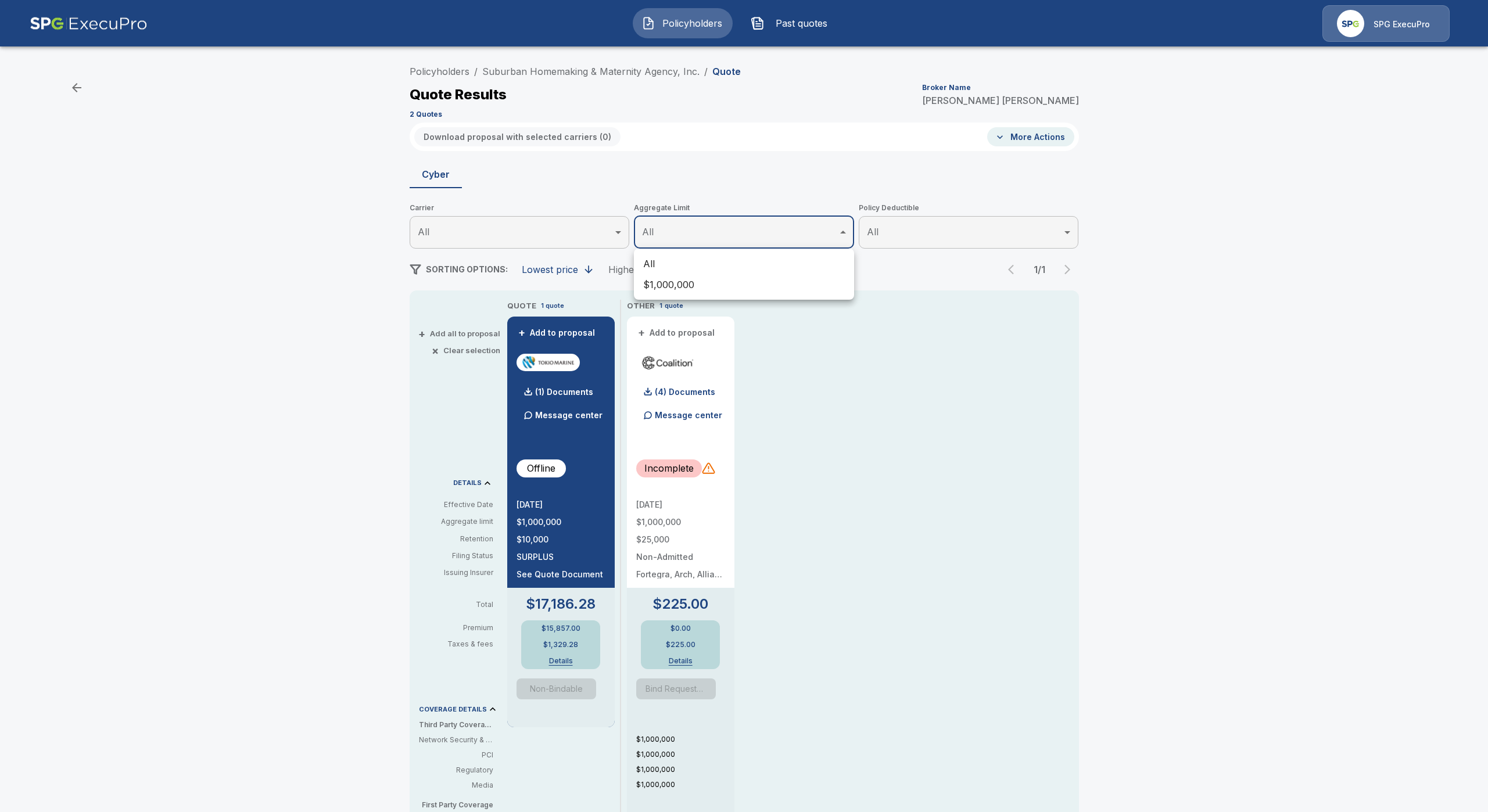
click at [922, 487] on div at bounding box center [744, 406] width 1488 height 812
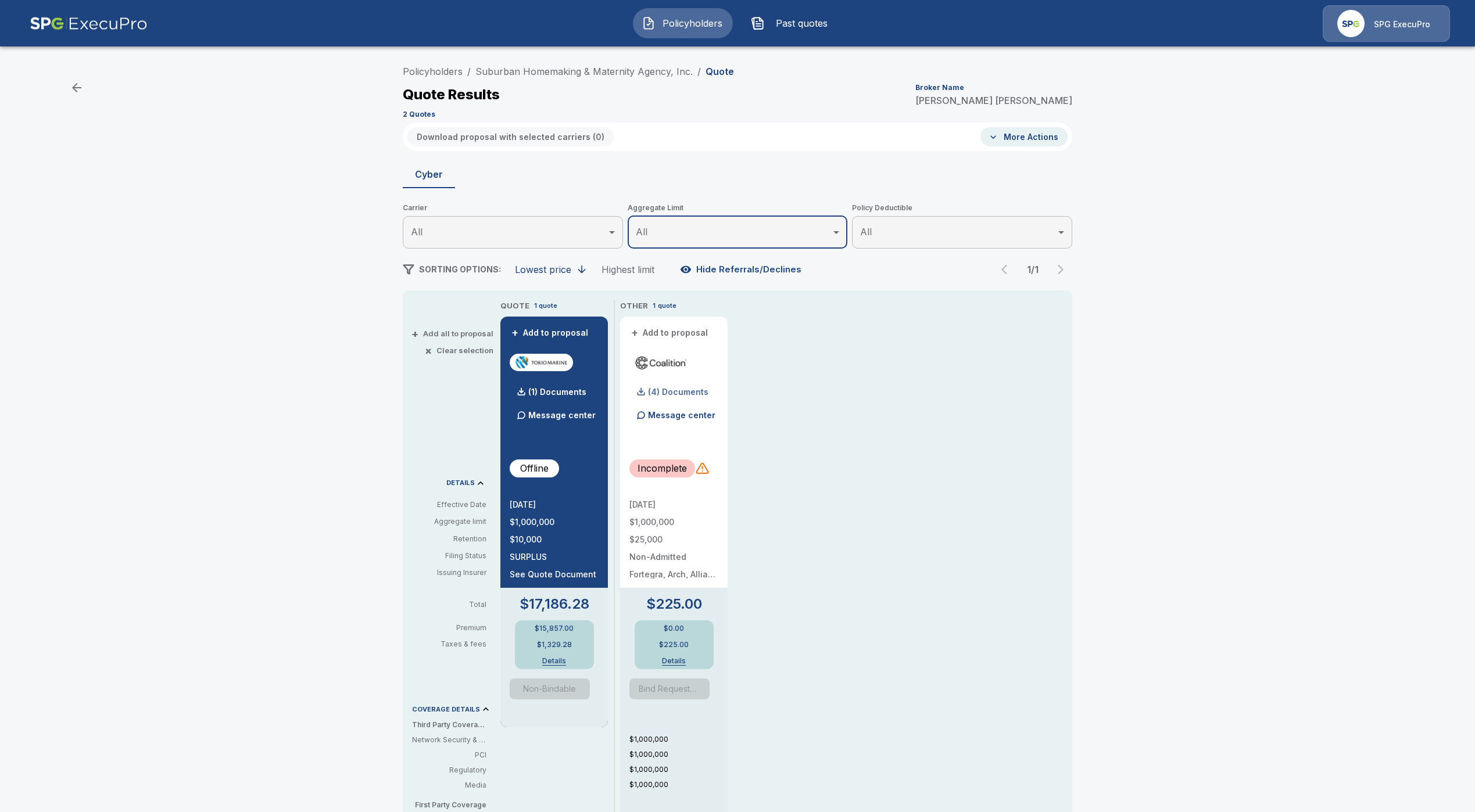
click at [690, 390] on p "(4) Documents" at bounding box center [677, 392] width 60 height 8
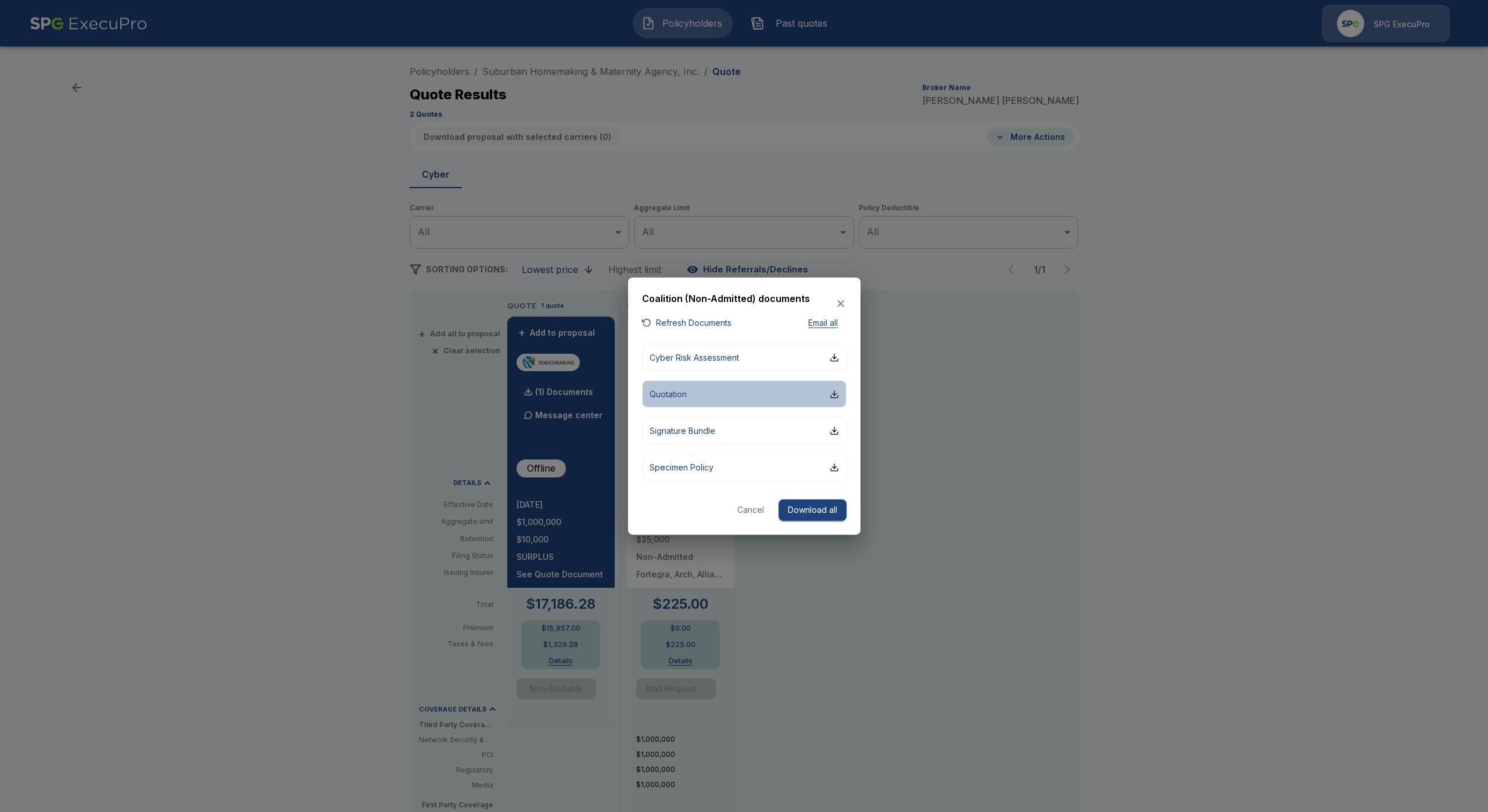
click at [718, 398] on button "Quotation" at bounding box center [744, 394] width 204 height 27
click at [842, 304] on icon "button" at bounding box center [841, 304] width 11 height 11
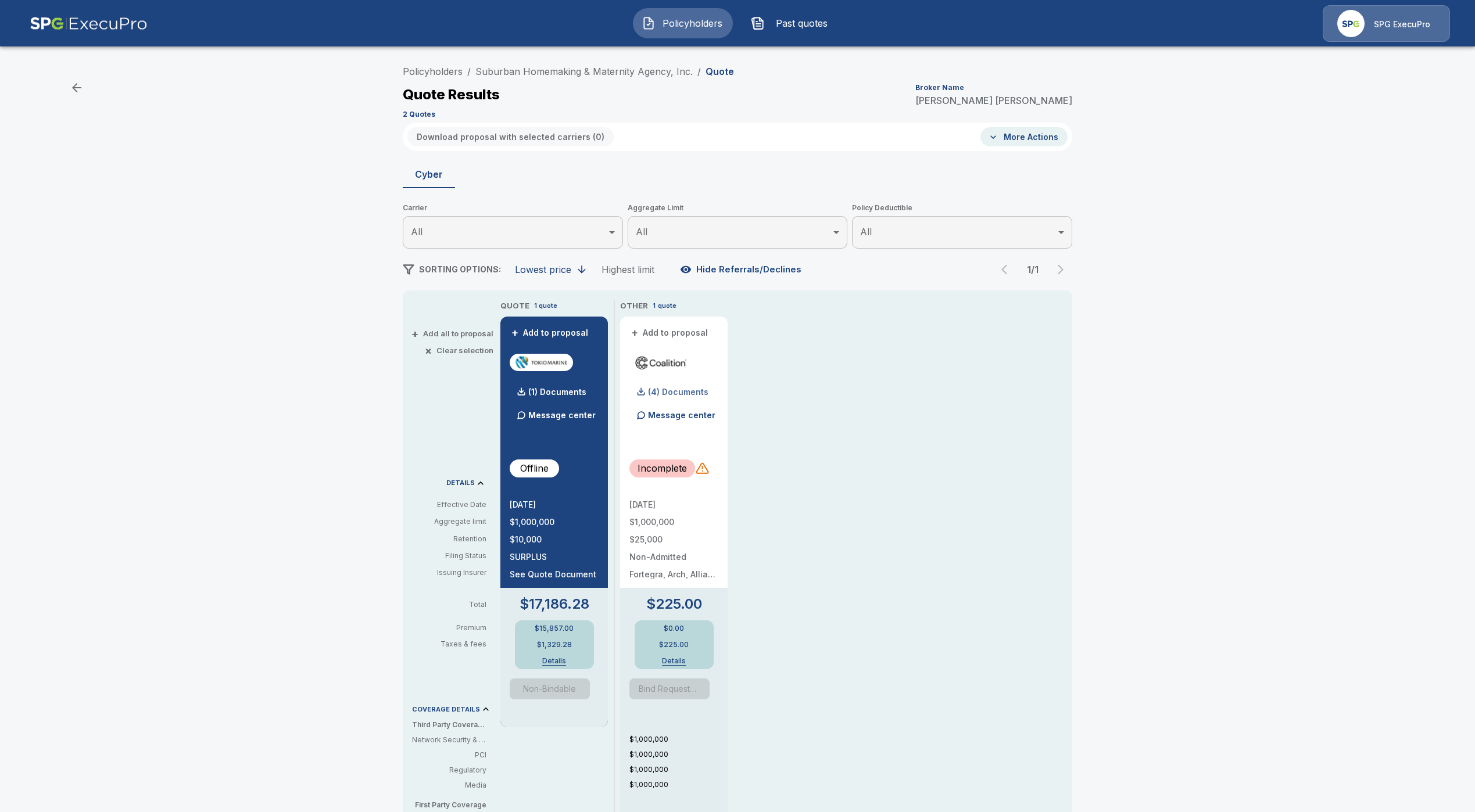
click at [698, 395] on p "(4) Documents" at bounding box center [677, 392] width 60 height 8
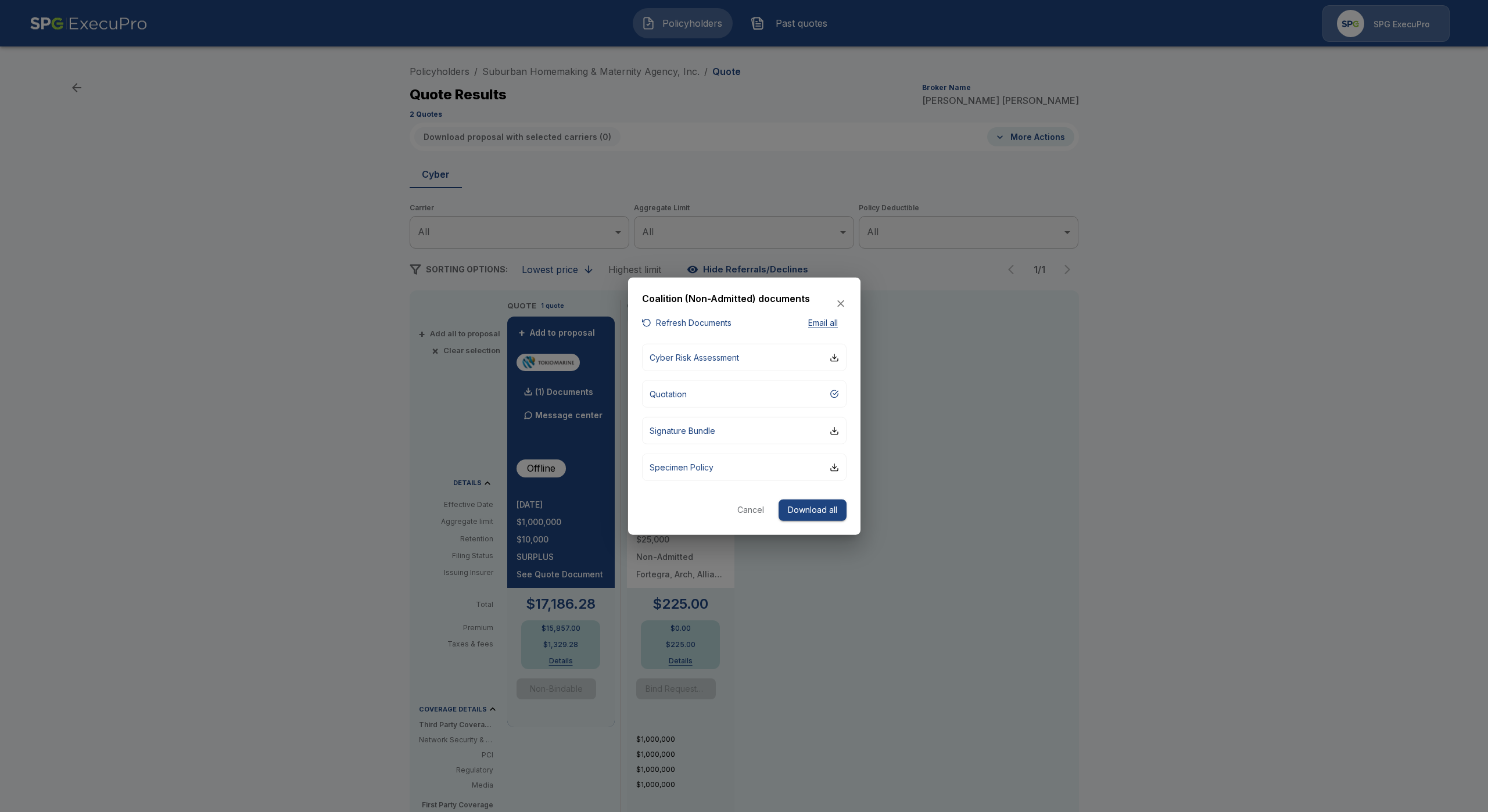
click at [751, 512] on button "Cancel" at bounding box center [750, 510] width 37 height 21
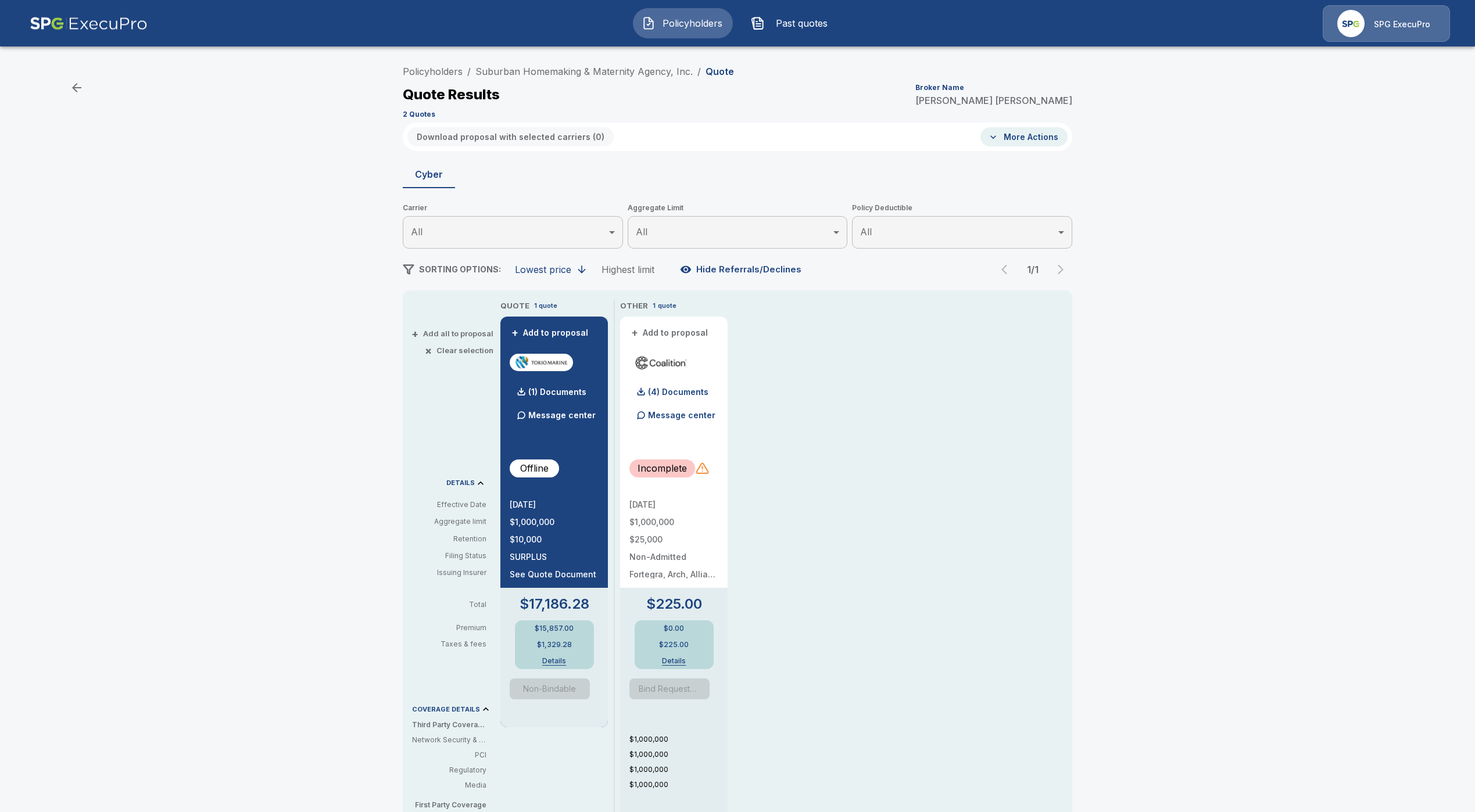
click at [707, 468] on div at bounding box center [702, 468] width 14 height 14
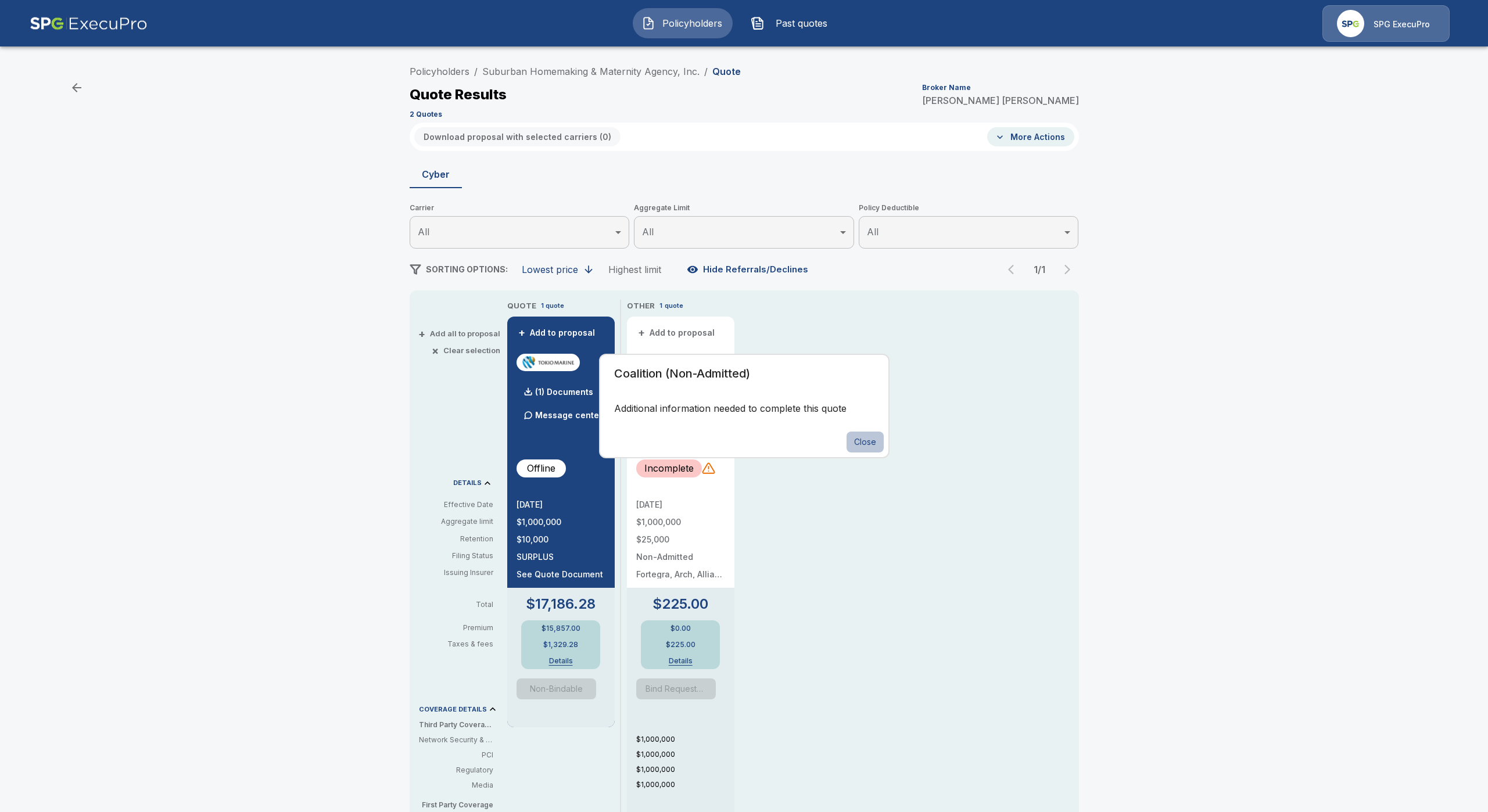
click at [864, 432] on button "Close" at bounding box center [865, 442] width 37 height 21
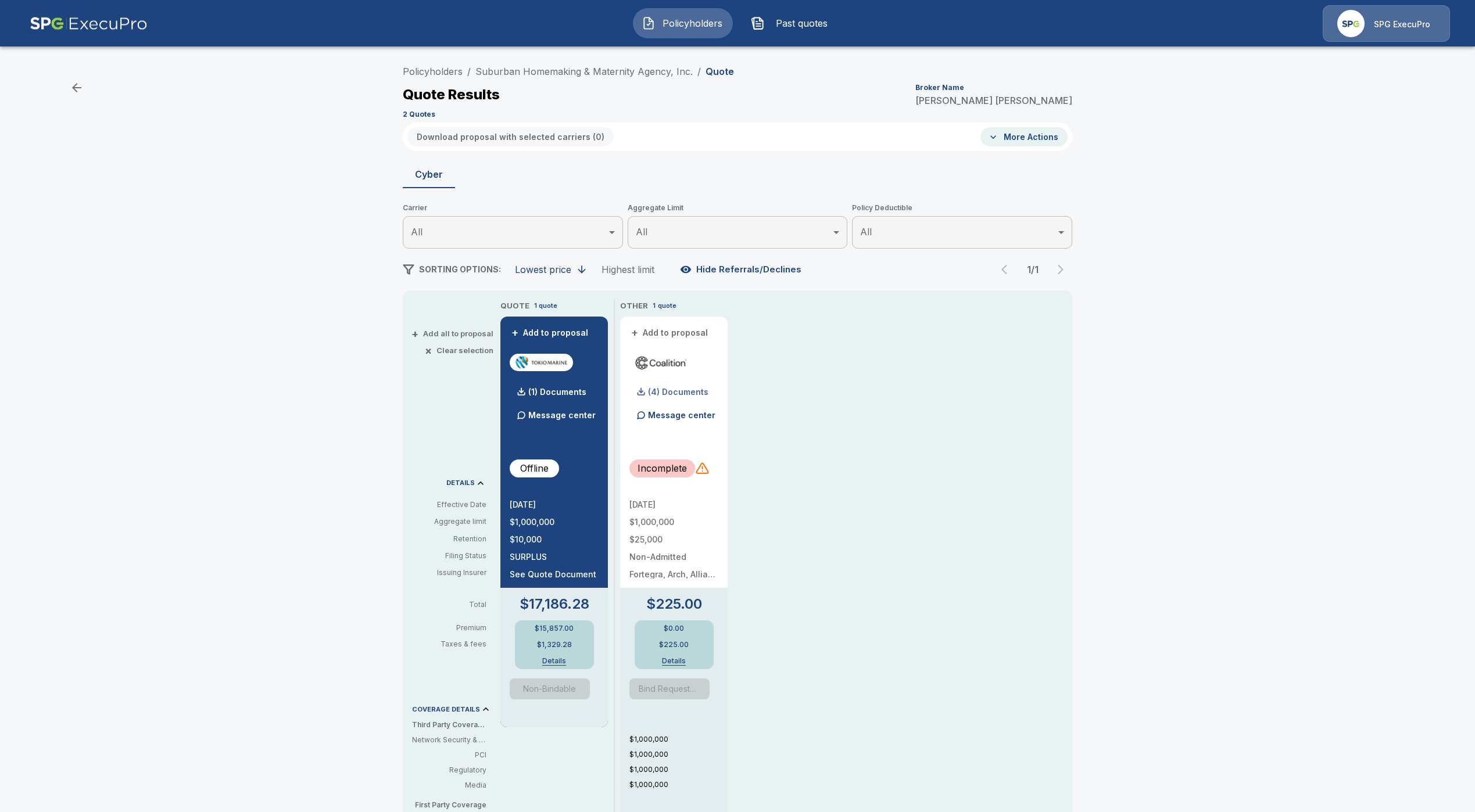
click at [702, 387] on div "(4) Documents" at bounding box center [668, 392] width 79 height 23
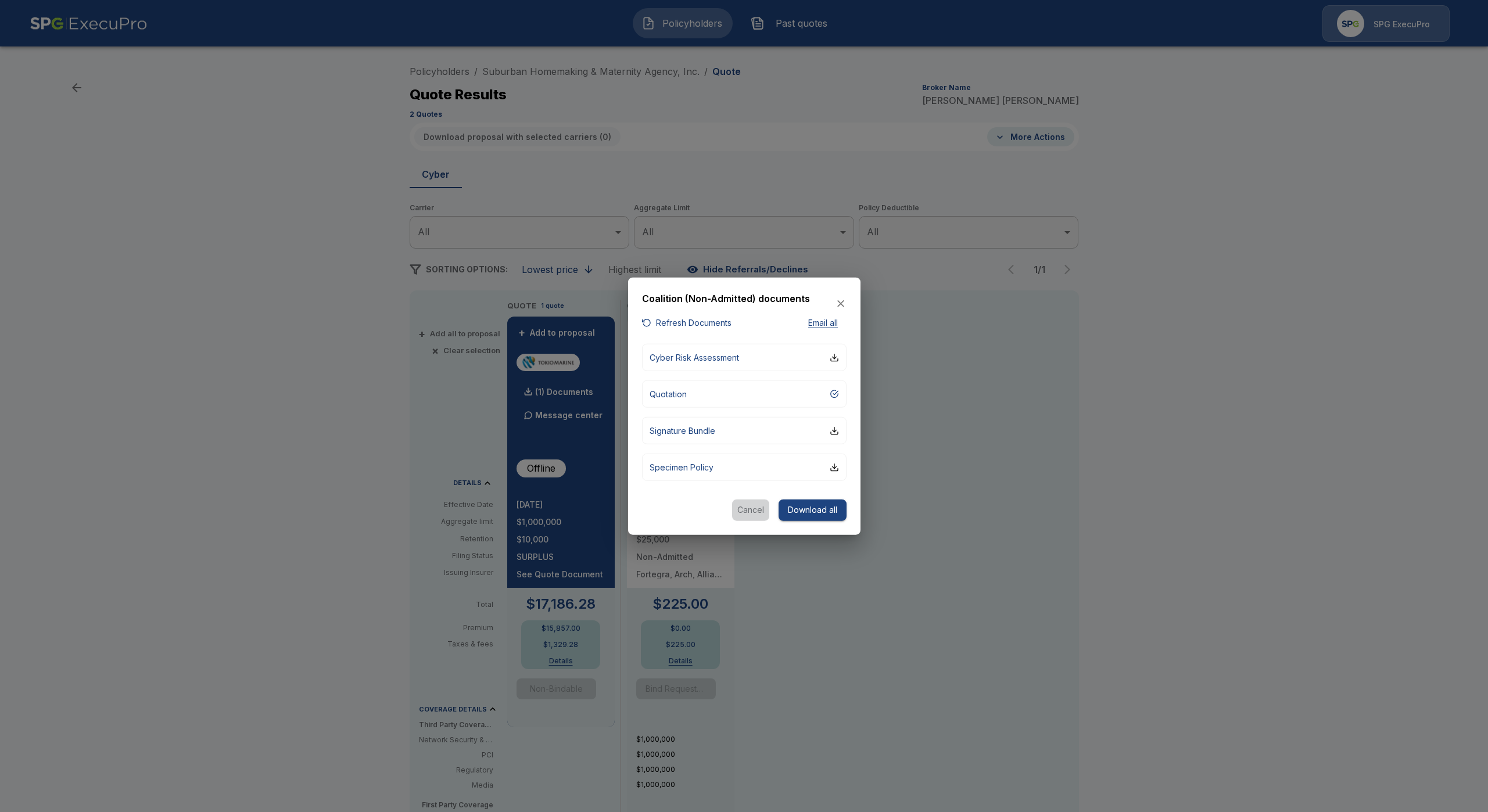
click at [755, 506] on button "Cancel" at bounding box center [750, 510] width 37 height 21
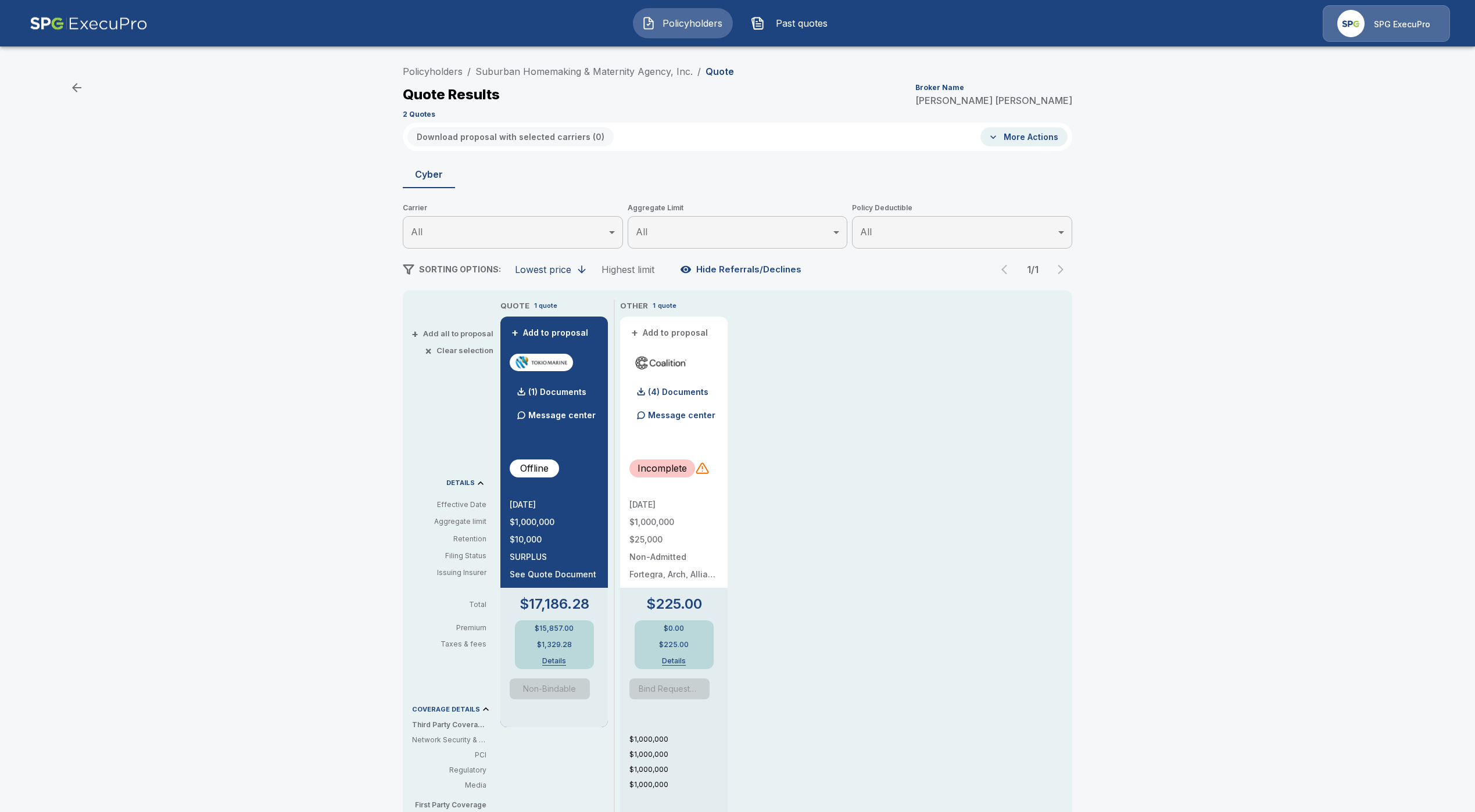
click at [837, 486] on div "QUOTE 1 quote + Add to proposal (1) Documents Message center Offline 9/10/2025 …" at bounding box center [786, 682] width 572 height 765
drag, startPoint x: 1221, startPoint y: 530, endPoint x: 1214, endPoint y: 524, distance: 9.2
click at [1221, 531] on div "Policyholders / Suburban Homemaking & Maternity Agency, Inc. / Quote Quote Resu…" at bounding box center [737, 618] width 1475 height 1126
click at [544, 65] on li "Suburban Homemaking & Maternity Agency, Inc." at bounding box center [584, 72] width 217 height 14
click at [542, 65] on link "Suburban Homemaking & Maternity Agency, Inc." at bounding box center [584, 71] width 217 height 11
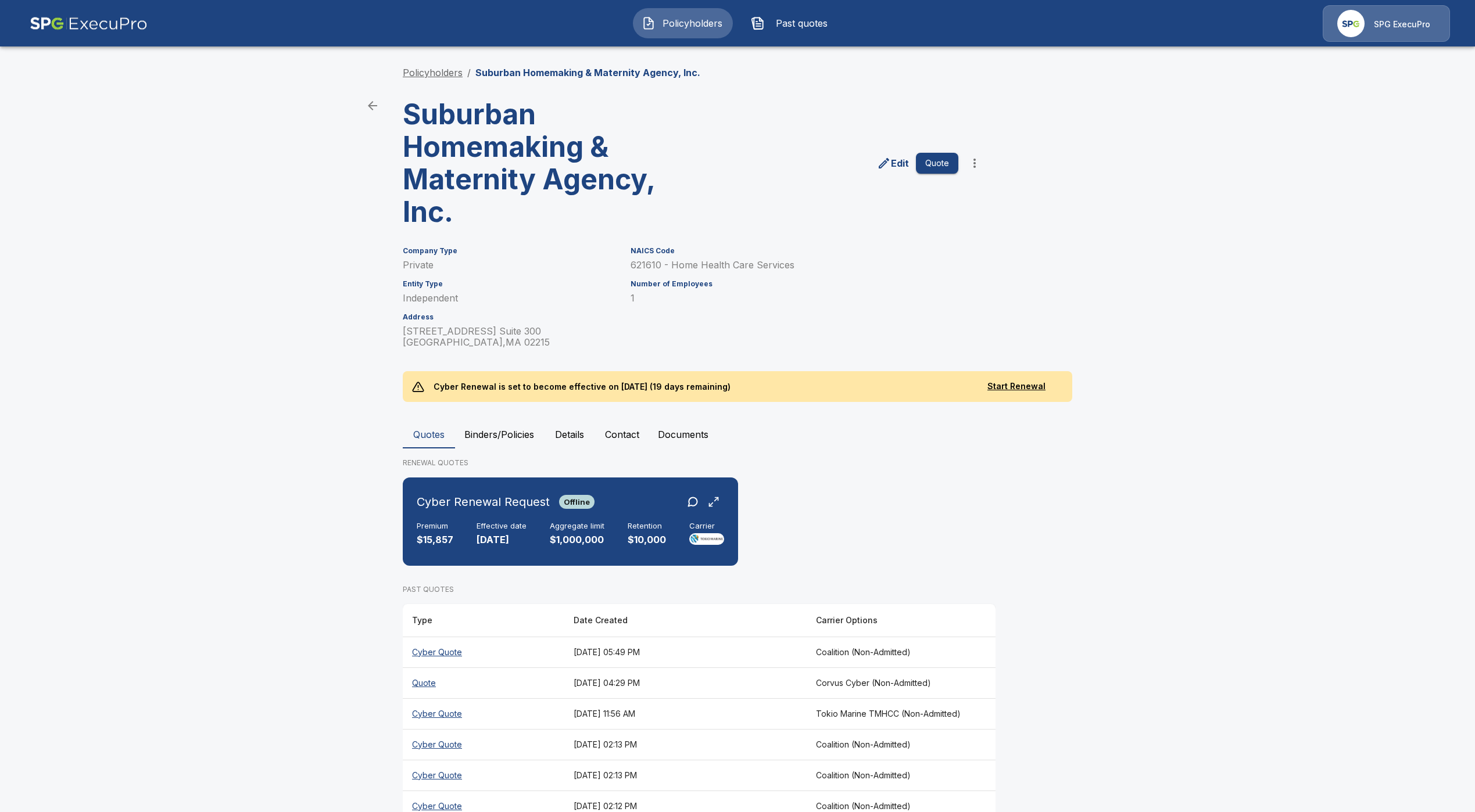
click at [423, 77] on link "Policyholders" at bounding box center [432, 72] width 60 height 11
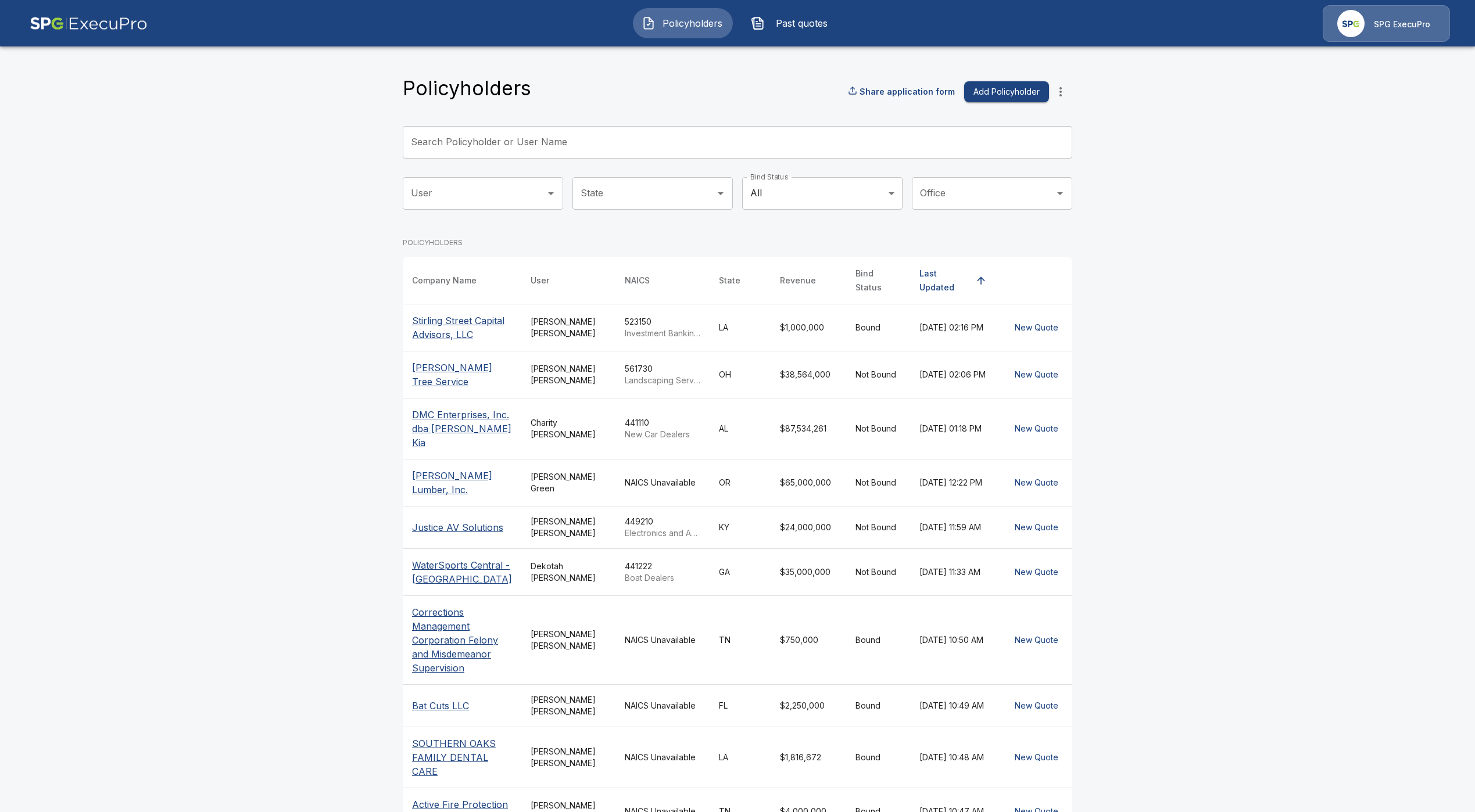
click at [654, 148] on input "Search Policyholder or User Name" at bounding box center [731, 143] width 657 height 33
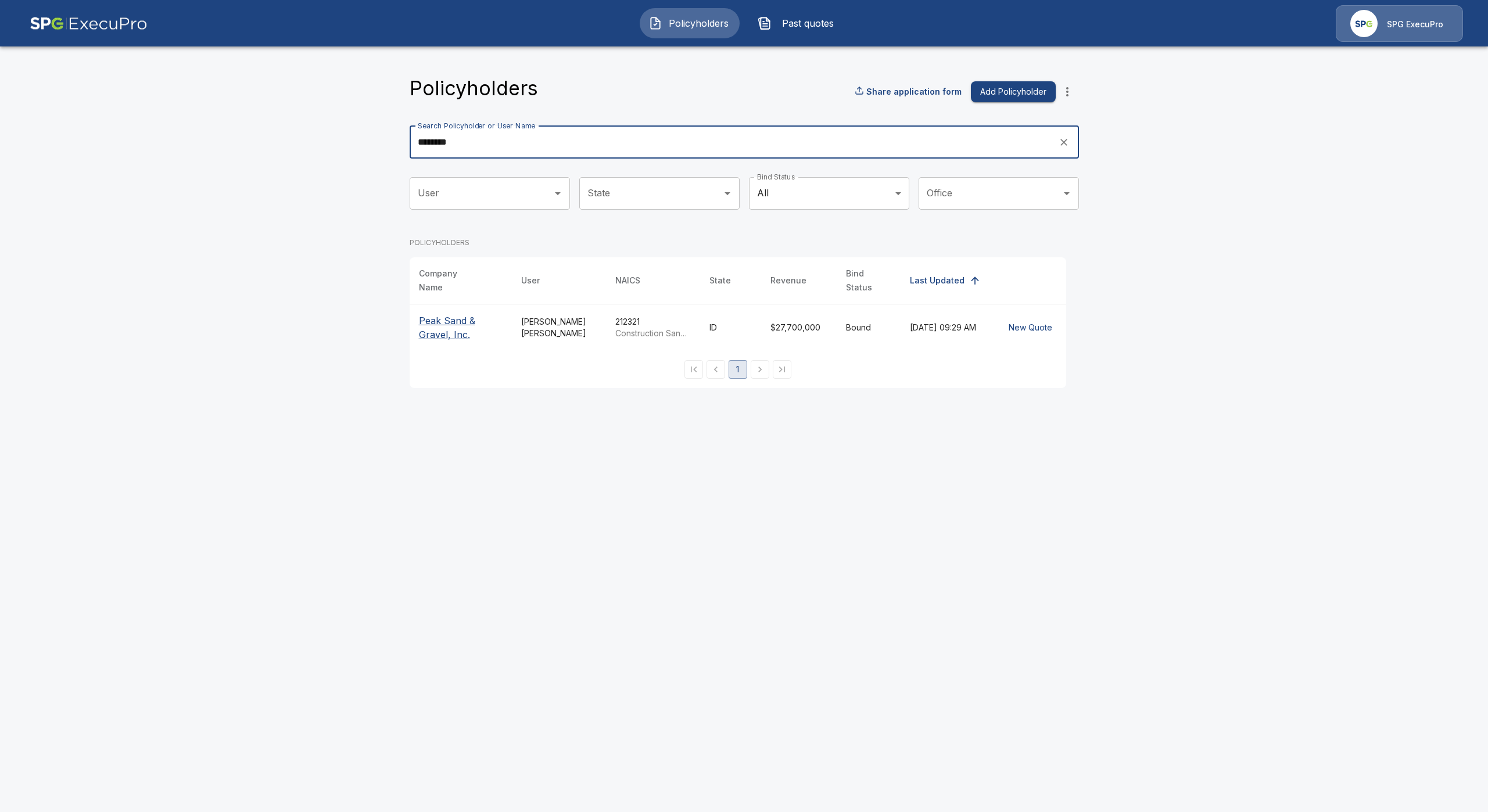
type input "********"
click at [439, 315] on p "Peak Sand & Gravel, Inc." at bounding box center [461, 327] width 84 height 28
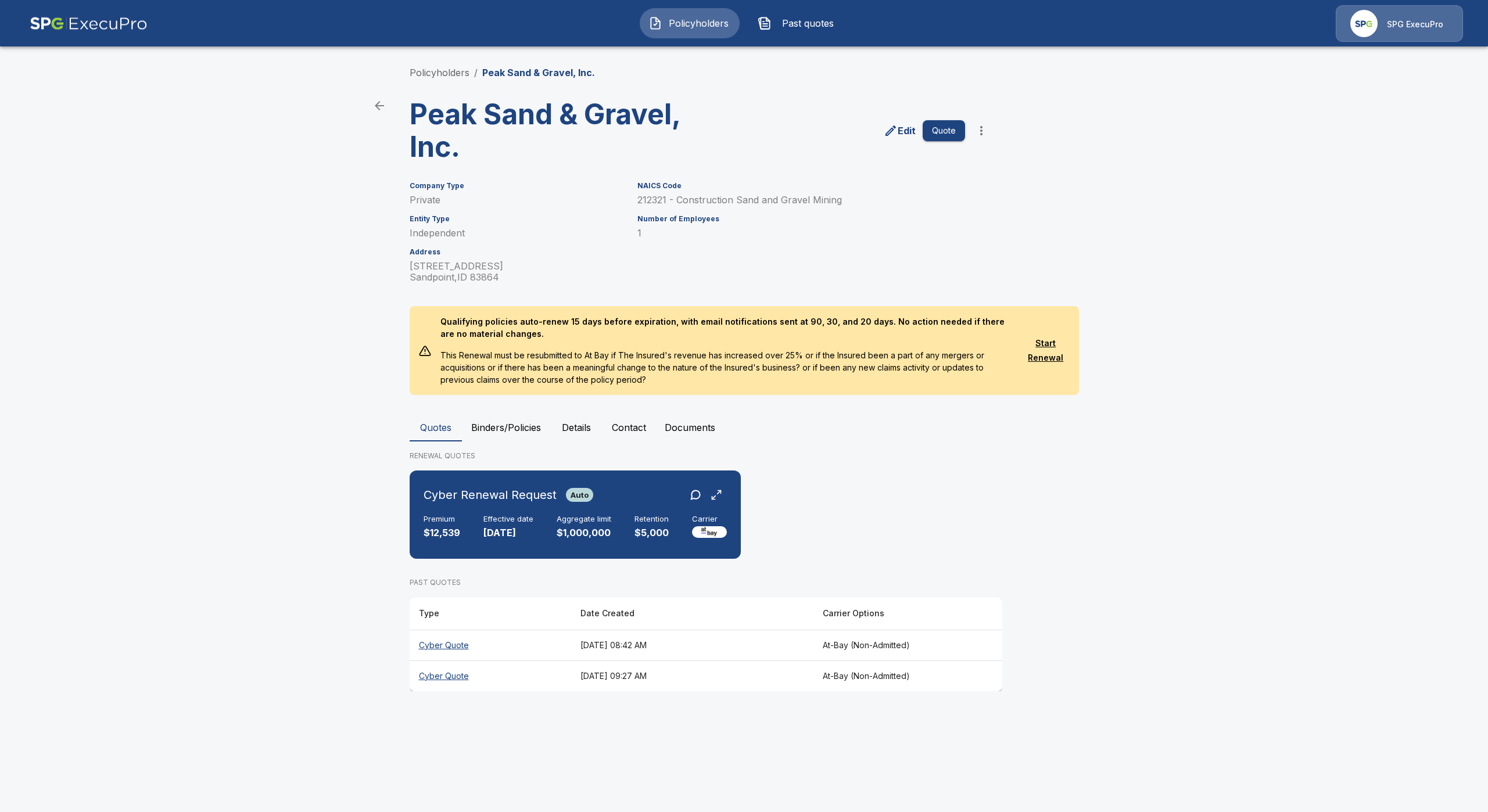
click at [459, 649] on th "Cyber Quote" at bounding box center [490, 644] width 161 height 31
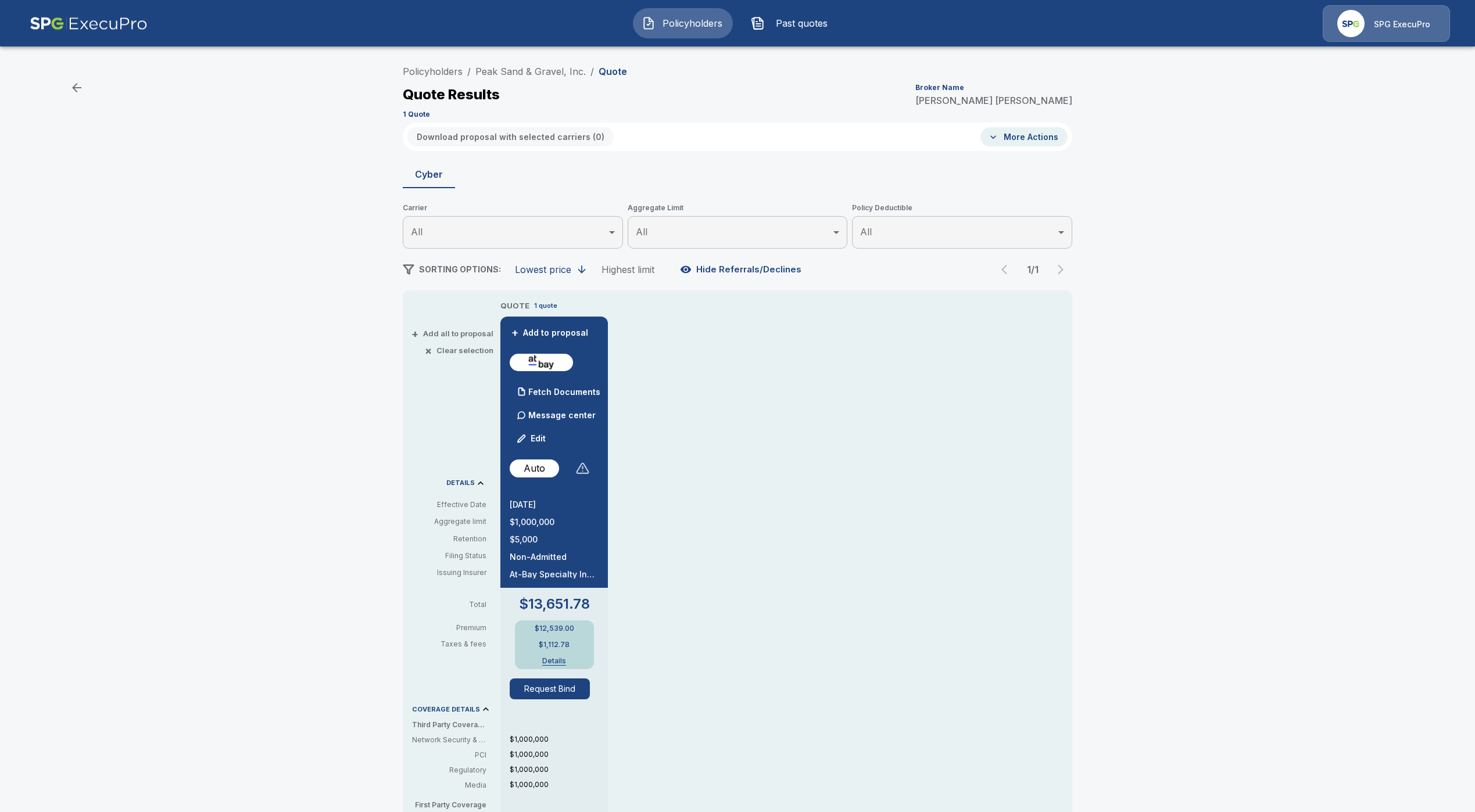
click at [587, 469] on div at bounding box center [582, 468] width 14 height 14
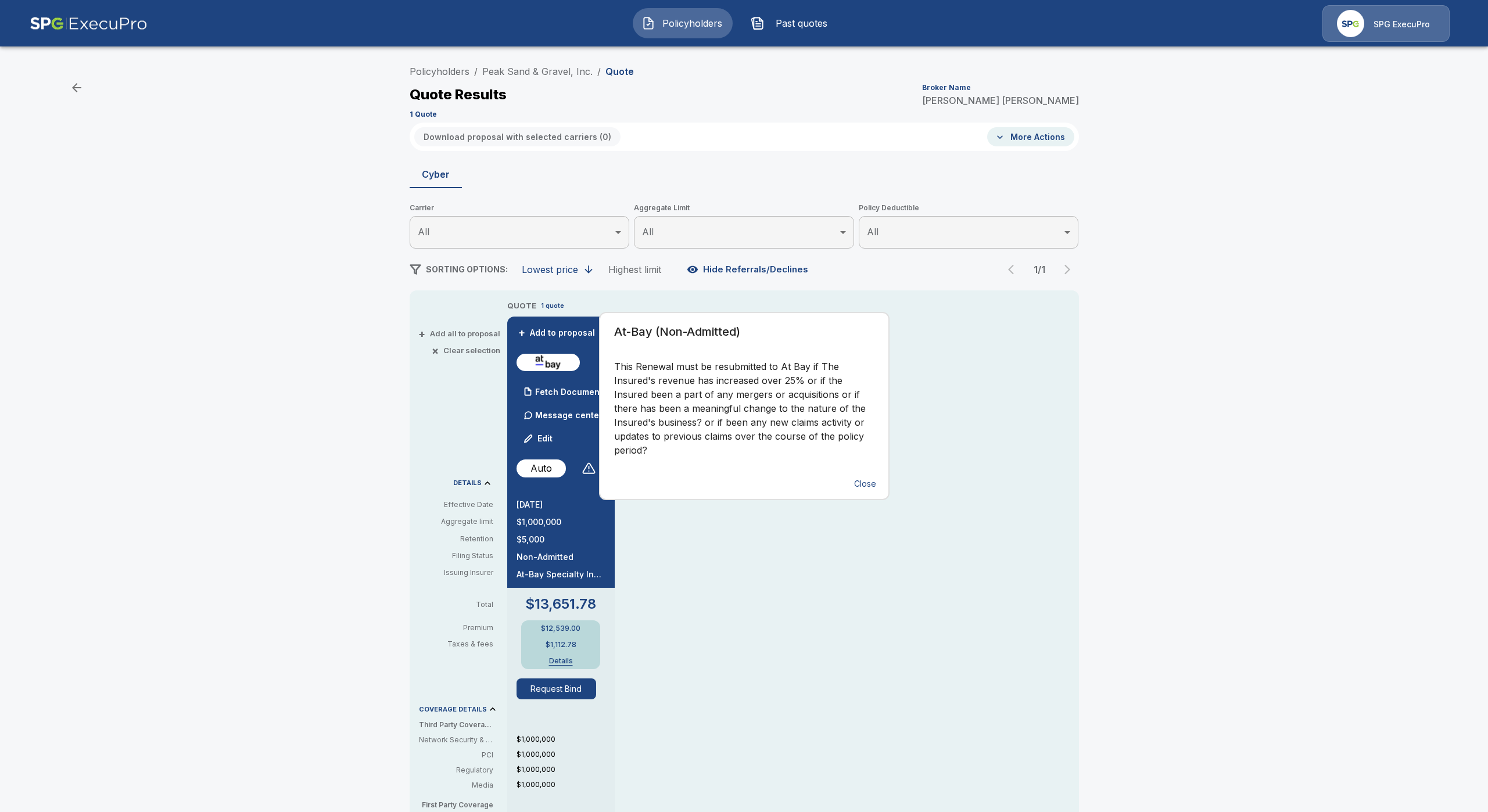
click at [866, 481] on button "Close" at bounding box center [865, 484] width 37 height 21
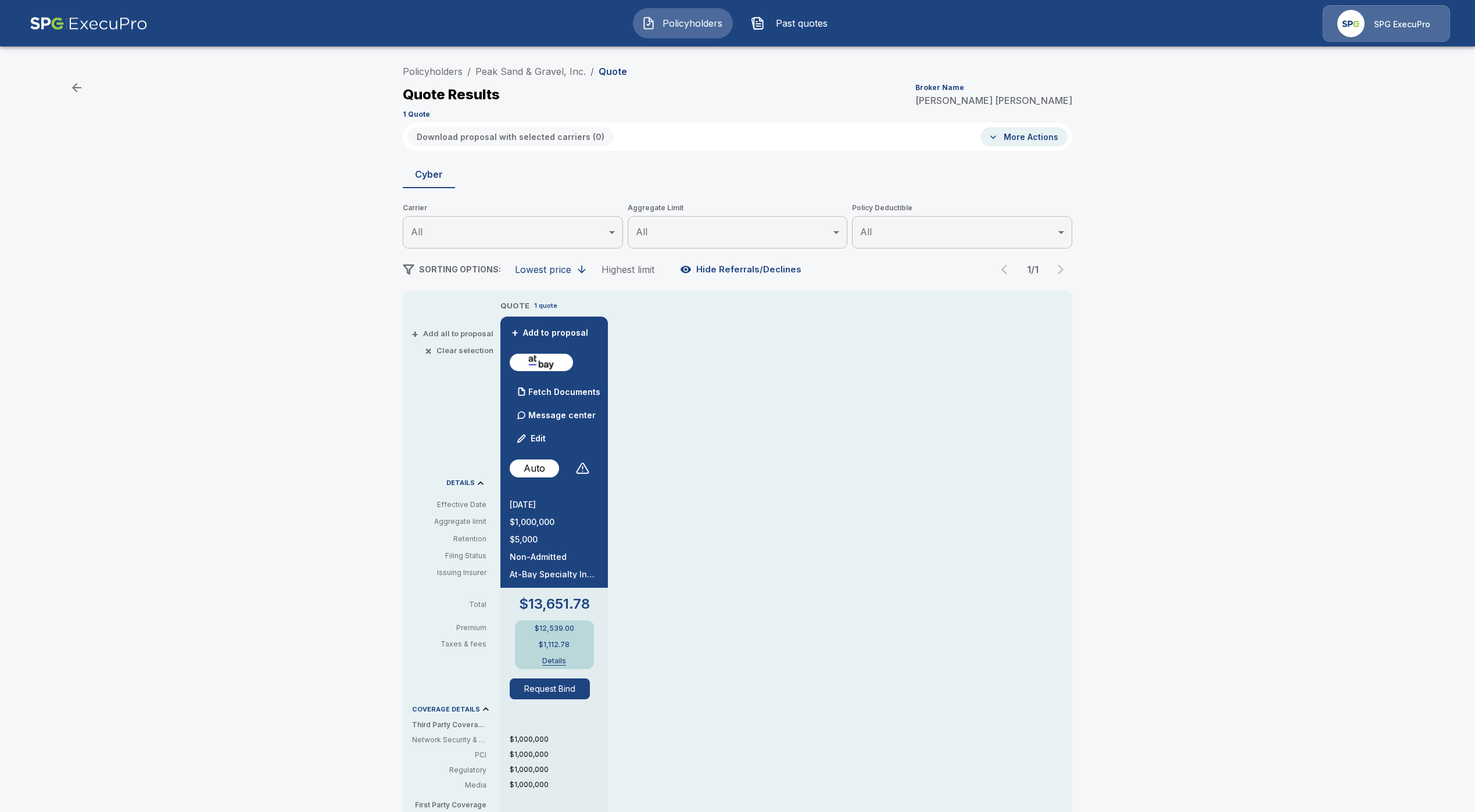
click at [546, 62] on div "Policyholders / Peak Sand & Gravel, Inc. / Quote Quote Results Broker Name [PER…" at bounding box center [737, 91] width 670 height 62
click at [539, 68] on link "Peak Sand & Gravel, Inc." at bounding box center [530, 71] width 110 height 11
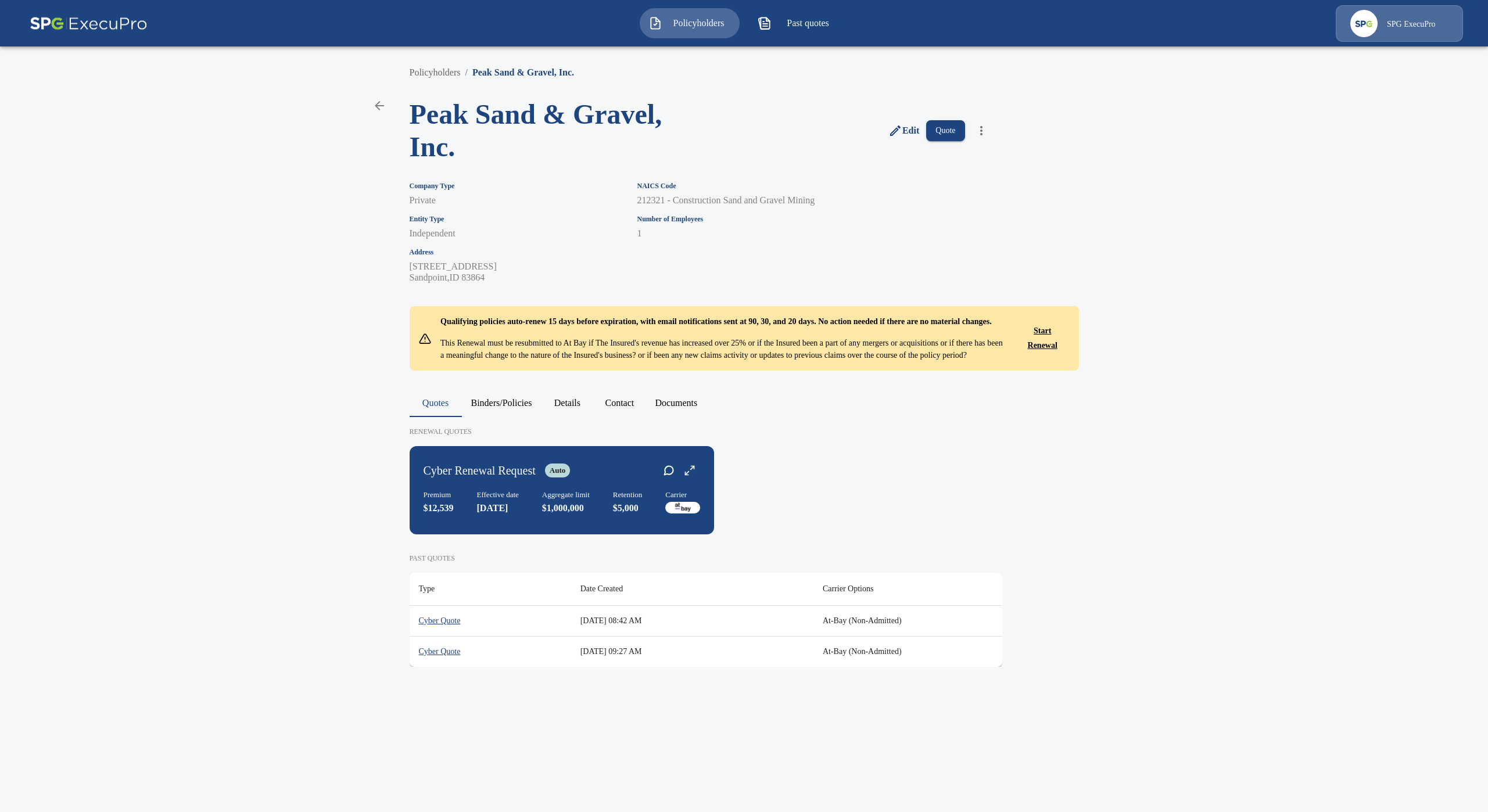
click at [448, 636] on th "Cyber Quote" at bounding box center [490, 620] width 161 height 31
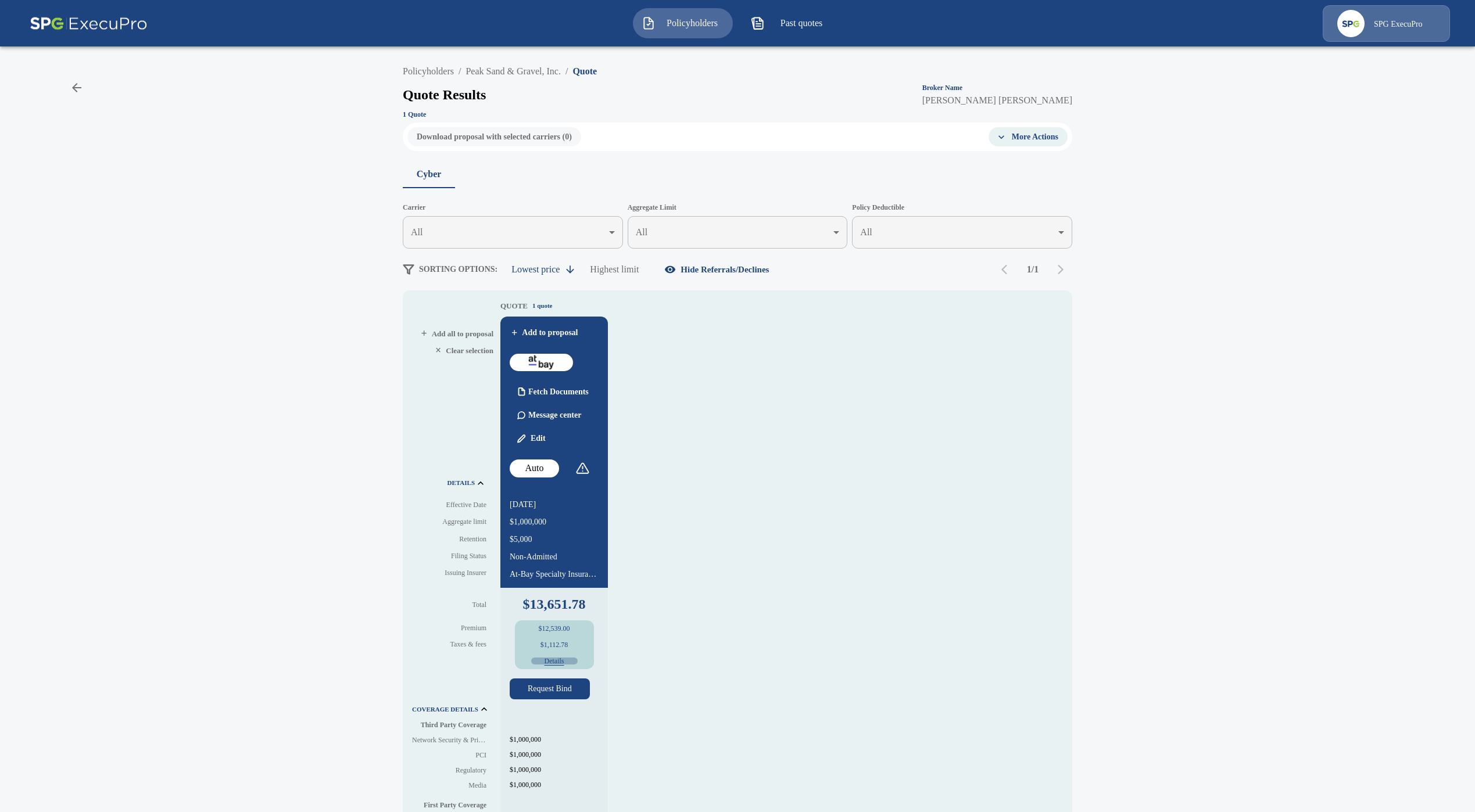
click at [557, 664] on button "Details" at bounding box center [554, 661] width 46 height 7
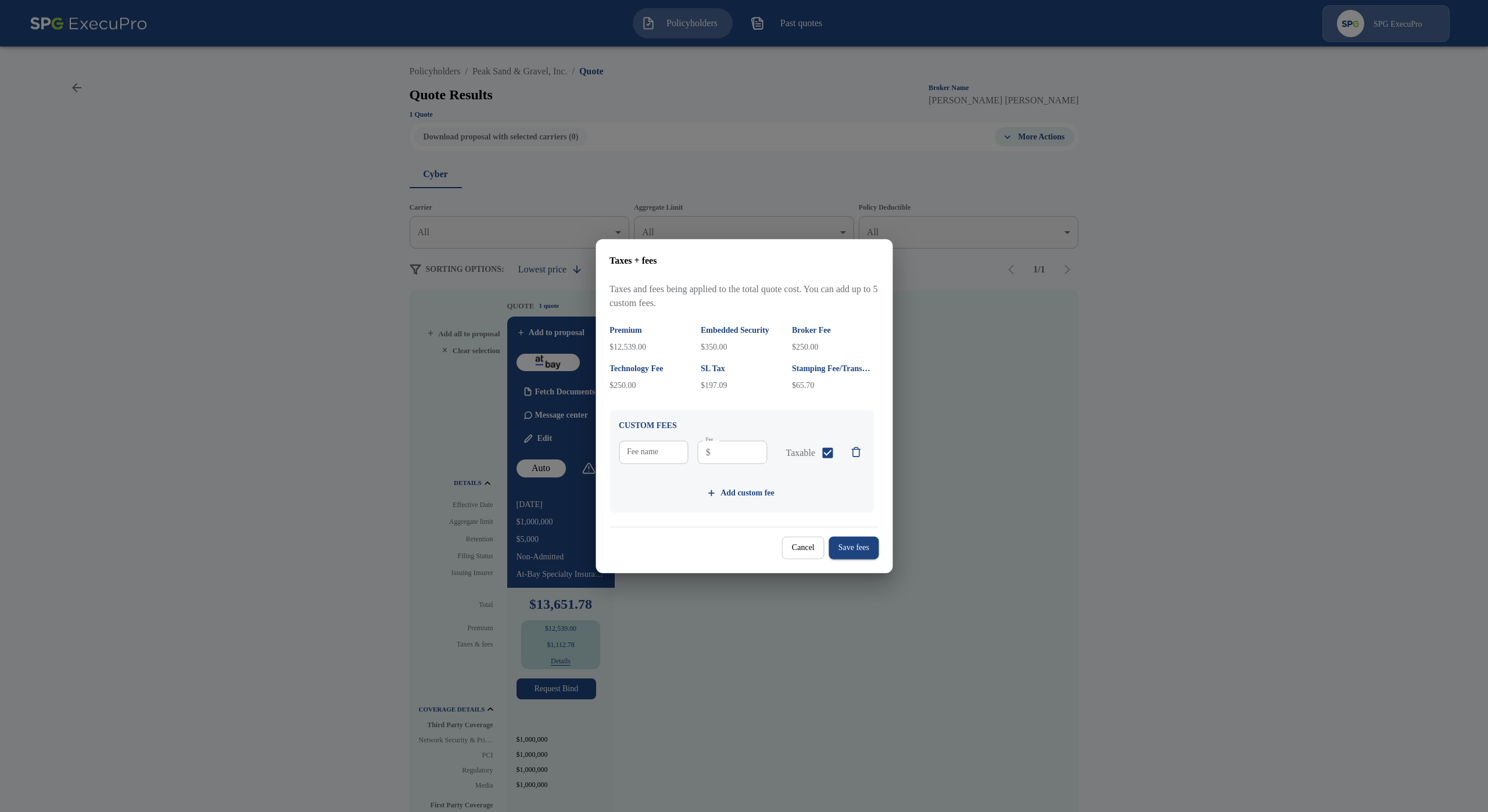
click at [786, 553] on button "Cancel" at bounding box center [803, 548] width 43 height 23
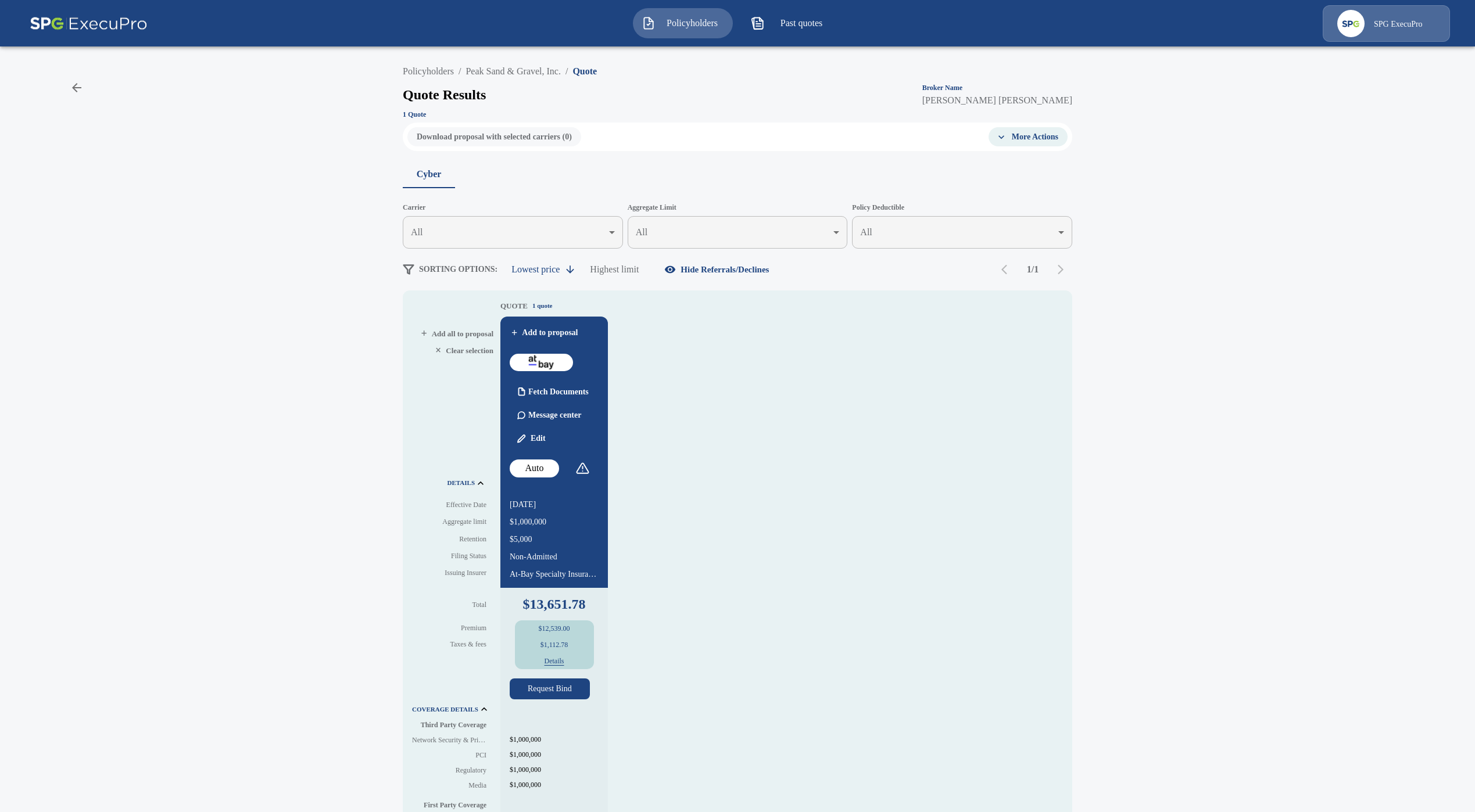
click at [516, 55] on div "Policyholders / Peak Sand & Gravel, Inc. / Quote Quote Results Broker Name Tric…" at bounding box center [737, 611] width 1475 height 1112
click at [523, 67] on link "Peak Sand & Gravel, Inc." at bounding box center [513, 71] width 95 height 10
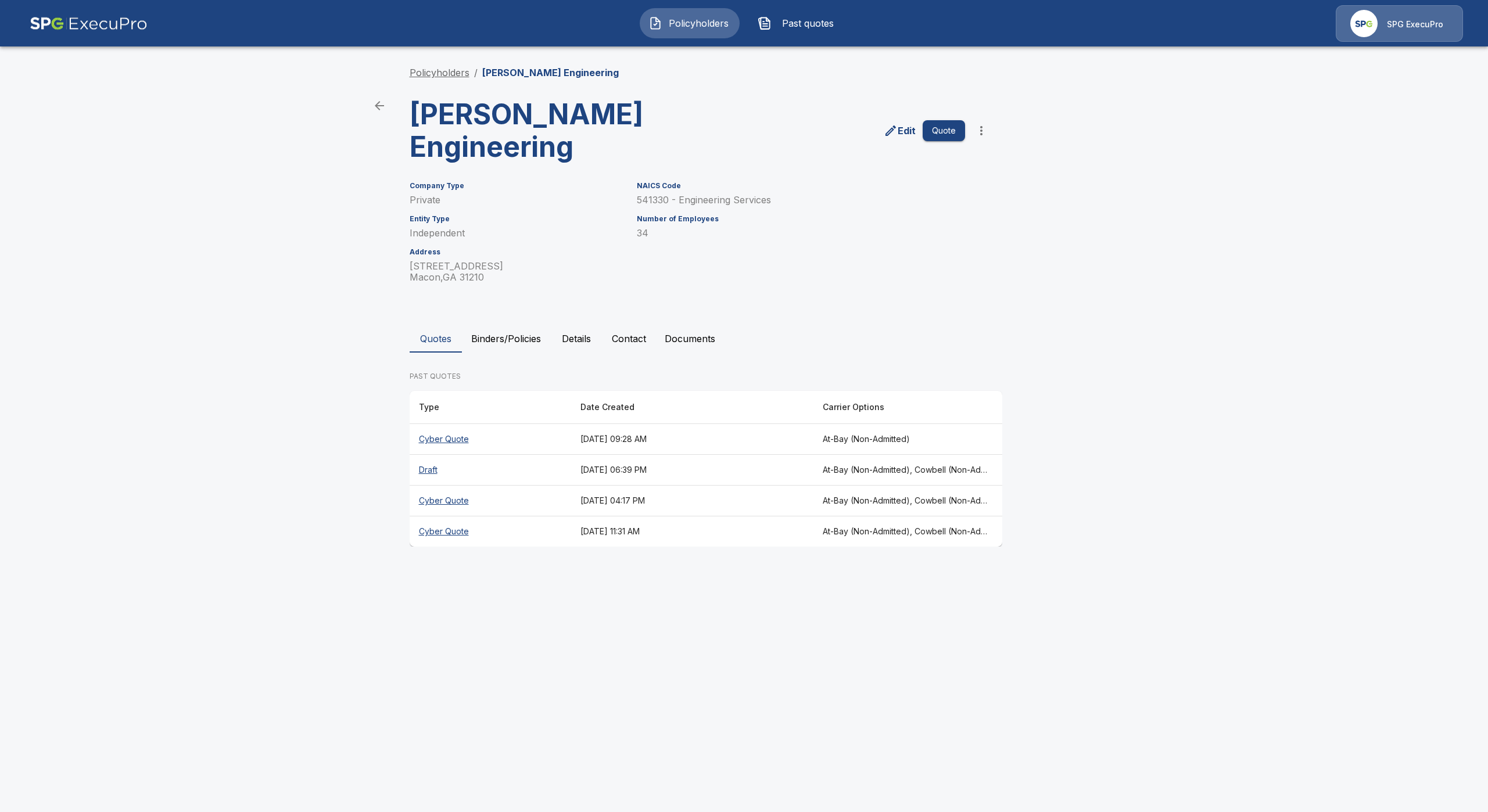
click at [451, 75] on link "Policyholders" at bounding box center [439, 72] width 60 height 11
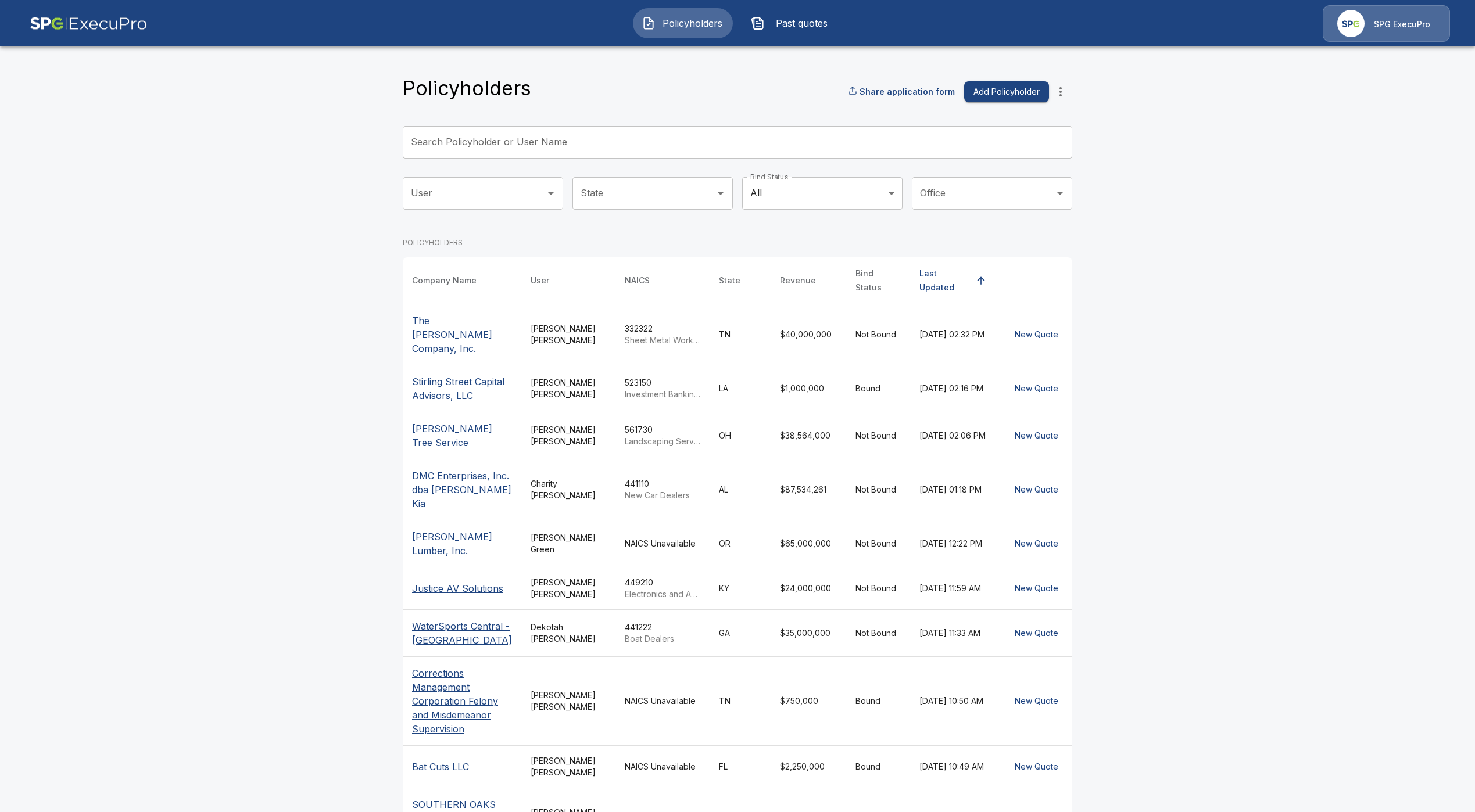
click at [469, 147] on input "Search Policyholder or User Name" at bounding box center [731, 143] width 657 height 33
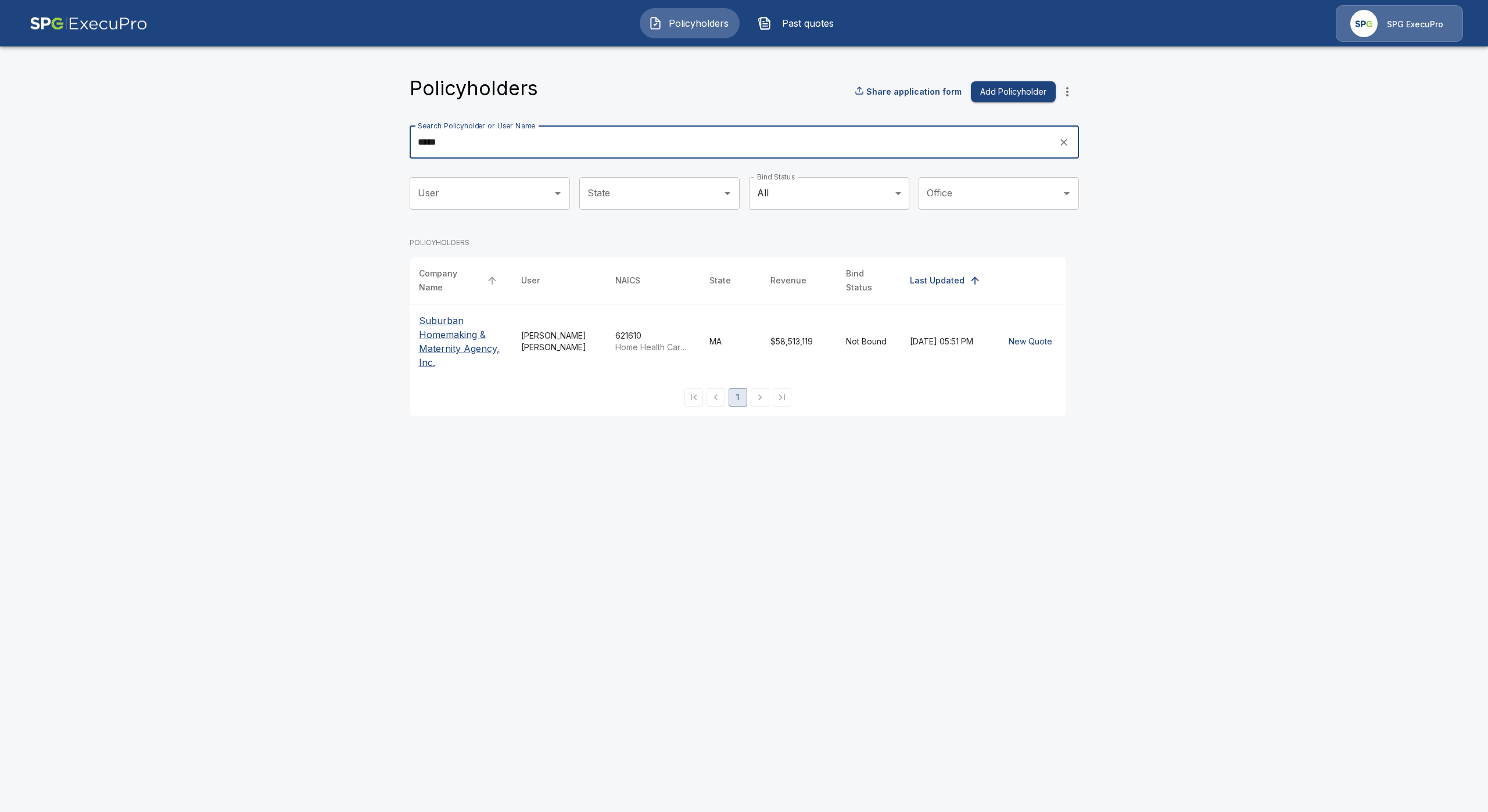
type input "*****"
click at [442, 334] on p "Suburban Homemaking & Maternity Agency, Inc." at bounding box center [461, 341] width 84 height 56
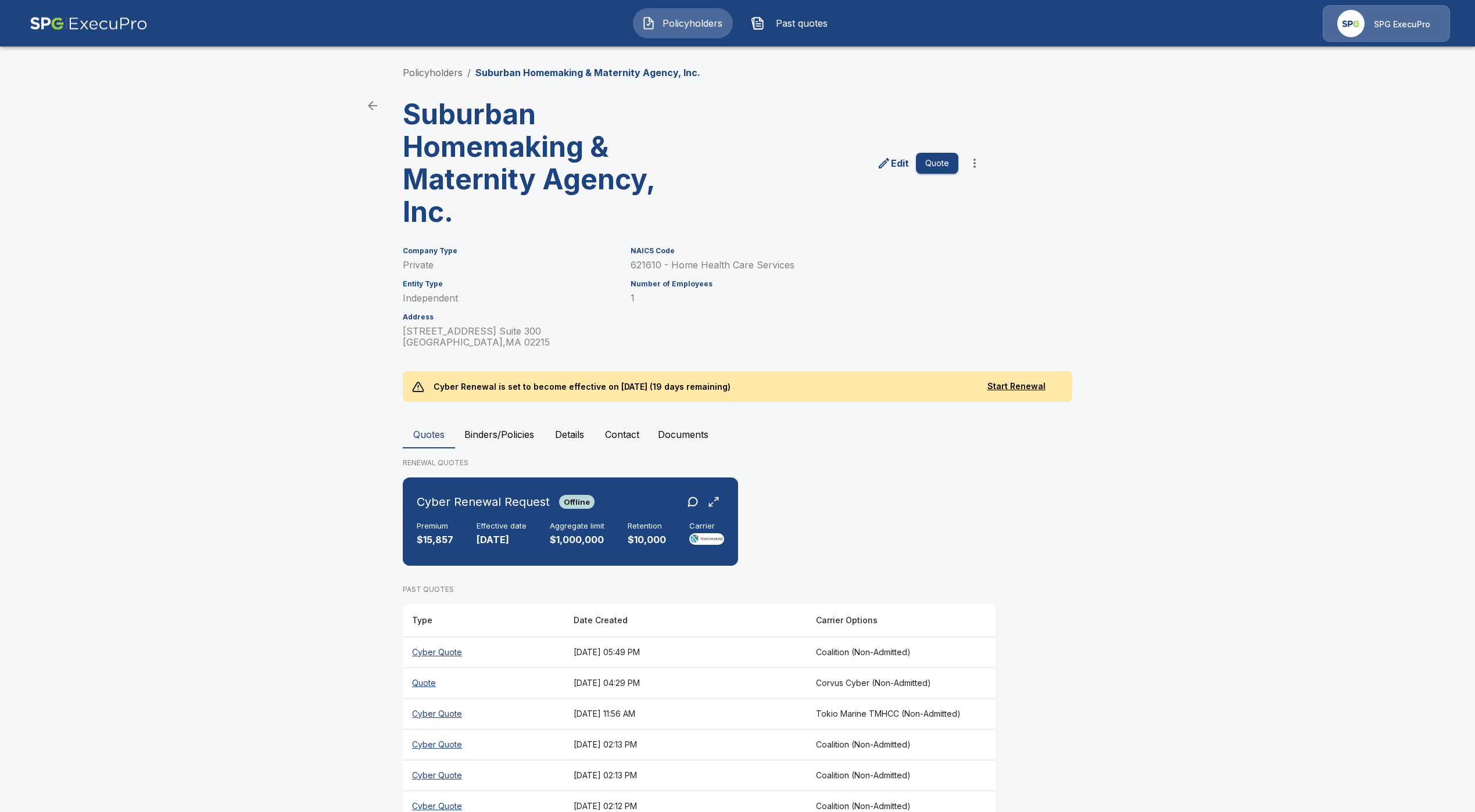
click at [433, 646] on th "Cyber Quote" at bounding box center [483, 652] width 161 height 31
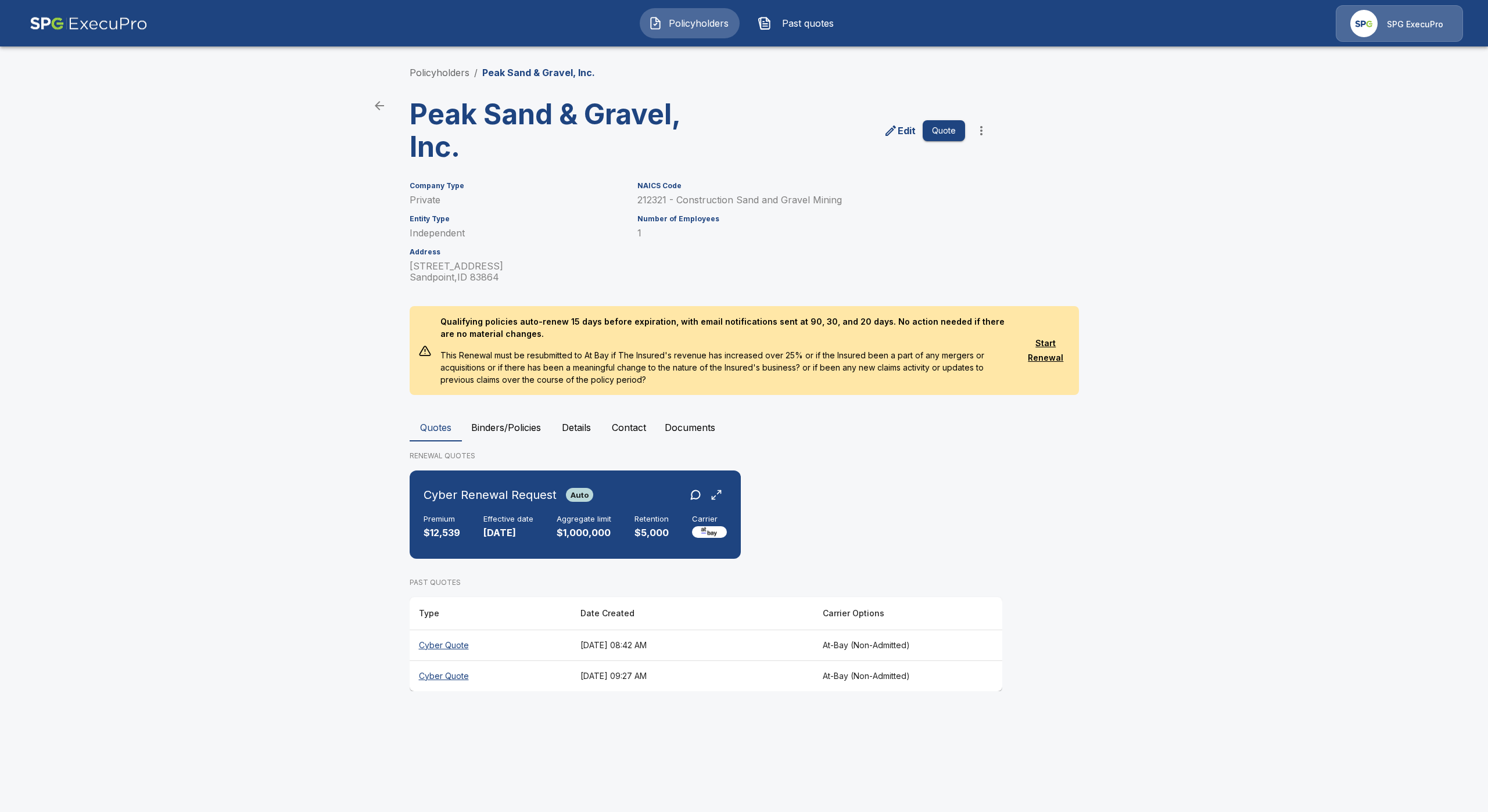
click at [454, 670] on th "Cyber Quote" at bounding box center [490, 675] width 161 height 31
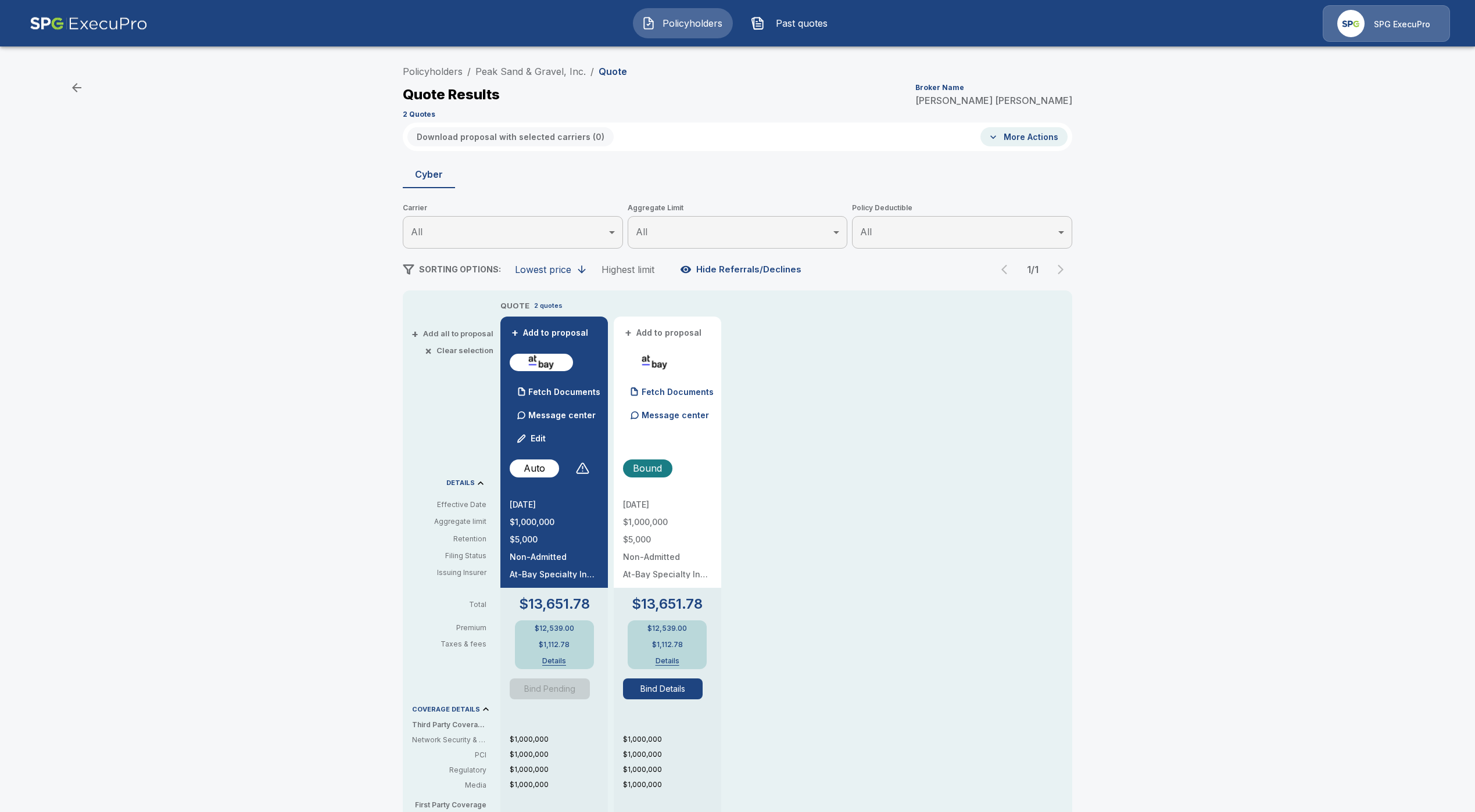
click at [679, 657] on button "Details" at bounding box center [667, 661] width 46 height 7
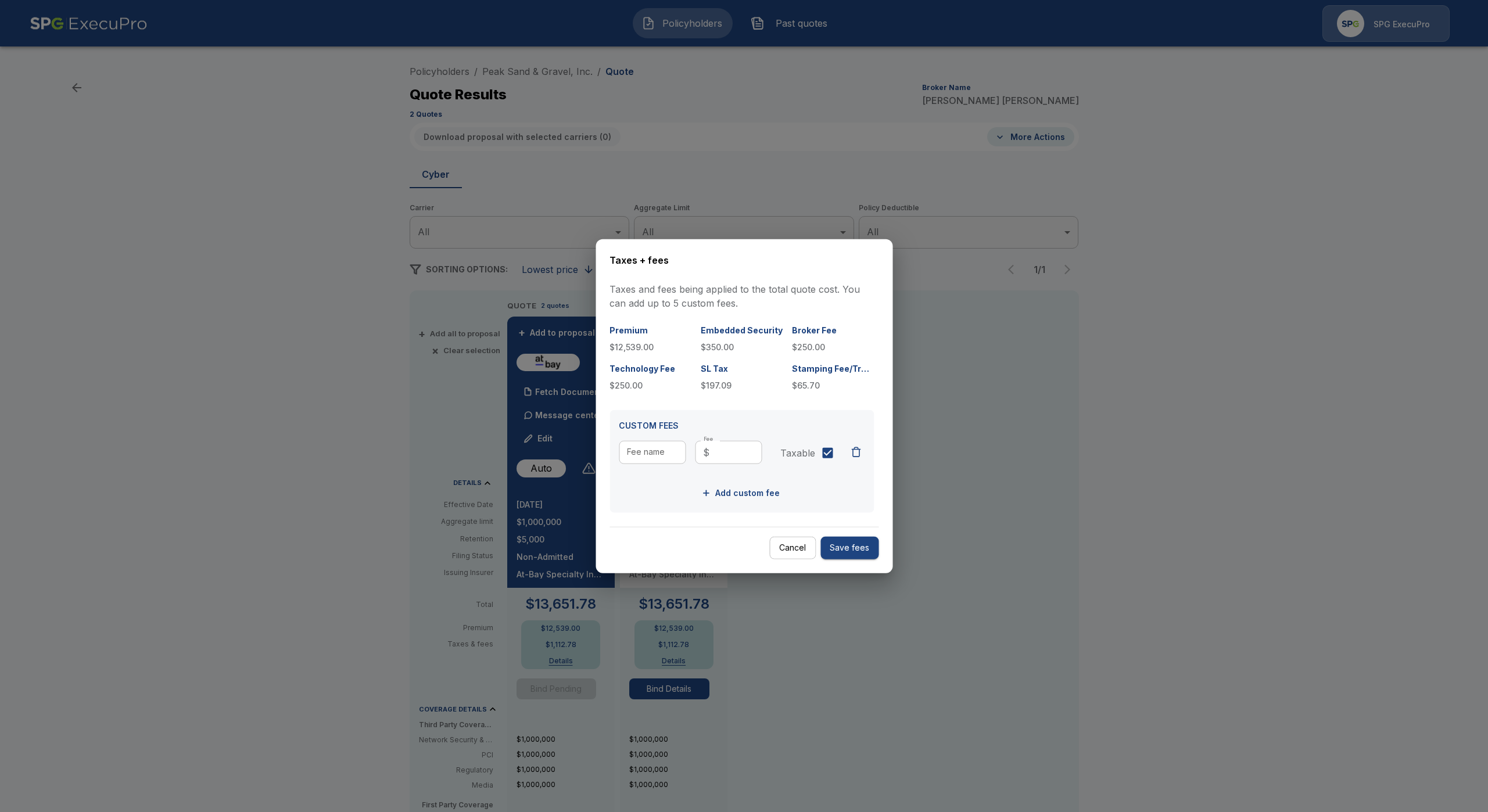
click at [584, 647] on div at bounding box center [744, 406] width 1488 height 812
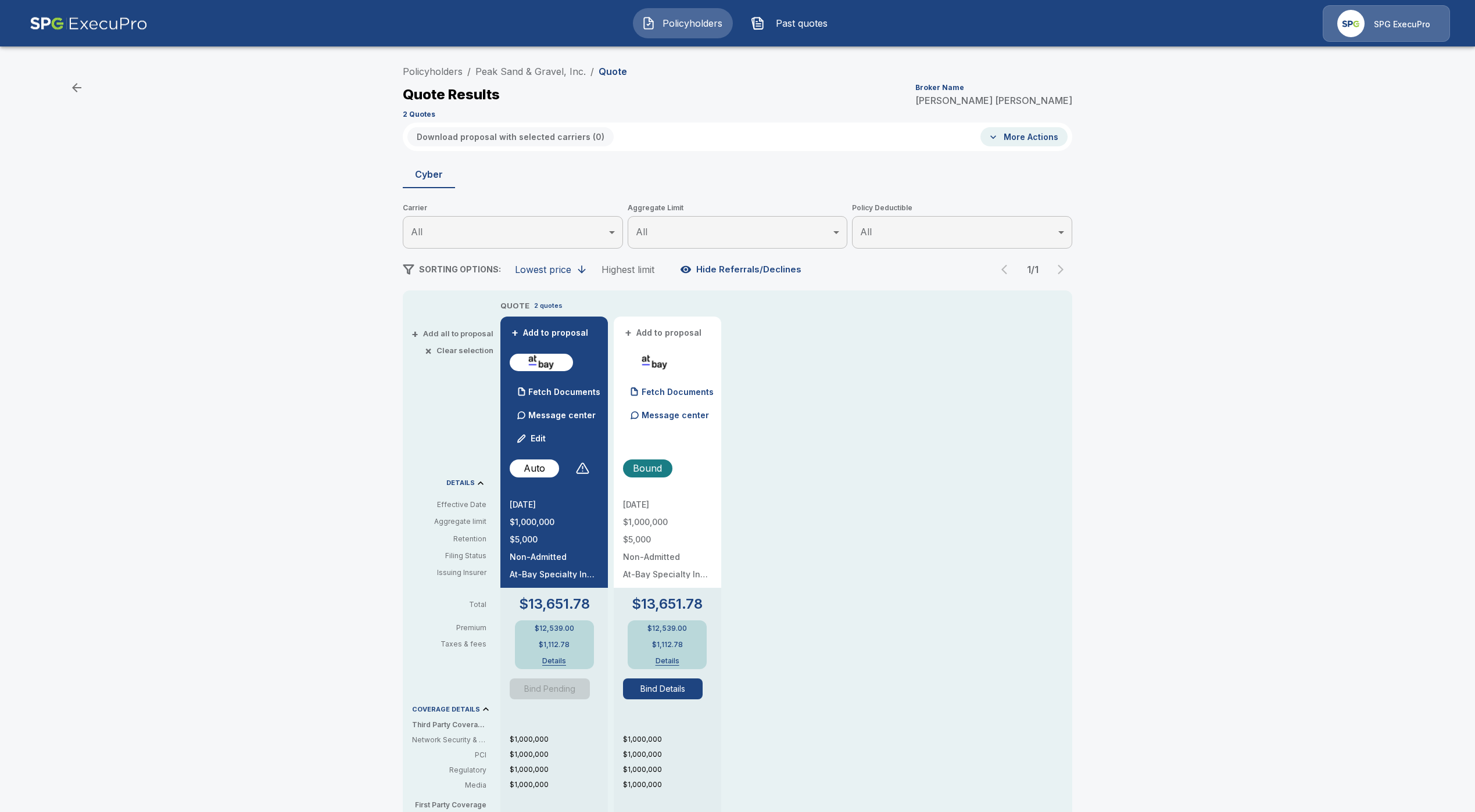
drag, startPoint x: 550, startPoint y: 661, endPoint x: 558, endPoint y: 658, distance: 8.5
click at [558, 658] on button "Details" at bounding box center [554, 661] width 46 height 7
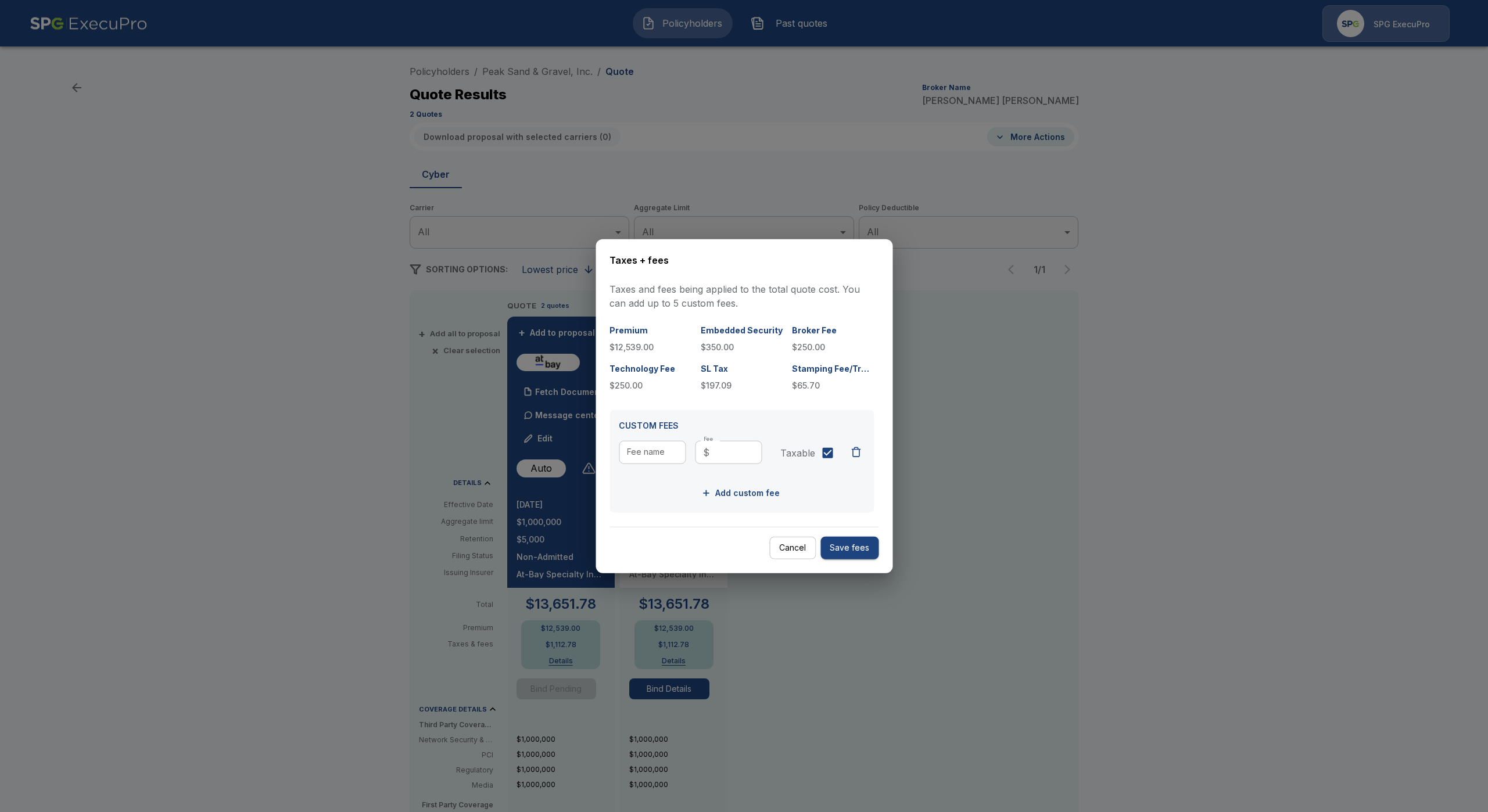
click at [600, 681] on div at bounding box center [744, 406] width 1488 height 812
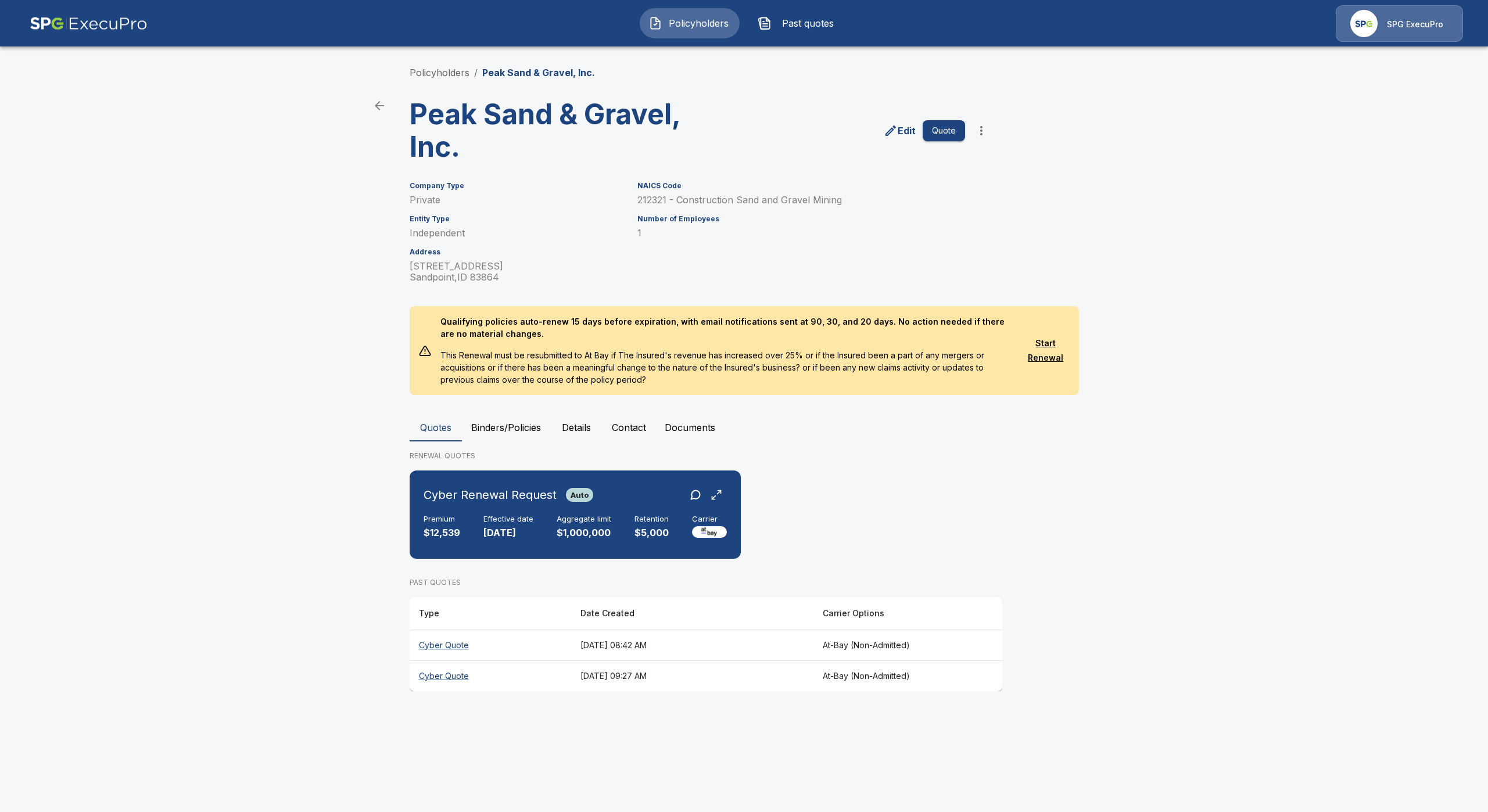
click at [456, 647] on th "Cyber Quote" at bounding box center [490, 644] width 161 height 31
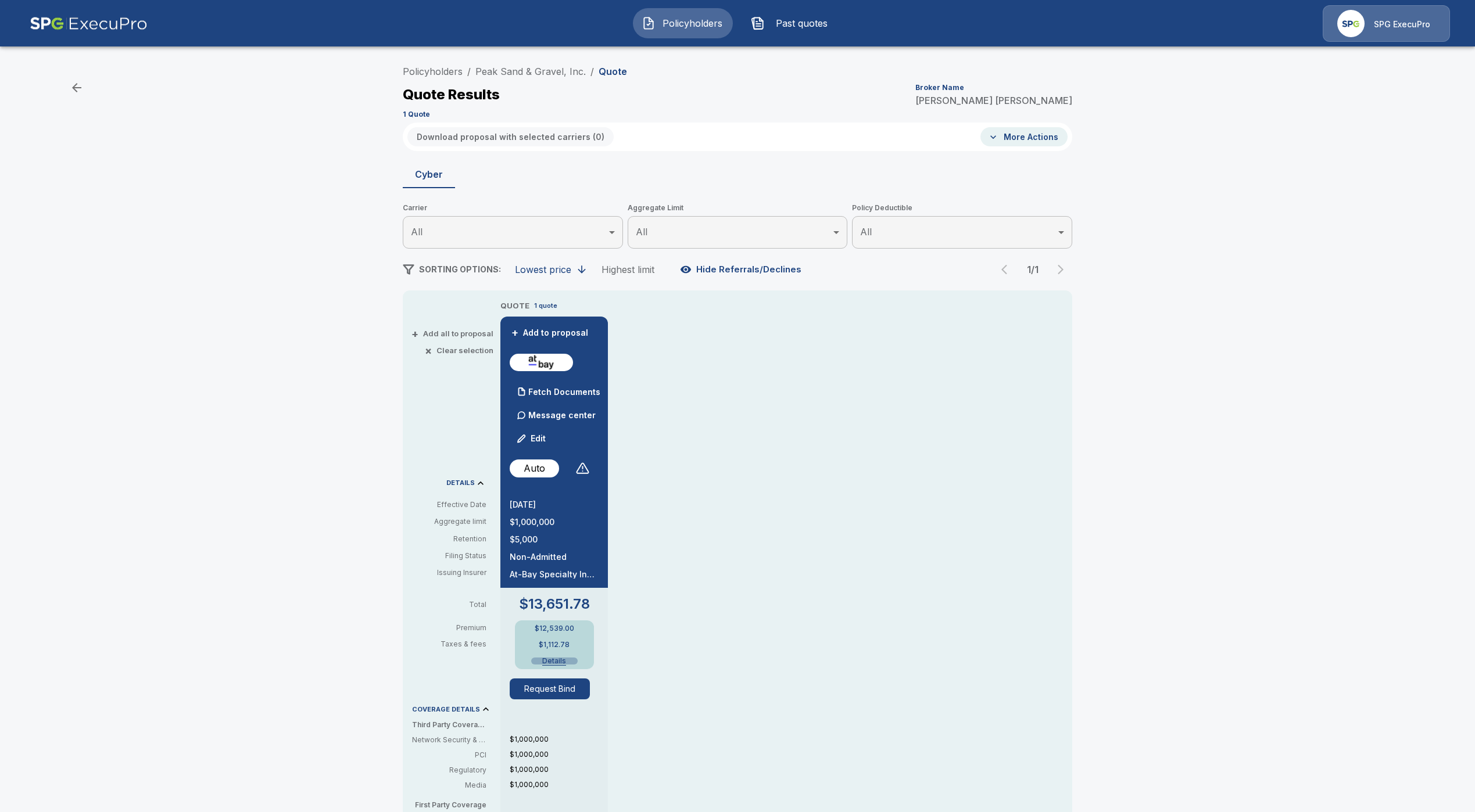
click at [565, 660] on button "Details" at bounding box center [554, 661] width 46 height 7
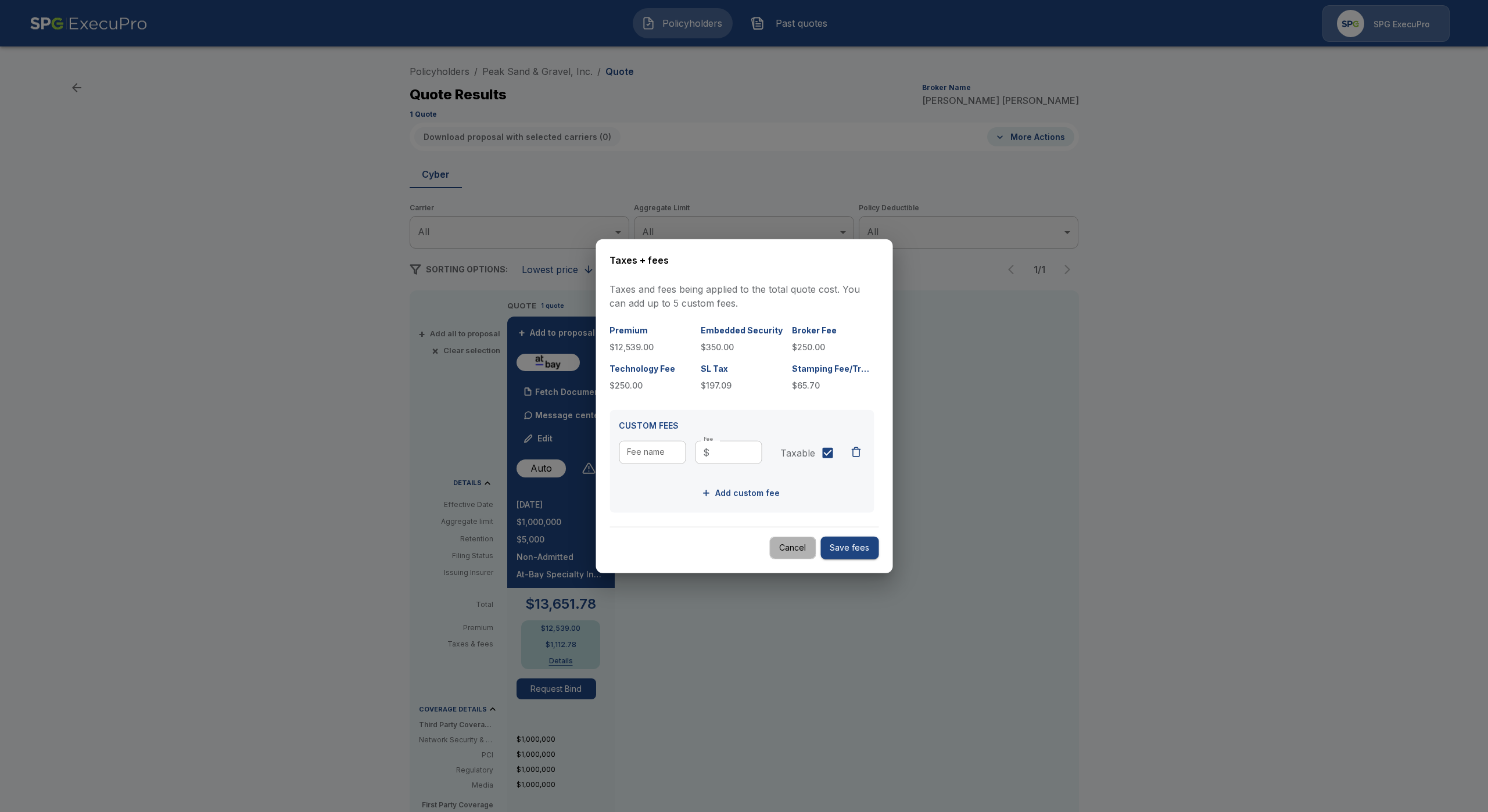
click at [790, 548] on button "Cancel" at bounding box center [792, 548] width 46 height 23
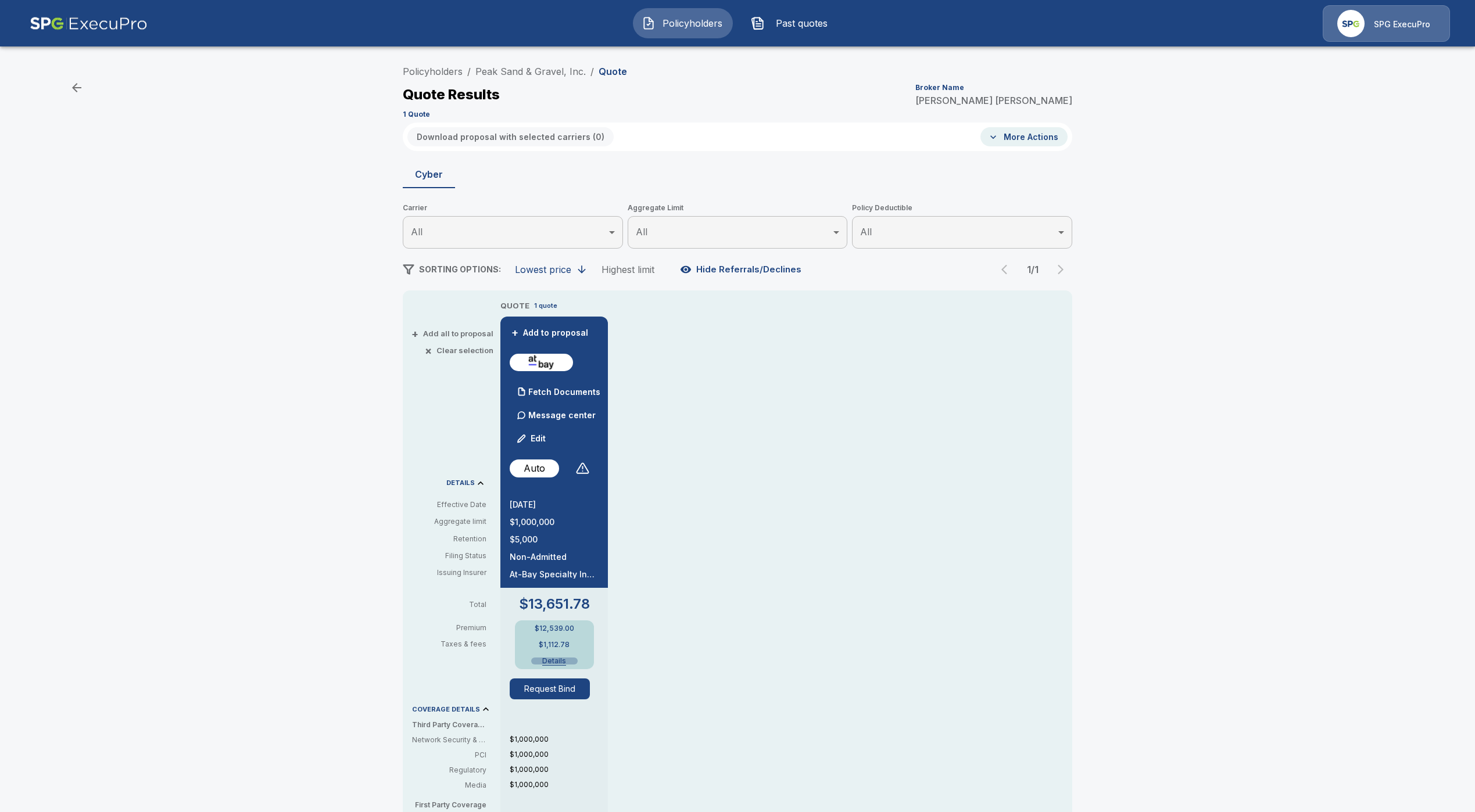
click at [553, 662] on button "Details" at bounding box center [554, 661] width 46 height 7
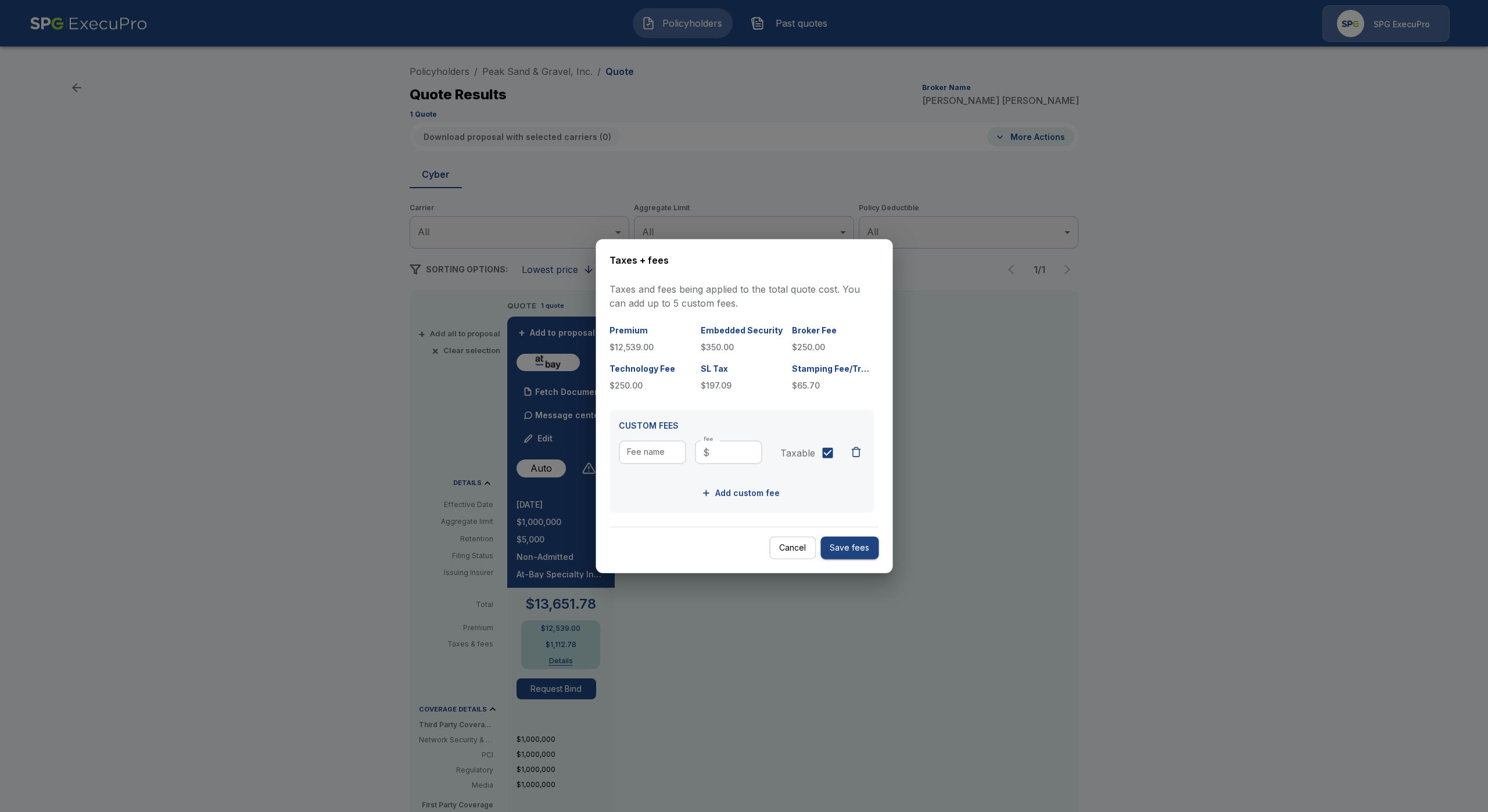
click at [1335, 610] on div at bounding box center [744, 406] width 1488 height 812
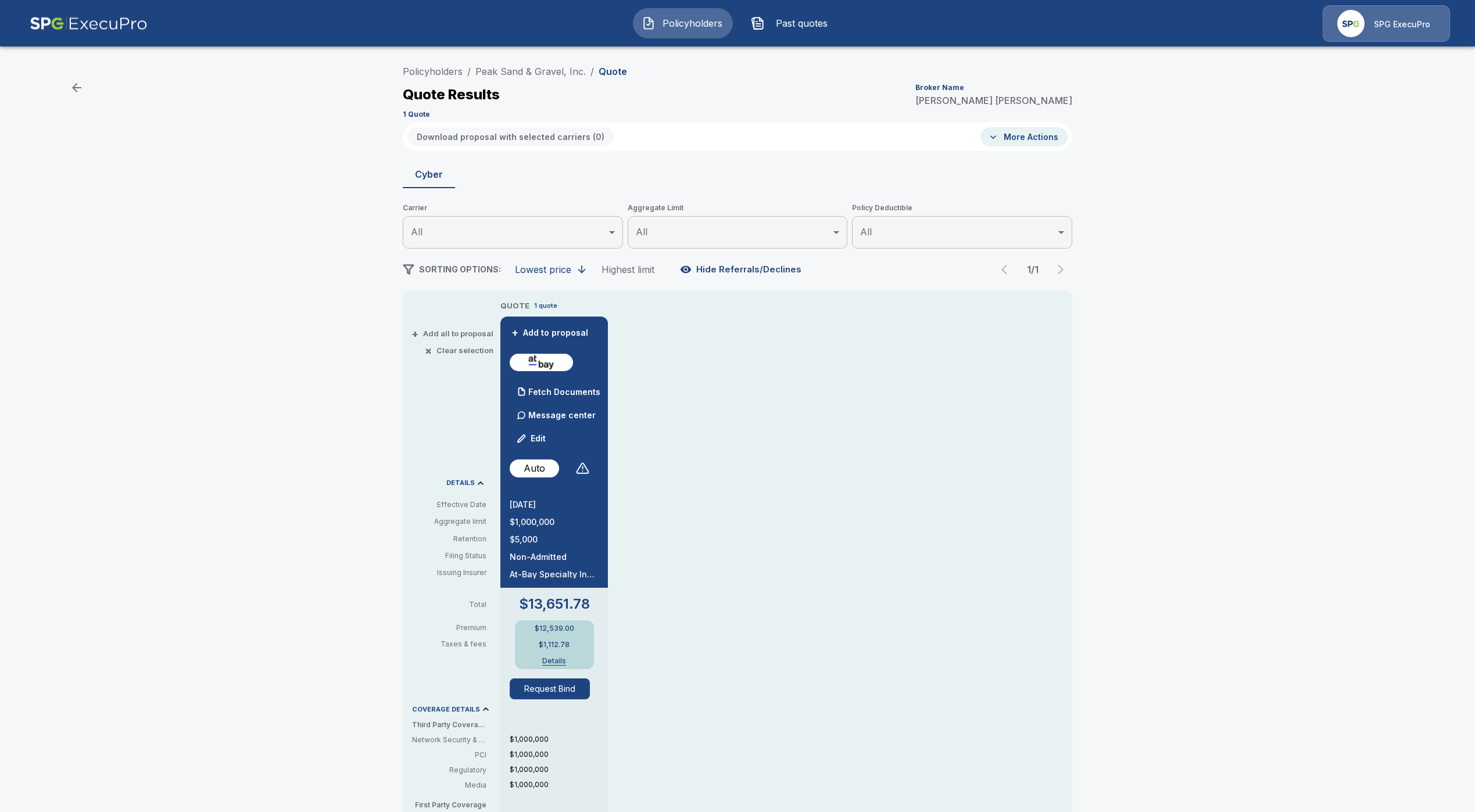
click at [558, 663] on button "Details" at bounding box center [554, 661] width 46 height 7
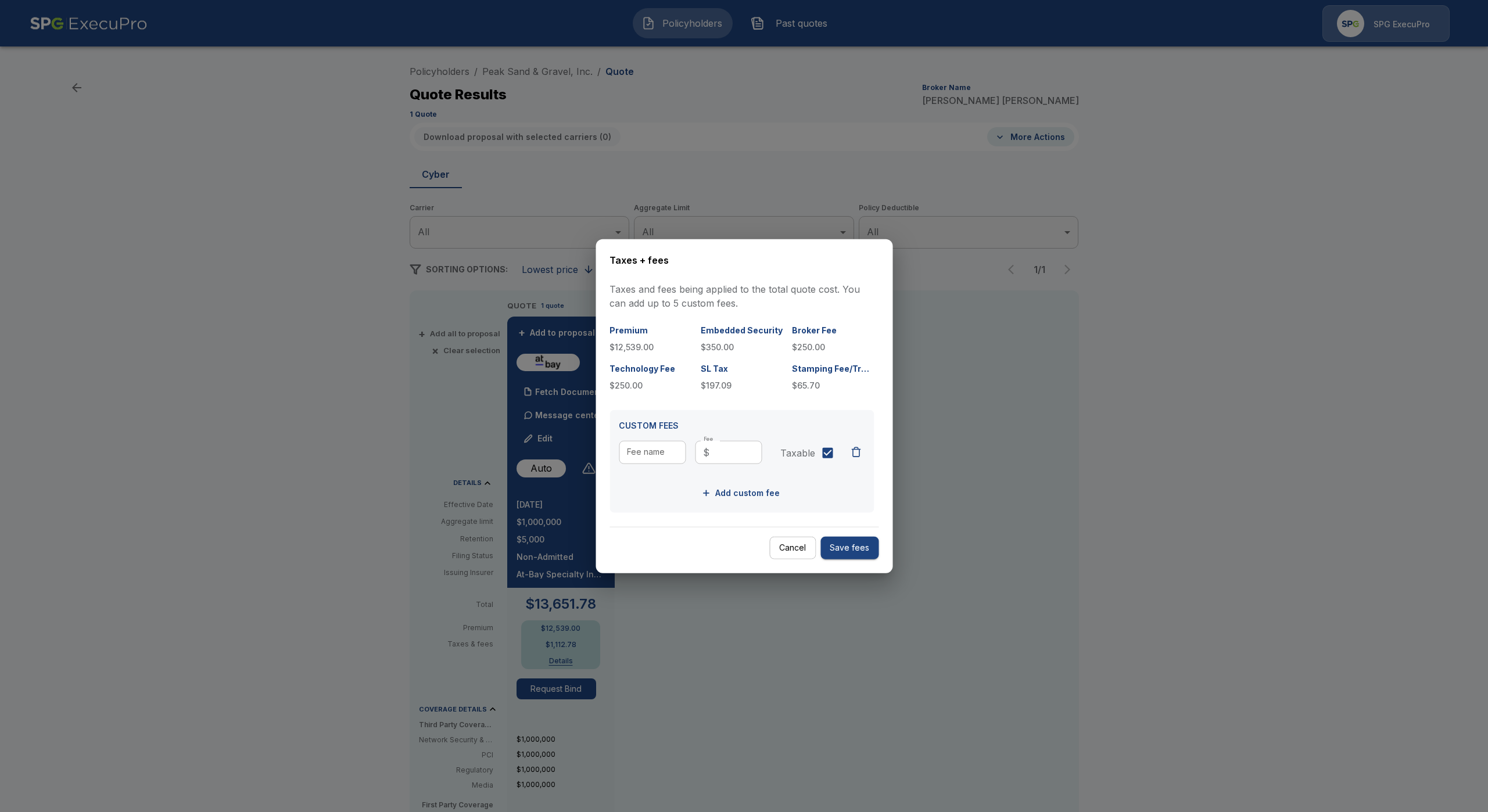
click at [781, 549] on button "Cancel" at bounding box center [792, 548] width 46 height 23
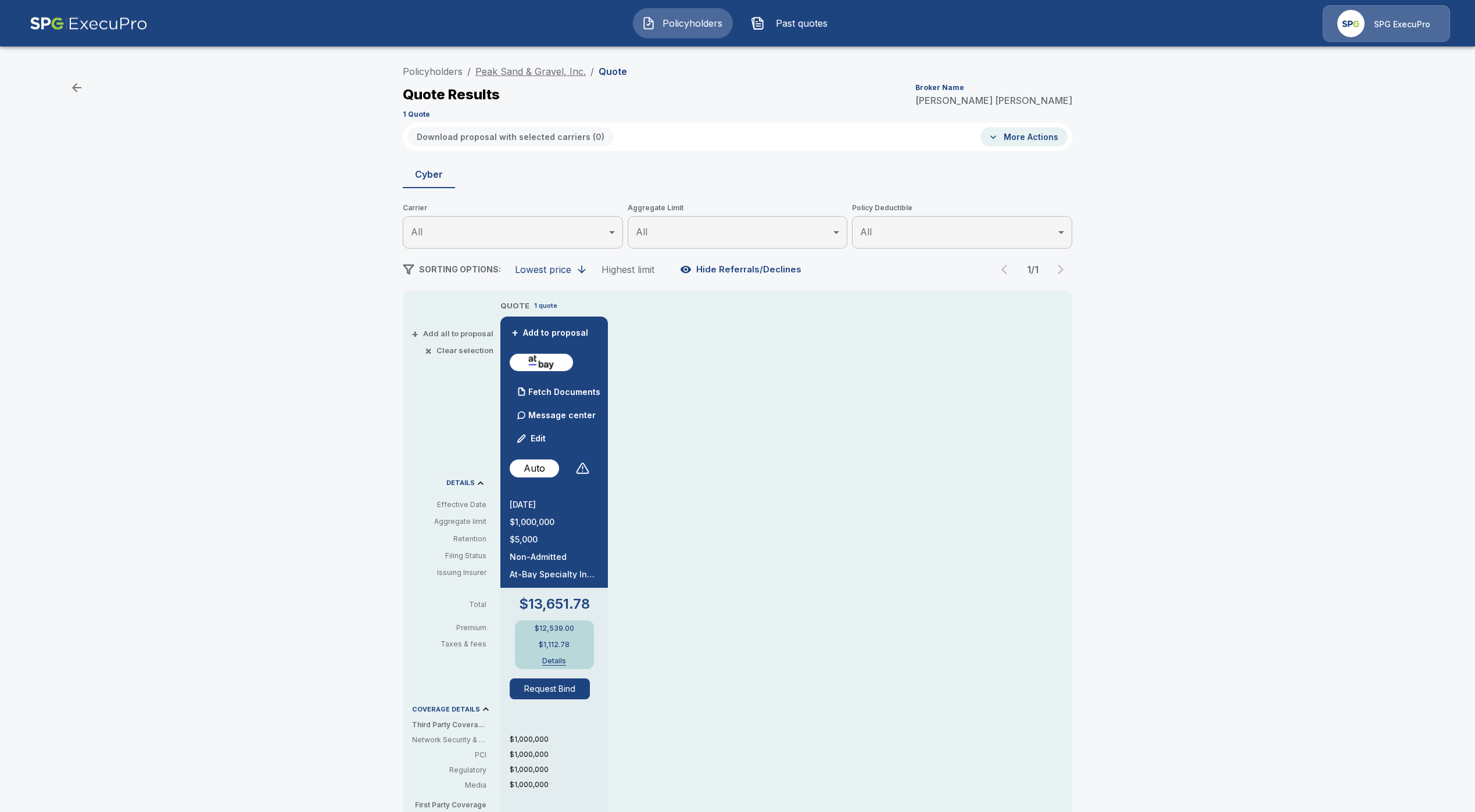
click at [516, 68] on link "Peak Sand & Gravel, Inc." at bounding box center [530, 71] width 110 height 11
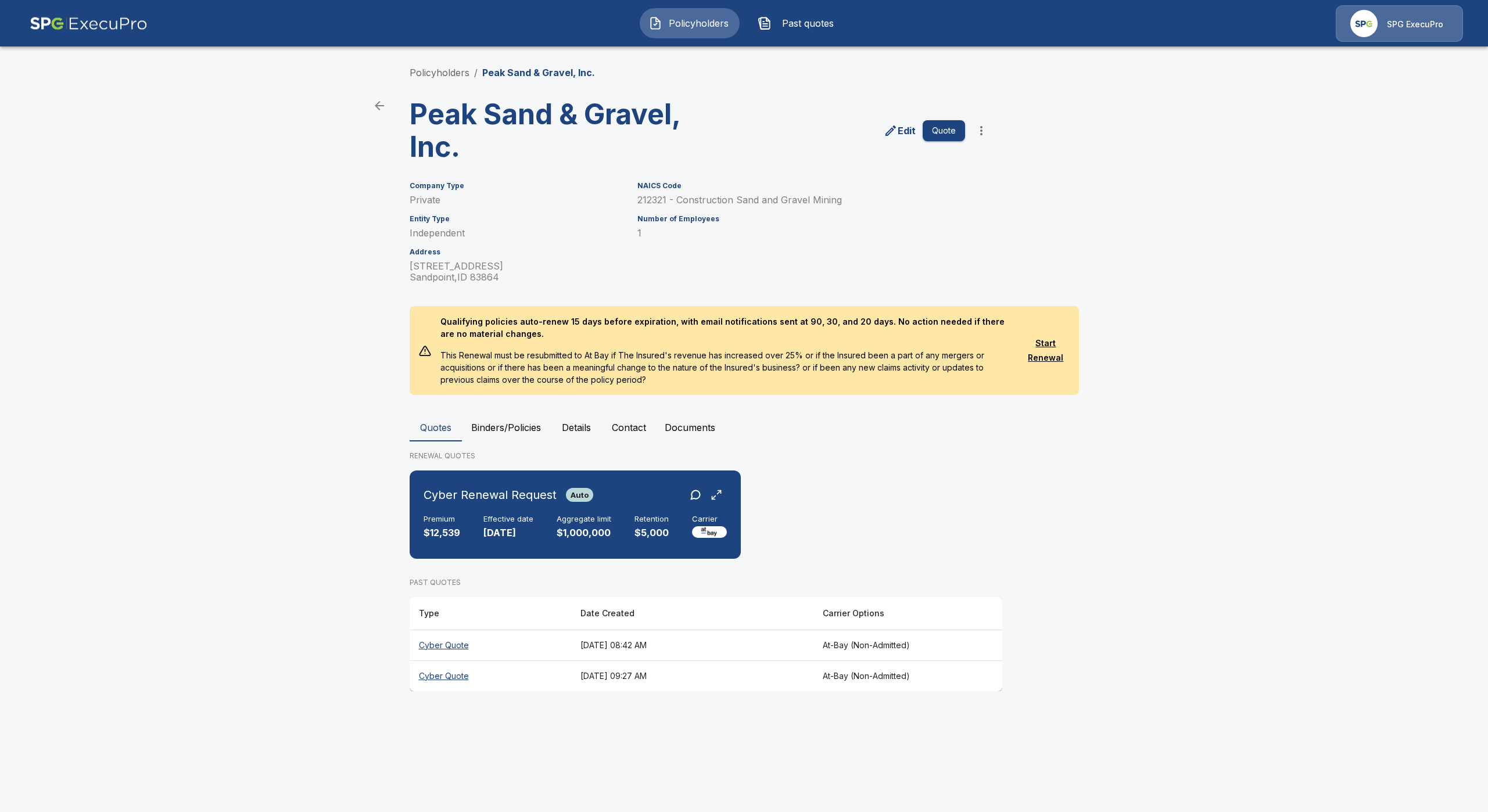
click at [459, 676] on th "Cyber Quote" at bounding box center [490, 675] width 161 height 31
